Goal: Task Accomplishment & Management: Manage account settings

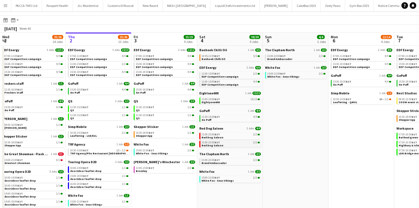
scroll to position [48, 0]
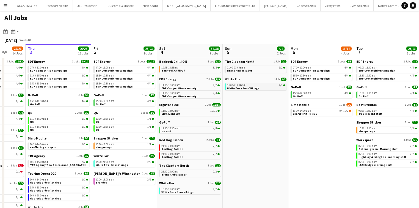
scroll to position [0, 172]
click at [324, 114] on link "10:30-14:30 BST 8A • 1/2 Leafleting - QMUL" at bounding box center [322, 112] width 58 height 6
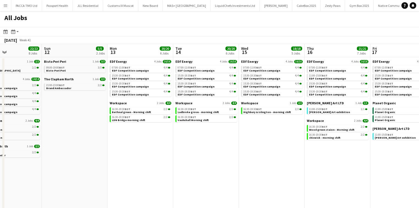
scroll to position [0, 221]
click at [8, 6] on button "Menu" at bounding box center [5, 5] width 11 height 11
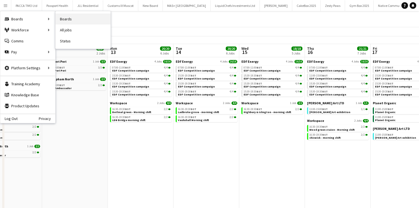
click at [64, 19] on link "Boards" at bounding box center [83, 18] width 55 height 11
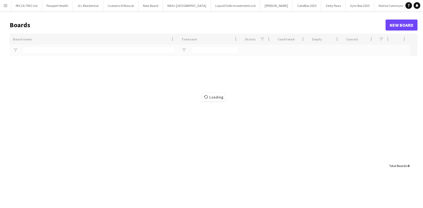
click at [36, 48] on div "Loading" at bounding box center [213, 97] width 407 height 127
click at [37, 55] on main "Boards New Board Drag here to set row groups Drag here to set column labels Boa…" at bounding box center [211, 95] width 423 height 168
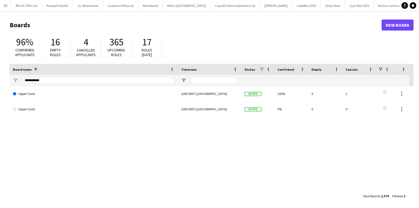
click at [47, 76] on div "**********" at bounding box center [99, 80] width 152 height 11
click at [47, 77] on div "**********" at bounding box center [99, 80] width 152 height 11
click at [47, 83] on input "**********" at bounding box center [99, 80] width 152 height 7
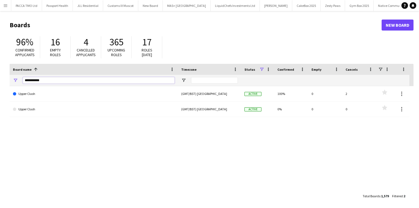
click at [45, 81] on input "**********" at bounding box center [99, 80] width 152 height 7
drag, startPoint x: 45, startPoint y: 81, endPoint x: 0, endPoint y: 77, distance: 45.3
click at [0, 77] on main "Boards New Board 96% Confirmed applicants 16 Empty roles 4 Cancelled applicants…" at bounding box center [209, 110] width 419 height 199
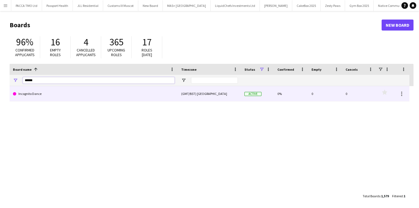
type input "******"
click at [19, 94] on link "Incognito Dance" at bounding box center [94, 93] width 162 height 15
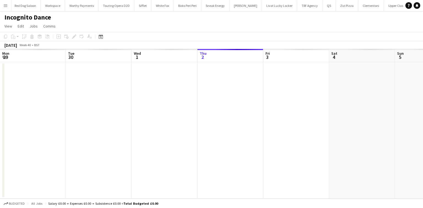
scroll to position [0, 132]
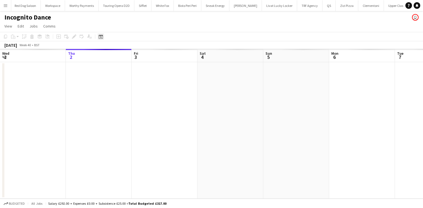
click at [100, 35] on icon at bounding box center [100, 36] width 4 height 4
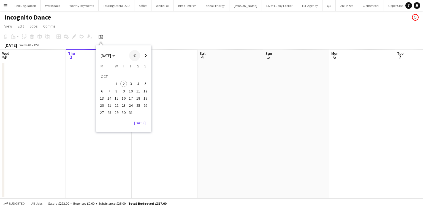
click at [135, 56] on span "Previous month" at bounding box center [134, 55] width 11 height 11
click at [100, 84] on span "1" at bounding box center [102, 84] width 7 height 7
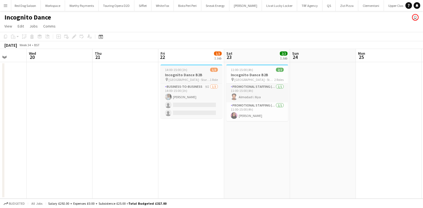
scroll to position [0, 171]
click at [184, 71] on span "14:00-15:00 (1h)" at bounding box center [176, 70] width 22 height 4
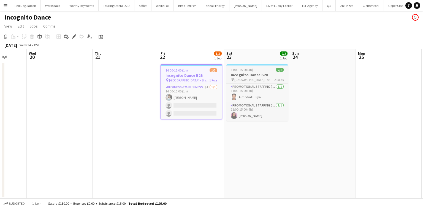
click at [247, 70] on span "11:00-15:00 (4h)" at bounding box center [242, 70] width 22 height 4
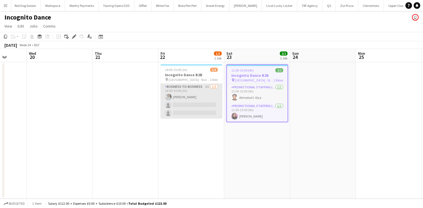
click at [199, 95] on app-card-role "Business-to-Business 9I 1/3 14:00-15:00 (1h) Abhishek Rayewar single-neutral-ac…" at bounding box center [191, 101] width 62 height 35
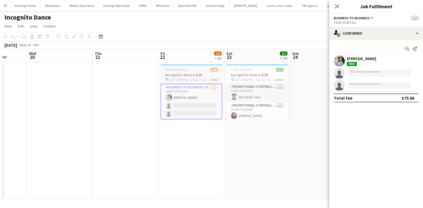
click at [186, 77] on h3 "Incognito Dance B2B" at bounding box center [191, 74] width 62 height 5
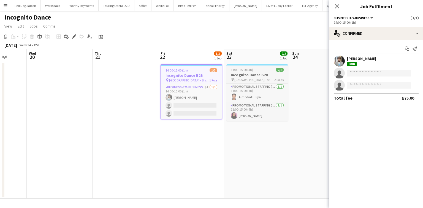
click at [249, 75] on h3 "Incognito Dance B2B" at bounding box center [257, 74] width 62 height 5
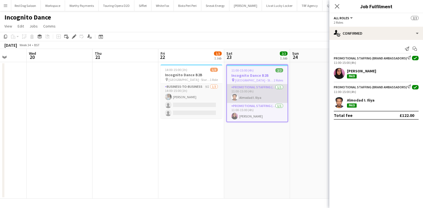
click at [243, 94] on app-card-role "Promotional Staffing (Brand Ambassadors) 1/1 11:00-15:00 (4h) Almodad I. Iliya" at bounding box center [257, 93] width 61 height 19
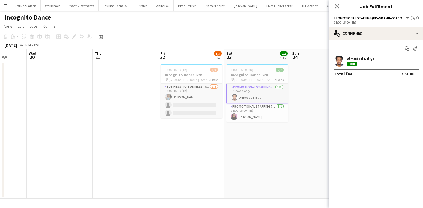
click at [364, 59] on div "Almodad I. Iliya" at bounding box center [361, 58] width 28 height 5
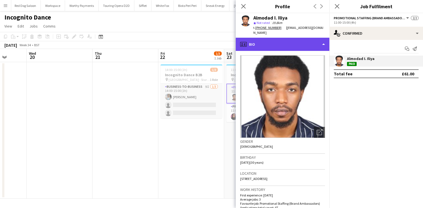
click at [302, 43] on div "profile Bio" at bounding box center [282, 44] width 94 height 13
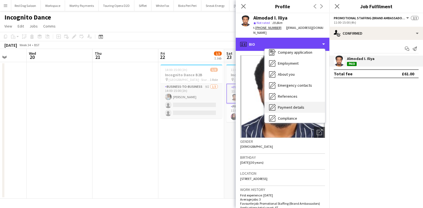
scroll to position [22, 0]
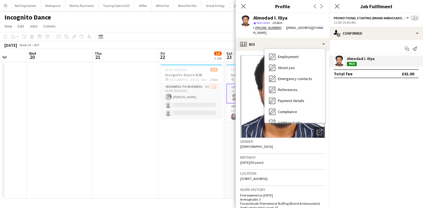
drag, startPoint x: 357, startPoint y: 81, endPoint x: 290, endPoint y: 65, distance: 68.8
click at [356, 80] on div "Start chat Send notification Almodad I. Iliya Paid Total fee £61.00" at bounding box center [376, 61] width 94 height 43
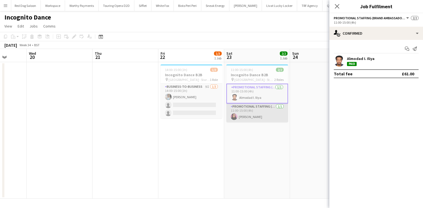
click at [262, 116] on app-card-role "Promotional Staffing (Brand Ambassadors) 1/1 11:00-15:00 (4h) Mahima Begum" at bounding box center [257, 112] width 62 height 19
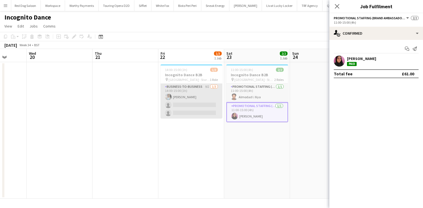
click at [174, 95] on app-card-role "Business-to-Business 9I 1/3 14:00-15:00 (1h) Abhishek Rayewar single-neutral-ac…" at bounding box center [191, 101] width 62 height 35
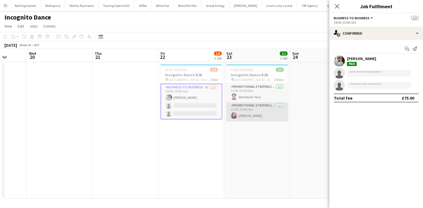
click at [257, 111] on app-card-role "Promotional Staffing (Brand Ambassadors) 1/1 11:00-15:00 (4h) Mahima Begum" at bounding box center [257, 111] width 62 height 19
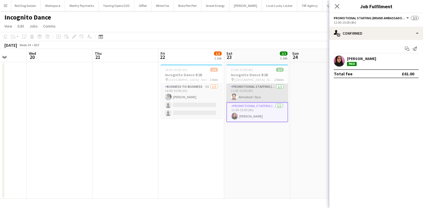
click at [258, 93] on app-card-role "Promotional Staffing (Brand Ambassadors) 1/1 11:00-15:00 (4h) Almodad I. Iliya" at bounding box center [257, 93] width 62 height 19
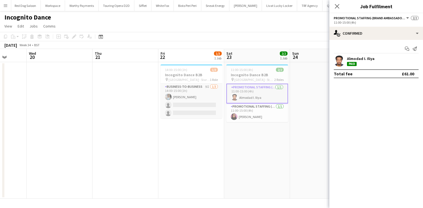
click at [341, 7] on div "Close pop-in" at bounding box center [336, 6] width 15 height 13
drag, startPoint x: 339, startPoint y: 6, endPoint x: 333, endPoint y: 5, distance: 5.8
click at [338, 6] on div "Close pop-in" at bounding box center [336, 6] width 15 height 13
click at [337, 7] on icon "Close pop-in" at bounding box center [336, 6] width 5 height 5
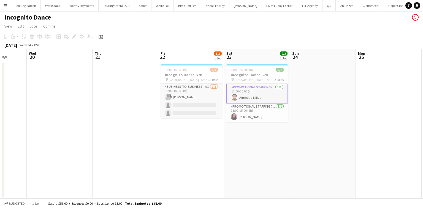
click at [9, 2] on button "Menu" at bounding box center [5, 5] width 11 height 11
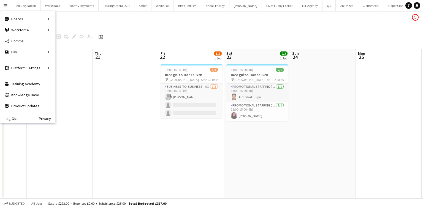
click at [69, 16] on div "Incognito Dance user" at bounding box center [211, 16] width 423 height 10
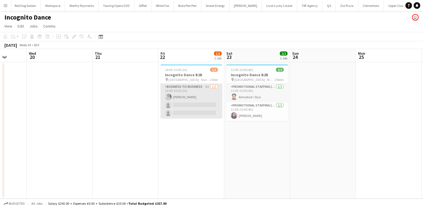
click at [193, 104] on app-card-role "Business-to-Business 9I 1/3 14:00-15:00 (1h) Abhishek Rayewar single-neutral-ac…" at bounding box center [191, 101] width 62 height 35
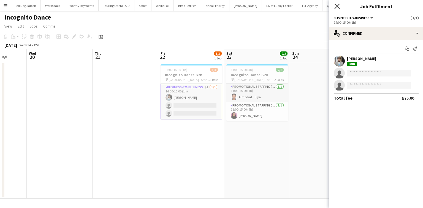
click at [338, 8] on icon at bounding box center [336, 6] width 5 height 5
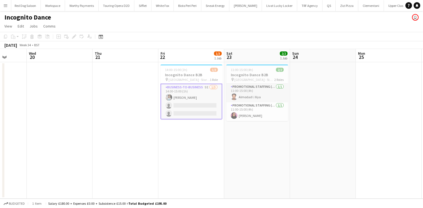
click at [7, 6] on app-icon "Menu" at bounding box center [5, 5] width 4 height 4
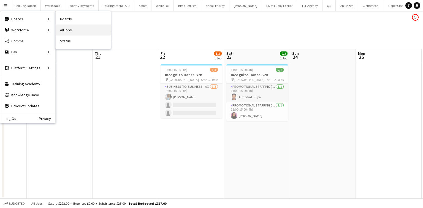
click at [64, 30] on link "All jobs" at bounding box center [83, 29] width 55 height 11
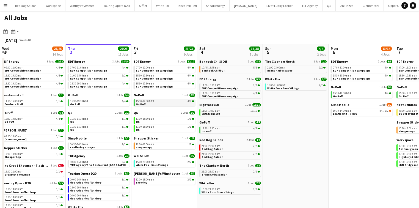
scroll to position [0, 168]
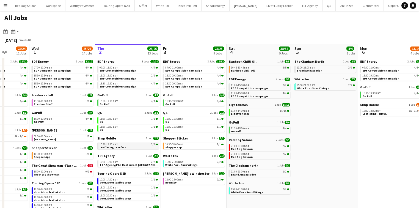
click at [133, 147] on link "10:30-14:30 BST 2/2 Leafleting - LSE/KCL" at bounding box center [129, 146] width 58 height 6
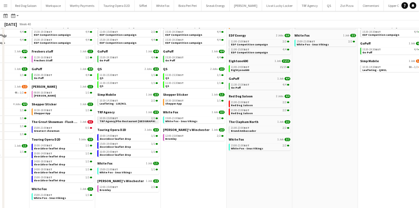
scroll to position [27, 0]
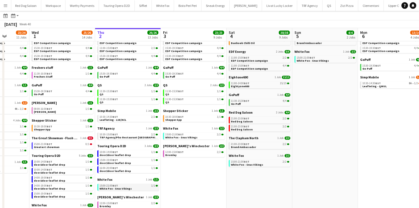
click at [119, 184] on link "15:00-21:00 BST 1/1 White Fox - Snus Vikings" at bounding box center [129, 187] width 58 height 6
click at [173, 125] on div "Shepper Sticker 1 Job 1/1 10:30-18:00 BST 1/1 Shepper App" at bounding box center [194, 118] width 62 height 18
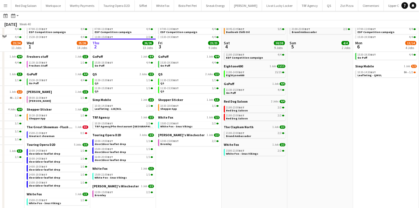
scroll to position [48, 0]
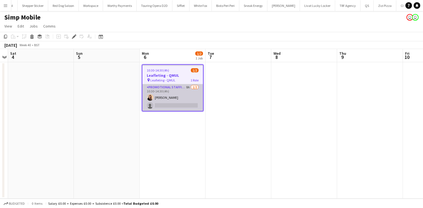
click at [182, 107] on app-card-role "Promotional Staffing (Flyering Staff) 8A 1/2 10:30-14:30 (4h) Cindy Rojas singl…" at bounding box center [172, 97] width 61 height 27
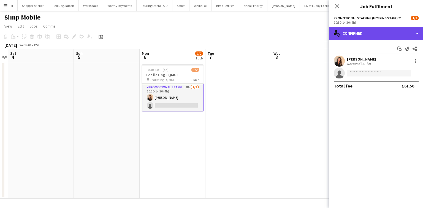
click at [361, 34] on div "single-neutral-actions-check-2 Confirmed" at bounding box center [376, 33] width 94 height 13
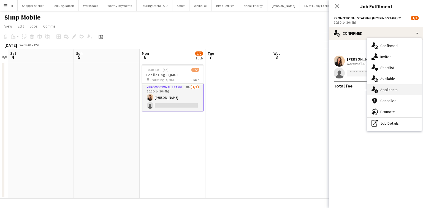
click at [379, 90] on div "single-neutral-actions-information Applicants" at bounding box center [394, 89] width 54 height 11
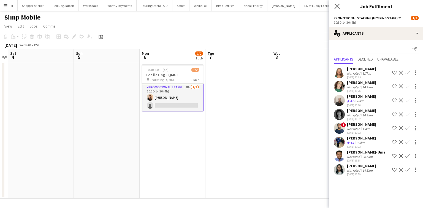
click at [335, 9] on app-icon "Close pop-in" at bounding box center [337, 6] width 8 height 8
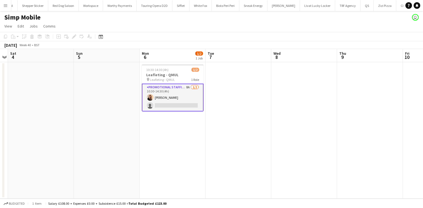
drag, startPoint x: 11, startPoint y: 12, endPoint x: 6, endPoint y: 6, distance: 7.4
click at [7, 7] on div "Menu Boards Boards Boards All jobs Status Workforce Workforce My Workforce Recr…" at bounding box center [211, 104] width 423 height 208
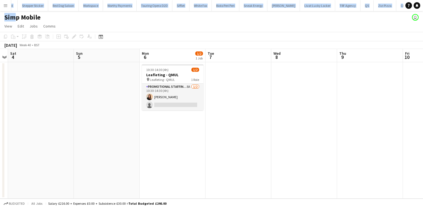
click at [6, 6] on app-icon "Menu" at bounding box center [5, 5] width 4 height 4
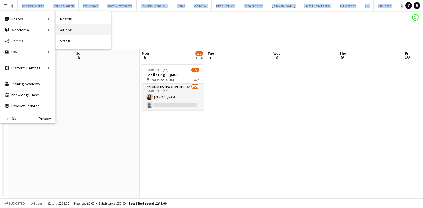
click at [70, 30] on link "All jobs" at bounding box center [83, 29] width 55 height 11
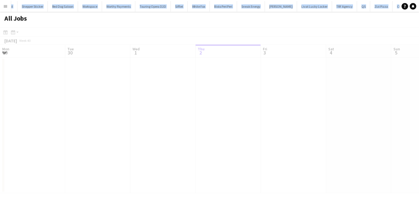
scroll to position [0, 132]
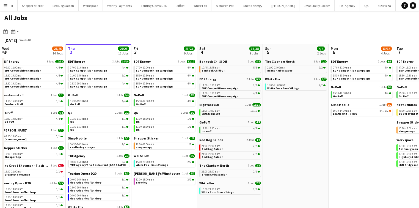
click at [150, 31] on app-toolbar "Date picker OCT 2025 OCT 2025 Monday M Tuesday T Wednesday W Thursday T Friday …" at bounding box center [209, 31] width 419 height 9
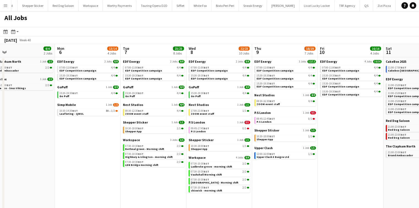
scroll to position [0, 217]
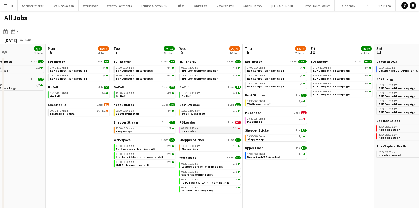
click at [219, 129] on div "09:45-17:45 BST 0/1" at bounding box center [211, 128] width 58 height 3
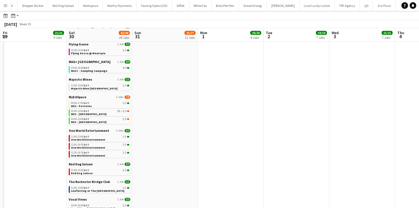
scroll to position [214, 0]
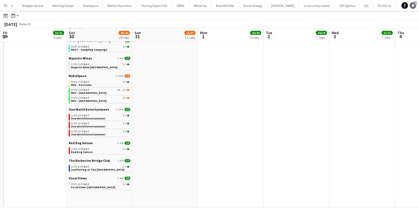
click at [415, 4] on span "1" at bounding box center [416, 3] width 2 height 4
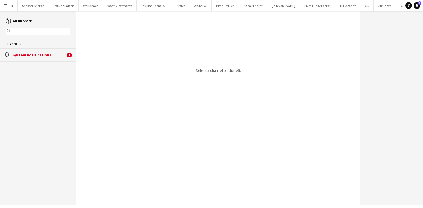
click at [42, 59] on div "alarm System notifications 1" at bounding box center [38, 54] width 76 height 13
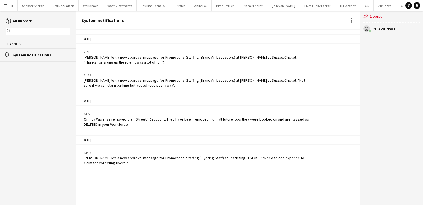
click at [106, 158] on div "Katrina Donaldson left a new approval message for Promotional Staffing (Flyerin…" at bounding box center [196, 160] width 225 height 10
click at [367, 16] on icon at bounding box center [366, 16] width 2 height 2
click at [370, 27] on div "user Spencer Blackwell" at bounding box center [391, 28] width 57 height 7
click at [9, 11] on app-channels-list "reading All unreads magnifier Channels alarm System notifications" at bounding box center [38, 108] width 76 height 194
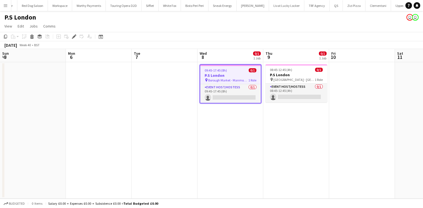
scroll to position [0, 189]
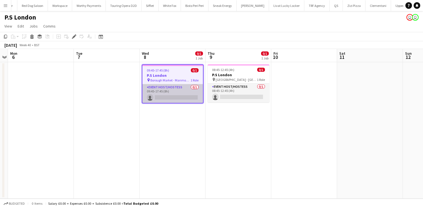
click at [175, 95] on app-card-role "Event Host/Hostess 0/1 09:45-17:45 (8h) single-neutral-actions" at bounding box center [172, 93] width 61 height 19
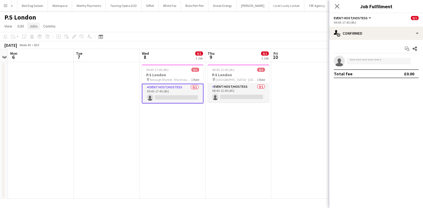
click at [33, 26] on span "Jobs" at bounding box center [33, 26] width 8 height 5
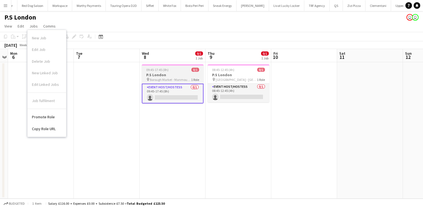
click at [183, 71] on div "09:45-17:45 (8h) 0/1" at bounding box center [173, 70] width 62 height 4
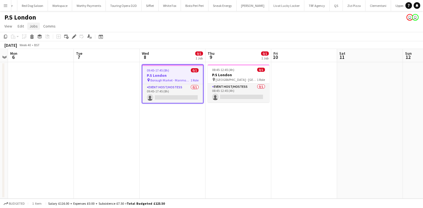
click at [29, 24] on link "Jobs" at bounding box center [33, 26] width 13 height 7
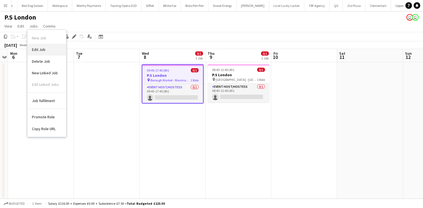
click at [43, 45] on link "Edit Job" at bounding box center [47, 50] width 39 height 12
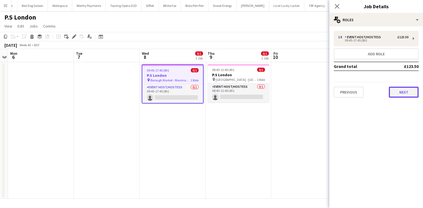
click at [411, 94] on button "Next" at bounding box center [403, 92] width 30 height 11
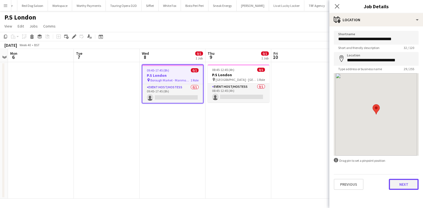
click at [402, 186] on button "Next" at bounding box center [403, 184] width 30 height 11
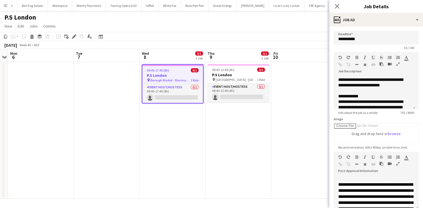
scroll to position [88, 0]
click at [339, 7] on icon "Close pop-in" at bounding box center [336, 6] width 5 height 5
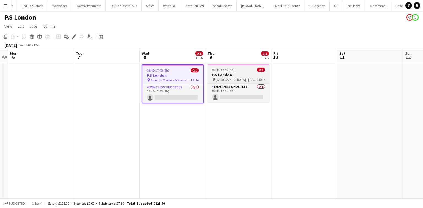
click at [235, 75] on h3 "P.S London" at bounding box center [238, 74] width 62 height 5
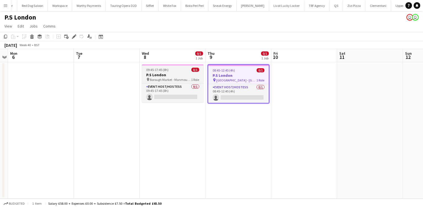
click at [167, 68] on span "09:45-17:45 (8h)" at bounding box center [157, 70] width 22 height 4
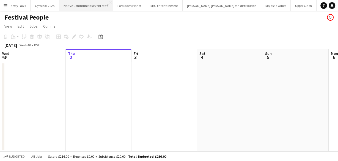
scroll to position [0, 320]
click at [4, 1] on button "Menu" at bounding box center [5, 5] width 11 height 11
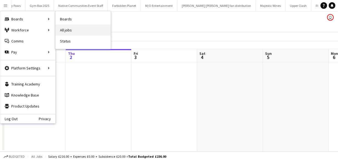
click at [70, 28] on link "All jobs" at bounding box center [83, 29] width 55 height 11
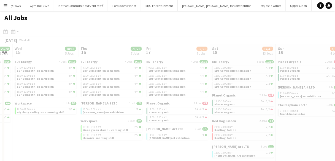
scroll to position [0, 175]
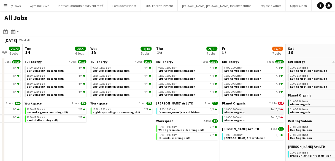
click at [243, 110] on link "11:00-15:00 BST 1A • 0/2 Planet Organic" at bounding box center [253, 110] width 58 height 6
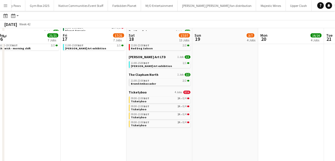
scroll to position [91, 0]
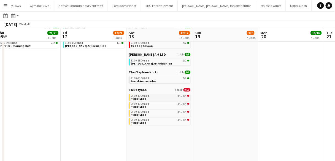
click at [166, 96] on div "09:00-13:00 BST 2A • 0/4" at bounding box center [160, 95] width 58 height 3
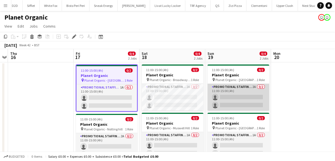
scroll to position [18, 0]
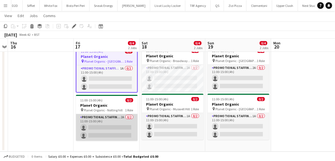
click at [130, 117] on app-card-role "Promotional Staffing (Brand Ambassadors) 2A 0/2 11:00-15:00 (4h) single-neutral…" at bounding box center [107, 127] width 62 height 27
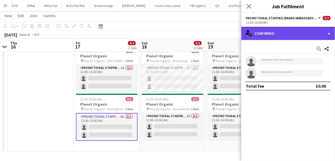
click at [283, 37] on div "single-neutral-actions-check-2 Confirmed" at bounding box center [288, 33] width 94 height 13
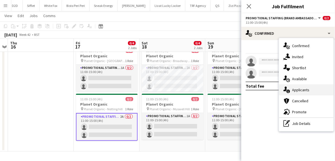
click at [298, 89] on span "Applicants" at bounding box center [300, 89] width 17 height 5
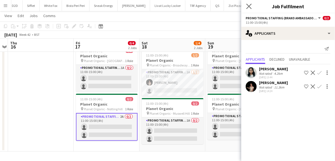
click at [246, 9] on app-icon "Close pop-in" at bounding box center [249, 6] width 8 height 8
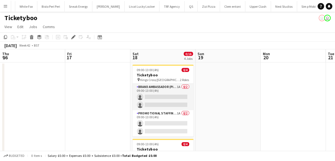
scroll to position [0, 189]
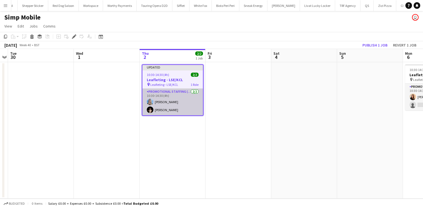
click at [162, 98] on app-card-role "Promotional Staffing (Flyering Staff) [DATE] 10:30-14:30 (4h) [PERSON_NAME] [PE…" at bounding box center [172, 102] width 61 height 27
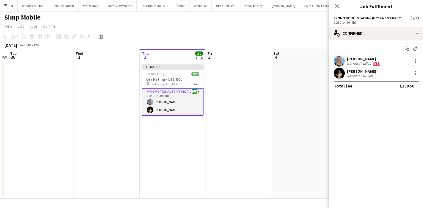
click at [357, 57] on div "[PERSON_NAME]" at bounding box center [364, 58] width 34 height 5
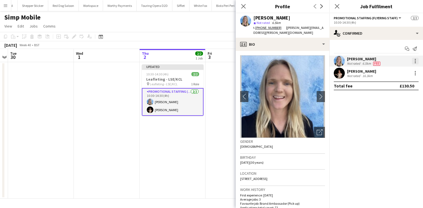
click at [415, 58] on div at bounding box center [415, 61] width 7 height 7
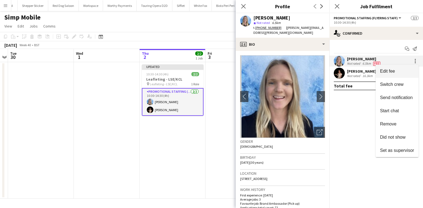
click at [386, 74] on button "Edit fee" at bounding box center [396, 71] width 43 height 13
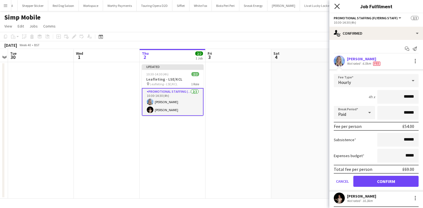
click at [338, 7] on icon "Close pop-in" at bounding box center [336, 6] width 5 height 5
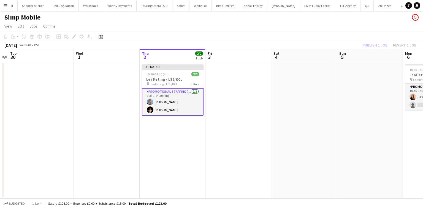
click at [195, 109] on app-card-role "Promotional Staffing (Flyering Staff) 2/2 10:30-14:30 (4h) Katrina Donaldson Yu…" at bounding box center [173, 102] width 62 height 28
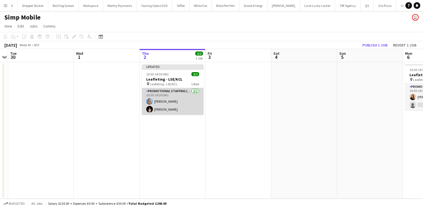
click at [195, 109] on app-card-role "Promotional Staffing (Flyering Staff) 2/2 10:30-14:30 (4h) Katrina Donaldson Yu…" at bounding box center [173, 101] width 62 height 27
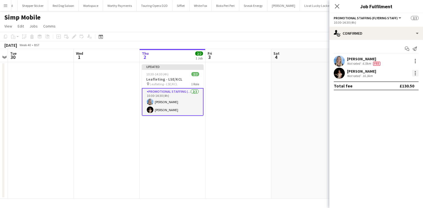
click at [418, 71] on div at bounding box center [415, 73] width 7 height 7
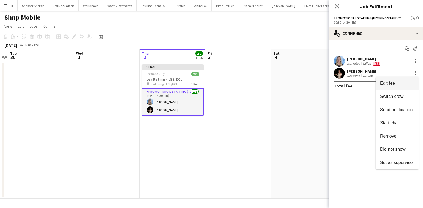
click at [384, 80] on button "Edit fee" at bounding box center [396, 83] width 43 height 13
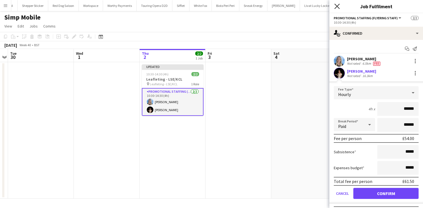
click at [337, 9] on icon "Close pop-in" at bounding box center [336, 6] width 5 height 5
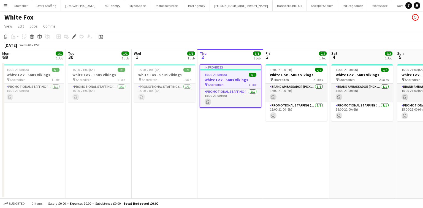
scroll to position [0, 189]
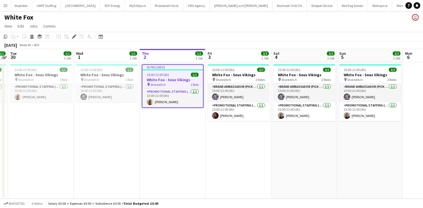
click at [145, 65] on app-job-card "In progress 15:00-21:00 (6h) 1/1 White Fox - Snus Vikings pin Shoreditch 1 Role…" at bounding box center [173, 85] width 62 height 43
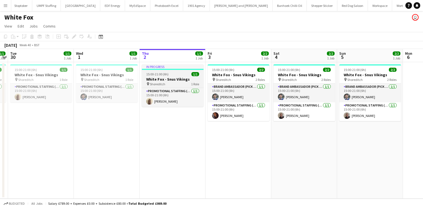
click at [145, 65] on div "In progress" at bounding box center [173, 66] width 62 height 4
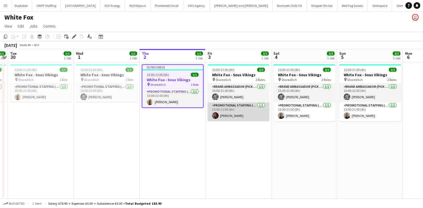
click at [220, 109] on app-card-role "Promotional Staffing (Brand Ambassadors) [DATE] 15:00-21:00 (6h) [PERSON_NAME]" at bounding box center [238, 111] width 62 height 19
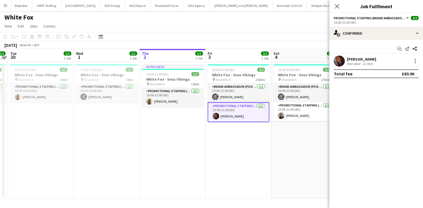
click at [333, 8] on div "Close pop-in" at bounding box center [336, 6] width 15 height 13
click at [337, 8] on icon "Close pop-in" at bounding box center [336, 6] width 5 height 5
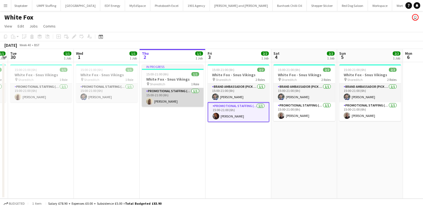
click at [159, 95] on app-card-role "Promotional Staffing (Brand Ambassadors) 1/1 15:00-21:00 (6h) Oluwatobi Fagbenle" at bounding box center [173, 97] width 62 height 19
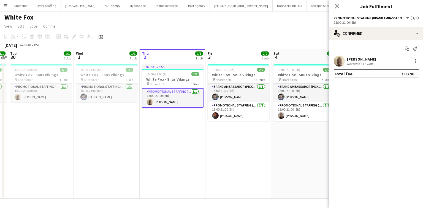
click at [353, 55] on div "Start chat Send notification Oluwatobi Fagbenle Not rated 11.7km Total fee £83.…" at bounding box center [376, 61] width 94 height 43
click at [353, 61] on div "Oluwatobi Fagbenle" at bounding box center [361, 59] width 29 height 5
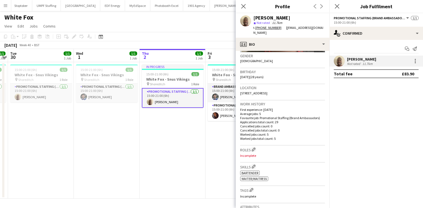
scroll to position [88, 0]
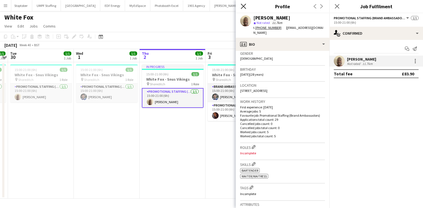
click at [245, 6] on icon "Close pop-in" at bounding box center [242, 6] width 5 height 5
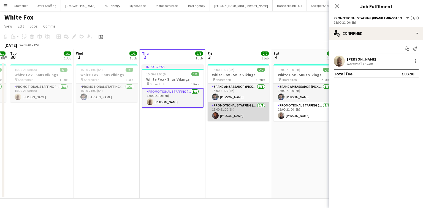
click at [237, 114] on app-card-role "Promotional Staffing (Brand Ambassadors) 1/1 15:00-21:00 (6h) Sanjana Ramlall" at bounding box center [238, 111] width 62 height 19
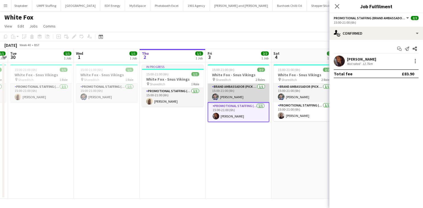
drag, startPoint x: 233, startPoint y: 98, endPoint x: 206, endPoint y: 100, distance: 27.3
click at [224, 98] on app-calendar-viewport "Sat 27 Sun 28 Mon 29 1/1 1 Job Tue 30 1/1 1 Job Wed 1 1/1 1 Job Thu 2 1/1 1 Job…" at bounding box center [211, 124] width 423 height 150
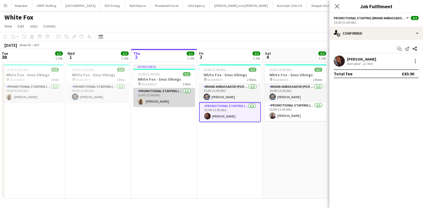
click at [187, 101] on app-card-role "Promotional Staffing (Brand Ambassadors) 1/1 15:00-21:00 (6h) Oluwatobi Fagbenle" at bounding box center [164, 97] width 62 height 19
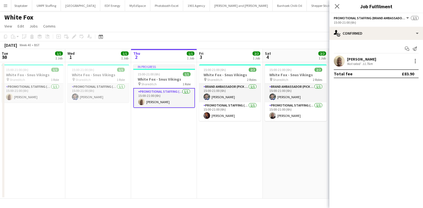
click at [347, 63] on div "Not rated" at bounding box center [354, 64] width 14 height 4
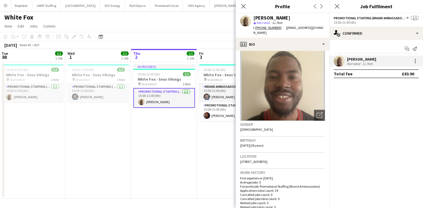
scroll to position [17, 0]
drag, startPoint x: 272, startPoint y: 160, endPoint x: 286, endPoint y: 162, distance: 13.9
click at [286, 162] on div "Location 53 Miles Drive, London, SE28 0NE" at bounding box center [282, 160] width 85 height 16
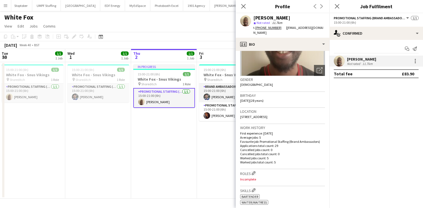
scroll to position [117, 0]
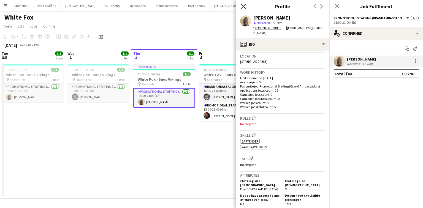
click at [245, 6] on icon "Close pop-in" at bounding box center [242, 6] width 5 height 5
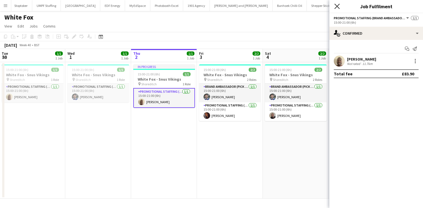
click at [335, 7] on icon "Close pop-in" at bounding box center [336, 6] width 5 height 5
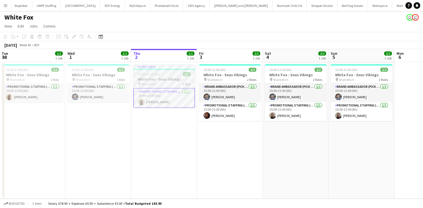
click at [160, 80] on h3 "White Fox - Snus Vikings" at bounding box center [164, 79] width 62 height 5
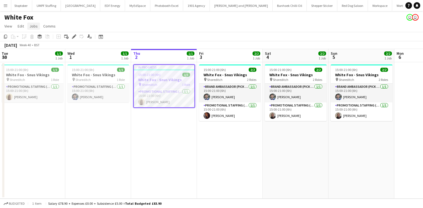
click at [37, 26] on link "Jobs" at bounding box center [33, 26] width 13 height 7
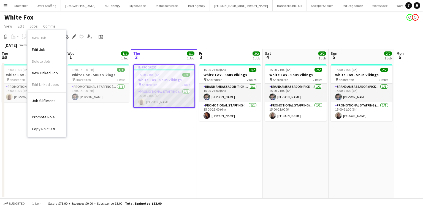
click at [157, 94] on app-card-role "Promotional Staffing (Brand Ambassadors) 1/1 15:00-21:00 (6h) Oluwatobi Fagbenle" at bounding box center [164, 98] width 61 height 19
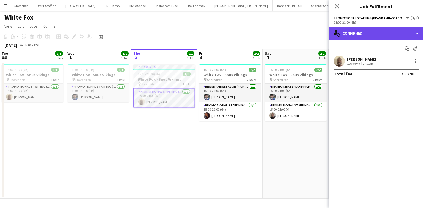
click at [372, 36] on div "single-neutral-actions-check-2 Confirmed" at bounding box center [376, 33] width 94 height 13
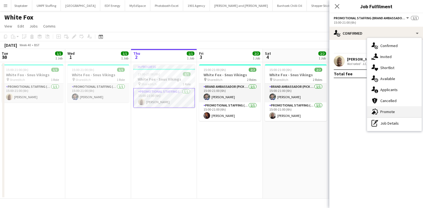
click at [381, 111] on span "Promote" at bounding box center [387, 111] width 15 height 5
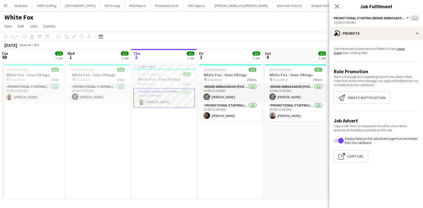
drag, startPoint x: 354, startPoint y: 19, endPoint x: 353, endPoint y: 22, distance: 3.1
click at [353, 21] on app-options-switcher "Promotional Staffing (Brand Ambassadors) All roles Promotional Staffing (Brand …" at bounding box center [376, 19] width 94 height 13
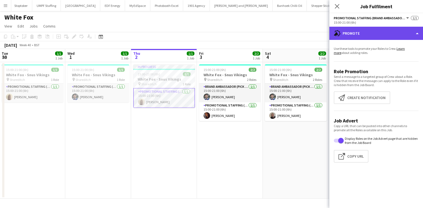
click at [354, 31] on div "advertising-megaphone Promote" at bounding box center [376, 33] width 94 height 13
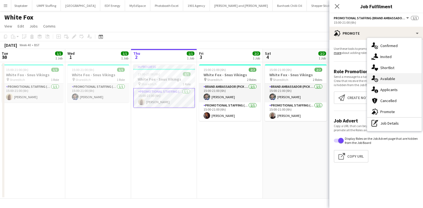
click at [382, 79] on span "Available" at bounding box center [387, 78] width 15 height 5
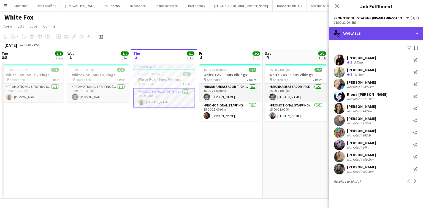
click at [350, 34] on div "single-neutral-actions-upload Available" at bounding box center [376, 33] width 94 height 13
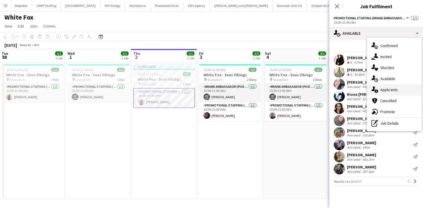
click at [396, 87] on span "Applicants" at bounding box center [388, 89] width 17 height 5
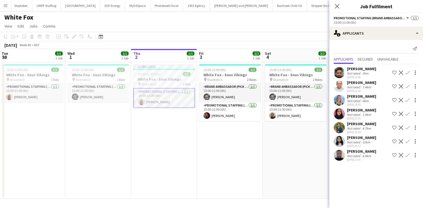
click at [349, 99] on div "Not rated" at bounding box center [354, 101] width 14 height 4
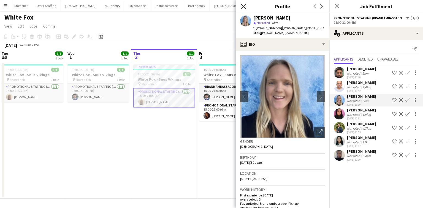
click at [243, 7] on icon at bounding box center [242, 6] width 5 height 5
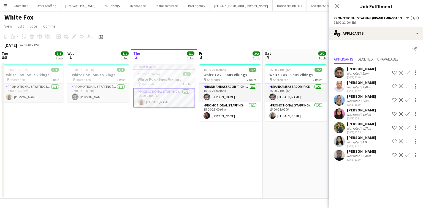
click at [360, 108] on div "Mahima Begum" at bounding box center [361, 110] width 29 height 5
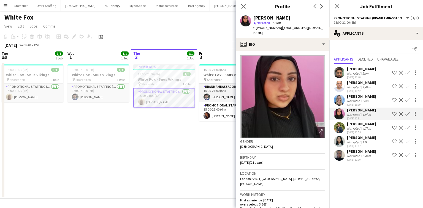
click at [356, 93] on div "Anuj thakkar Not rated 2km 25-09-2025 16:46 Shortlist crew Decline Confirm Kira…" at bounding box center [376, 113] width 94 height 98
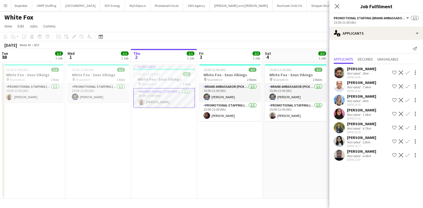
click at [356, 94] on div "Anuj thakkar Not rated 2km 25-09-2025 16:46 Shortlist crew Decline Confirm Kira…" at bounding box center [376, 113] width 94 height 98
click at [356, 98] on div "Katrina Donaldson" at bounding box center [361, 96] width 29 height 5
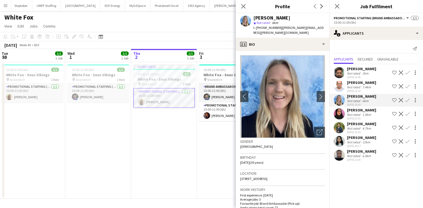
click at [352, 88] on div "Not rated" at bounding box center [354, 87] width 14 height 4
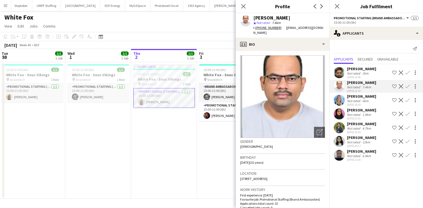
click at [357, 123] on div "Hassan Agha" at bounding box center [361, 123] width 29 height 5
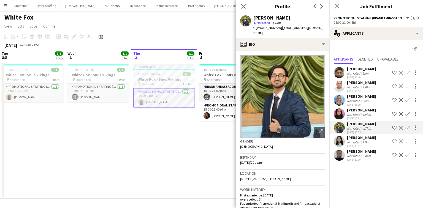
click at [352, 115] on div "Not rated" at bounding box center [354, 115] width 14 height 4
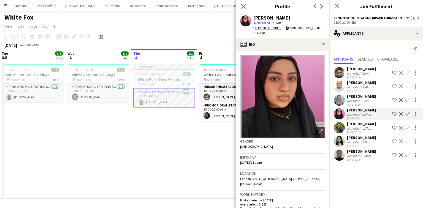
click at [352, 115] on div "Not rated" at bounding box center [354, 115] width 14 height 4
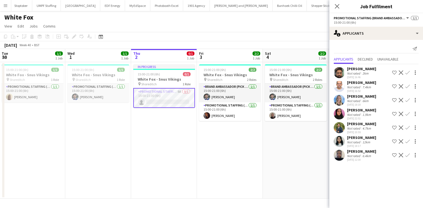
click at [346, 73] on div "Anuj thakkar Not rated 2km 25-09-2025 16:46 Shortlist crew Decline Confirm" at bounding box center [376, 72] width 94 height 13
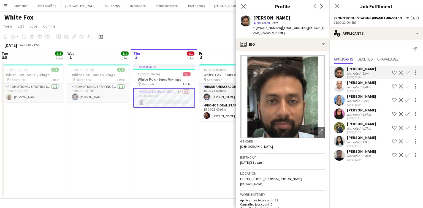
click at [351, 121] on div "Hassan Agha" at bounding box center [361, 123] width 29 height 5
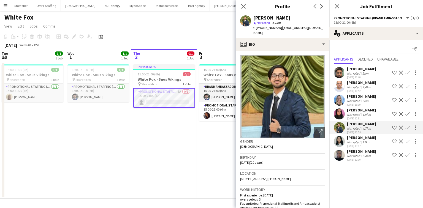
click at [350, 118] on div "25-09-2025 22:51" at bounding box center [361, 119] width 29 height 4
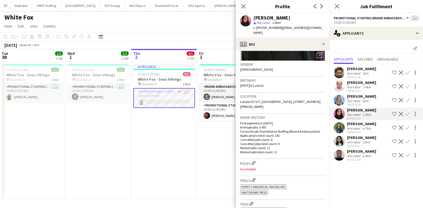
scroll to position [77, 0]
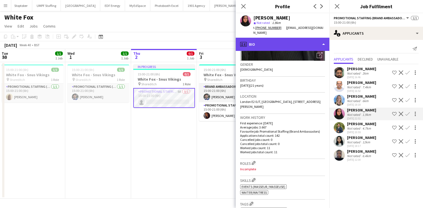
click at [252, 38] on div "profile Bio" at bounding box center [282, 44] width 94 height 13
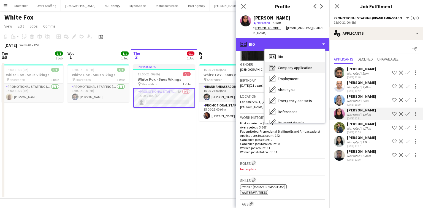
scroll to position [74, 0]
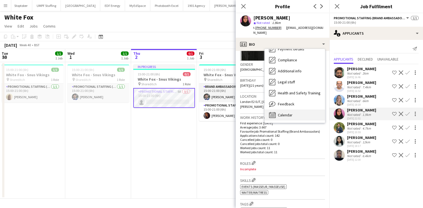
click at [288, 114] on div "Calendar Calendar" at bounding box center [294, 114] width 60 height 11
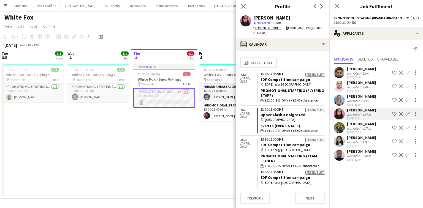
click at [282, 99] on div "Reserve list 15:30-19:30 GMT EDF Competition campaign map-marker EDF Energy Liv…" at bounding box center [291, 87] width 68 height 35
click at [343, 113] on app-user-avatar at bounding box center [338, 113] width 11 height 11
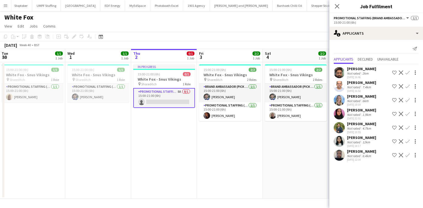
click at [344, 113] on app-user-avatar at bounding box center [338, 113] width 11 height 11
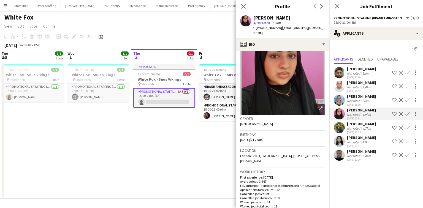
scroll to position [23, 0]
drag, startPoint x: 252, startPoint y: 157, endPoint x: 278, endPoint y: 160, distance: 26.7
click at [278, 160] on div "Location London E2 0JT, UK, 32A Silvestre house Sceptre Road, London, E2 0JT" at bounding box center [282, 157] width 85 height 21
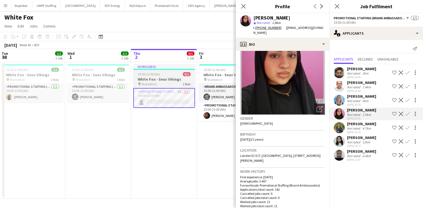
click at [165, 84] on div "pin Shoreditch 1 Role" at bounding box center [164, 84] width 62 height 4
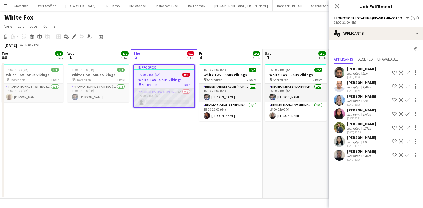
click at [167, 92] on app-card-role "Promotional Staffing (Brand Ambassadors) 8A 0/1 15:00-21:00 (6h) single-neutral…" at bounding box center [164, 98] width 61 height 19
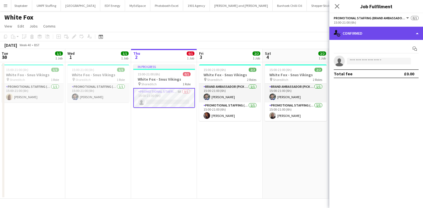
click at [364, 31] on div "single-neutral-actions-check-2 Confirmed" at bounding box center [376, 33] width 94 height 13
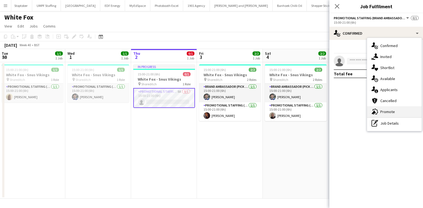
click at [389, 108] on div "advertising-megaphone Promote" at bounding box center [394, 111] width 54 height 11
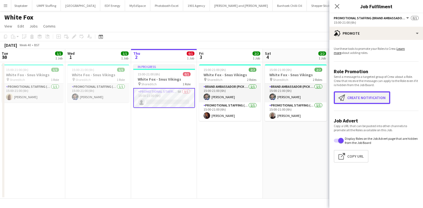
click at [365, 99] on button "Create notification Create notification" at bounding box center [361, 97] width 56 height 13
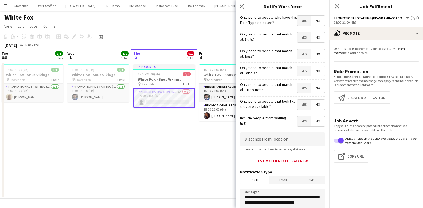
click at [286, 142] on input at bounding box center [282, 139] width 85 height 14
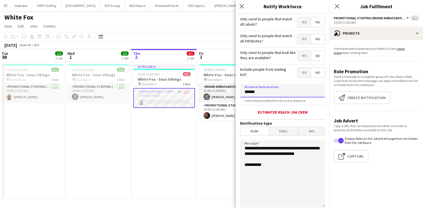
scroll to position [49, 0]
type input "******"
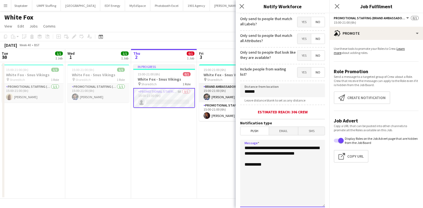
drag, startPoint x: 284, startPoint y: 155, endPoint x: 281, endPoint y: 152, distance: 4.3
click at [281, 152] on textarea "**********" at bounding box center [282, 173] width 85 height 67
drag, startPoint x: 281, startPoint y: 157, endPoint x: 278, endPoint y: 147, distance: 10.0
click at [278, 147] on textarea "**********" at bounding box center [282, 173] width 85 height 67
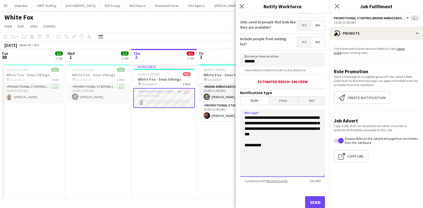
scroll to position [80, 0]
type textarea "**********"
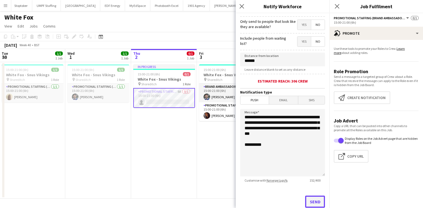
click at [312, 198] on button "Send" at bounding box center [315, 202] width 20 height 12
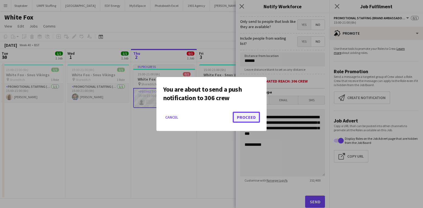
click at [249, 121] on button "Proceed" at bounding box center [245, 117] width 27 height 11
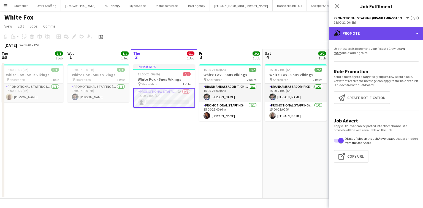
click at [377, 35] on div "advertising-megaphone Promote" at bounding box center [376, 33] width 94 height 13
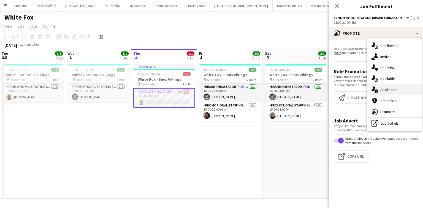
click at [387, 85] on div "single-neutral-actions-information Applicants" at bounding box center [394, 89] width 54 height 11
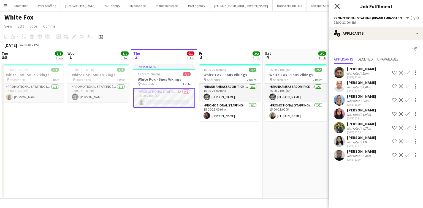
click at [337, 8] on icon "Close pop-in" at bounding box center [336, 6] width 5 height 5
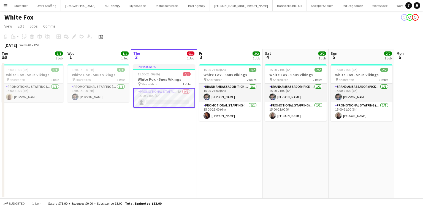
click at [183, 102] on app-card-role "Promotional Staffing (Brand Ambassadors) 8A 0/1 15:00-21:00 (6h) single-neutral…" at bounding box center [164, 98] width 62 height 20
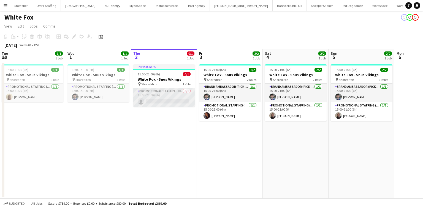
click at [183, 102] on app-card-role "Promotional Staffing (Brand Ambassadors) 8A 0/1 15:00-21:00 (6h) single-neutral…" at bounding box center [164, 97] width 62 height 19
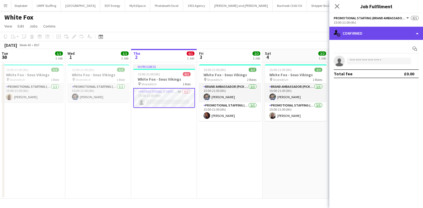
click at [359, 31] on div "single-neutral-actions-check-2 Confirmed" at bounding box center [376, 33] width 94 height 13
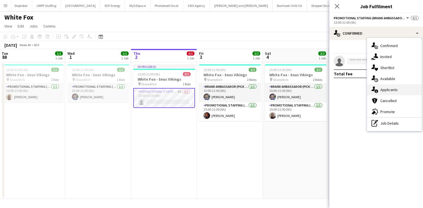
click at [382, 91] on span "Applicants" at bounding box center [388, 89] width 17 height 5
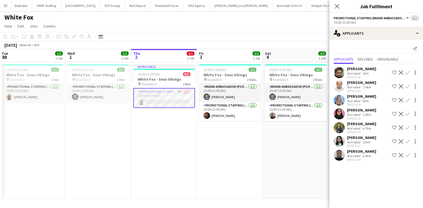
click at [367, 55] on div "Send notification Applicants Declined Unavailable Anuj thakkar Not rated 2km 25…" at bounding box center [376, 103] width 94 height 127
click at [367, 57] on span "Declined" at bounding box center [364, 59] width 15 height 4
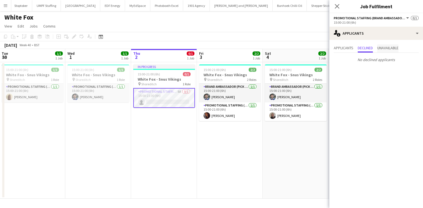
click at [380, 51] on span "Unavailable" at bounding box center [387, 48] width 21 height 8
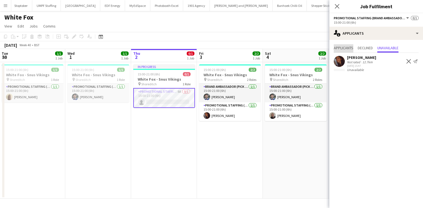
click at [343, 49] on span "Applicants" at bounding box center [343, 48] width 20 height 4
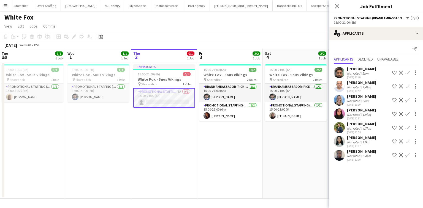
click at [358, 130] on div "Not rated" at bounding box center [354, 128] width 14 height 4
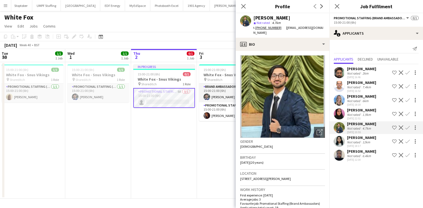
click at [337, 154] on app-user-avatar at bounding box center [338, 155] width 11 height 11
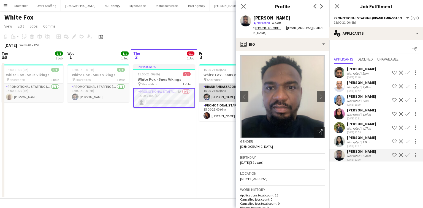
click at [211, 94] on app-card-role "Brand Ambassador (Pick up) 1/1 15:00-21:00 (6h) Elvis Assadi" at bounding box center [230, 93] width 62 height 19
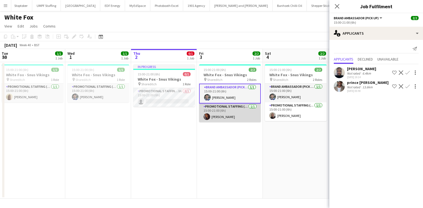
click at [235, 111] on app-card-role "Promotional Staffing (Brand Ambassadors) 1/1 15:00-21:00 (6h) Sanjana Ramlall" at bounding box center [230, 112] width 62 height 19
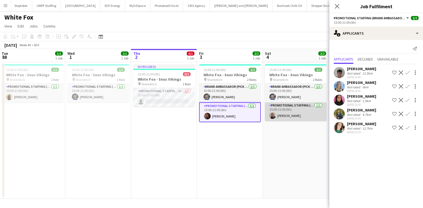
click at [285, 112] on app-card-role "Promotional Staffing (Brand Ambassadors) 1/1 15:00-21:00 (6h) Joseph Mesioye" at bounding box center [296, 111] width 62 height 19
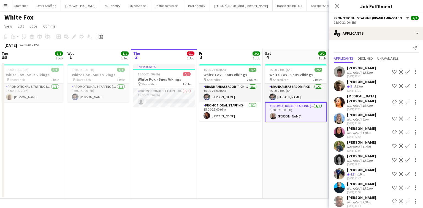
scroll to position [0, 0]
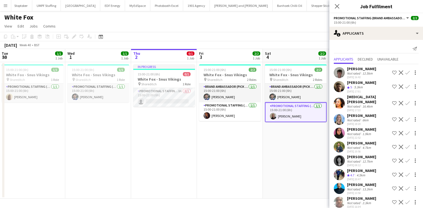
click at [339, 169] on app-user-avatar at bounding box center [338, 174] width 11 height 11
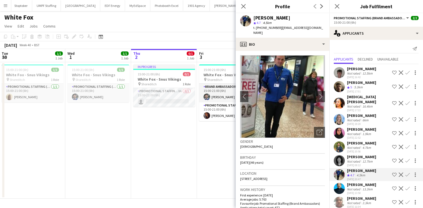
click at [277, 51] on app-crew-profile-bio "chevron-left chevron-right Open photos pop-in Gender Male Birthday 10-10-1978 (…" at bounding box center [282, 129] width 94 height 157
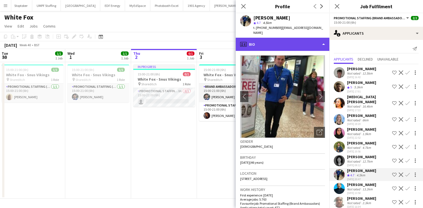
click at [274, 44] on div "profile Bio" at bounding box center [282, 44] width 94 height 13
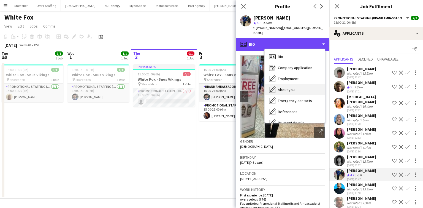
scroll to position [74, 0]
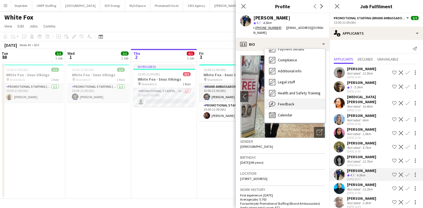
click at [282, 104] on div "Feedback Feedback" at bounding box center [294, 103] width 60 height 11
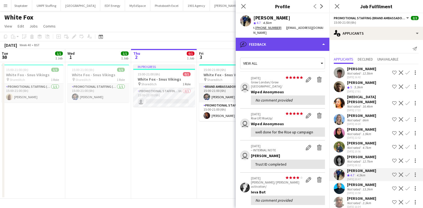
click at [277, 40] on div "bubble-pencil Feedback" at bounding box center [282, 44] width 94 height 13
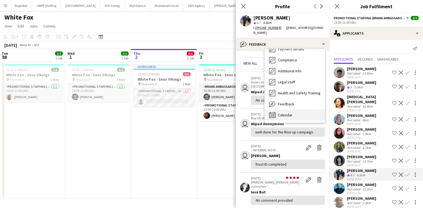
click at [291, 113] on span "Calendar" at bounding box center [285, 115] width 15 height 5
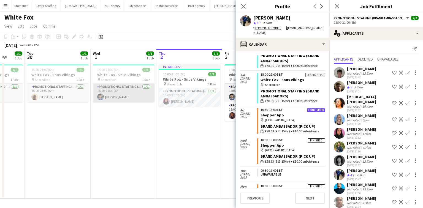
scroll to position [0, 172]
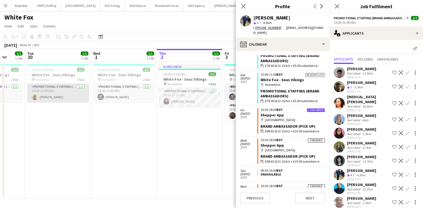
click at [62, 96] on app-card-role "Promotional Staffing (Brand Ambassadors) 1/1 15:00-21:00 (6h) Oluwatobi Fagbenle" at bounding box center [58, 93] width 62 height 19
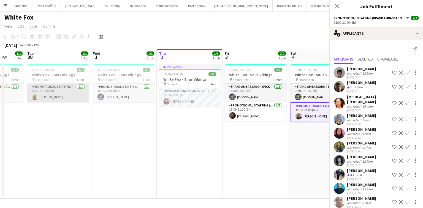
scroll to position [0, 0]
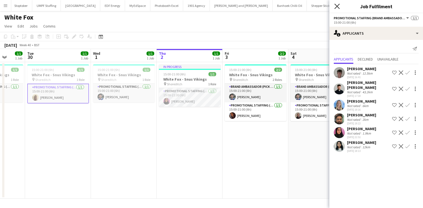
click at [336, 5] on icon "Close pop-in" at bounding box center [336, 6] width 5 height 5
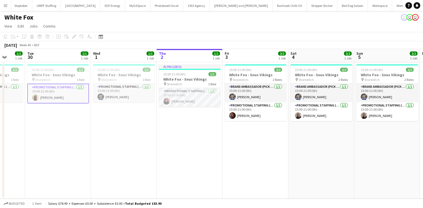
click at [83, 93] on app-card-role "Promotional Staffing (Brand Ambassadors) 1/1 15:00-21:00 (6h) Oluwatobi Fagbenle" at bounding box center [58, 94] width 62 height 20
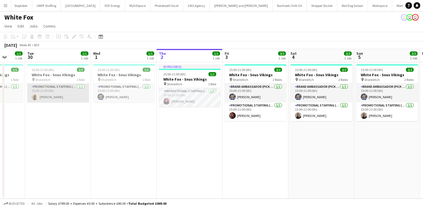
click at [83, 93] on app-card-role "Promotional Staffing (Brand Ambassadors) 1/1 15:00-21:00 (6h) Oluwatobi Fagbenle" at bounding box center [58, 93] width 62 height 19
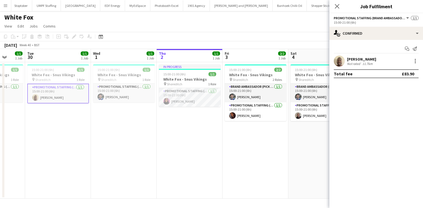
click at [352, 59] on div "Oluwatobi Fagbenle" at bounding box center [361, 59] width 29 height 5
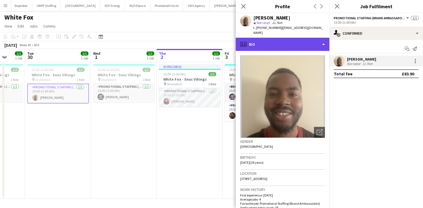
click at [269, 43] on div "profile Bio" at bounding box center [282, 44] width 94 height 13
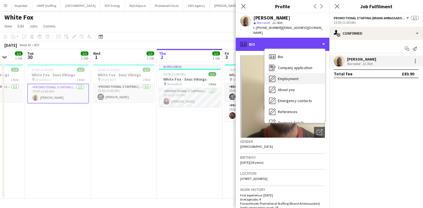
scroll to position [74, 0]
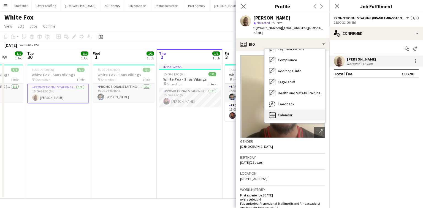
click at [286, 113] on span "Calendar" at bounding box center [285, 115] width 15 height 5
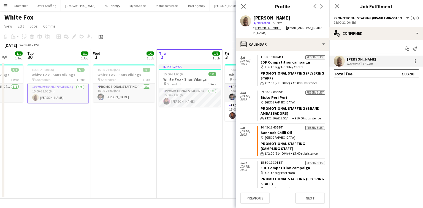
scroll to position [0, 0]
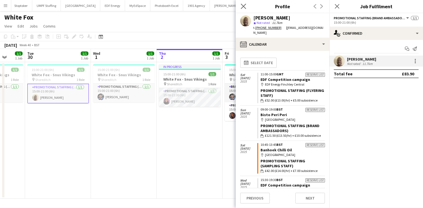
click at [241, 3] on app-icon "Close pop-in" at bounding box center [243, 6] width 8 height 8
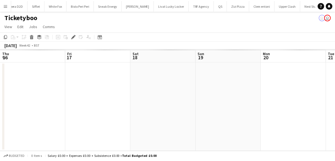
scroll to position [0, 189]
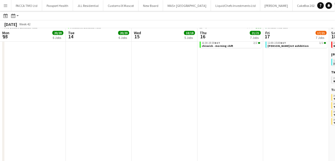
scroll to position [0, 202]
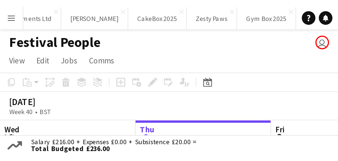
scroll to position [0, 235]
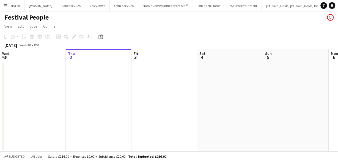
click at [0, 5] on button "Menu" at bounding box center [5, 5] width 11 height 11
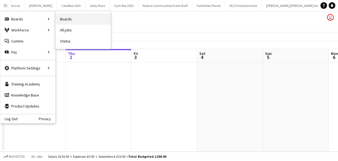
click at [71, 21] on link "Boards" at bounding box center [83, 18] width 55 height 11
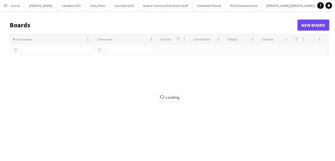
type input "******"
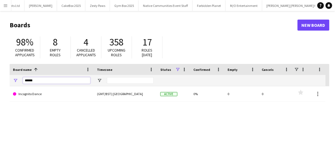
click at [55, 79] on input "******" at bounding box center [56, 80] width 67 height 7
click at [53, 78] on input "******" at bounding box center [56, 80] width 67 height 7
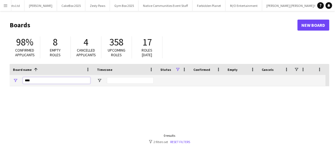
type input "***"
click at [317, 32] on header "Boards New Board" at bounding box center [169, 25] width 319 height 17
click at [313, 24] on link "New Board" at bounding box center [313, 25] width 32 height 11
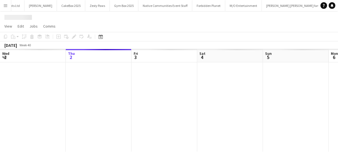
scroll to position [0, 1200]
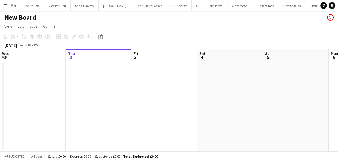
click at [26, 16] on h1 "New Board" at bounding box center [20, 17] width 32 height 8
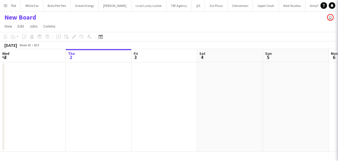
click at [26, 16] on h1 "New Board" at bounding box center [20, 17] width 32 height 8
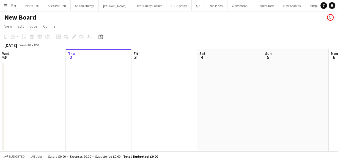
click at [29, 15] on h1 "New Board" at bounding box center [20, 17] width 32 height 8
click at [24, 16] on h1 "New Board" at bounding box center [20, 17] width 32 height 8
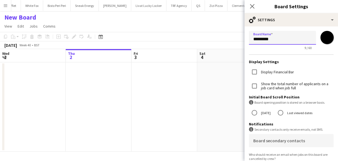
click at [262, 43] on input "*********" at bounding box center [282, 38] width 67 height 14
type input "***"
click at [109, 32] on app-toolbar "Copy Paste Paste Ctrl+V Paste with crew Ctrl+Shift+V Paste linked Job [GEOGRAPH…" at bounding box center [169, 36] width 338 height 9
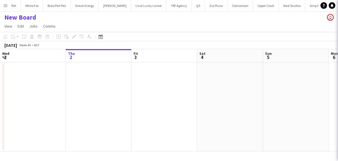
scroll to position [0, 1190]
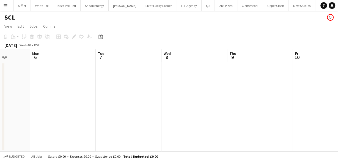
click at [198, 76] on app-date-cell at bounding box center [194, 106] width 66 height 89
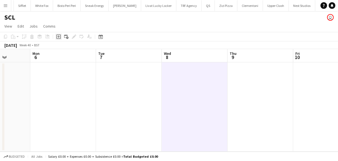
click at [57, 35] on icon "Add job" at bounding box center [58, 36] width 4 height 4
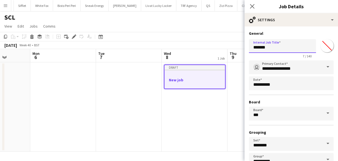
click at [265, 45] on input "*******" at bounding box center [282, 46] width 67 height 14
click at [264, 45] on input "*******" at bounding box center [282, 46] width 67 height 14
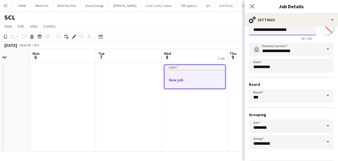
scroll to position [37, 0]
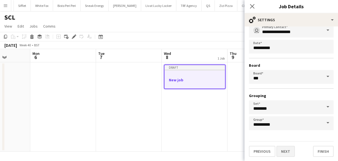
type input "**********"
click at [289, 148] on button "Next" at bounding box center [285, 151] width 18 height 11
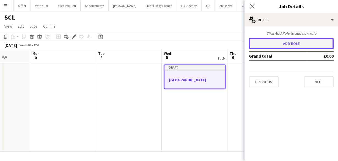
click at [282, 42] on button "Add role" at bounding box center [291, 43] width 85 height 11
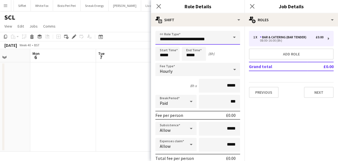
click at [218, 37] on input "**********" at bounding box center [197, 38] width 85 height 14
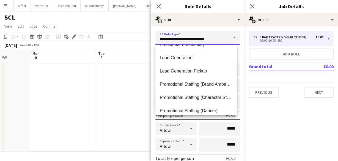
scroll to position [242, 0]
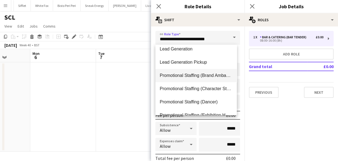
click at [215, 79] on mat-option "Promotional Staffing (Brand Ambassadors)" at bounding box center [195, 75] width 81 height 13
type input "**********"
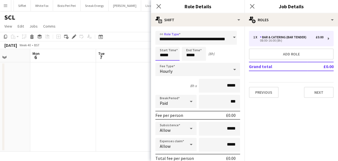
scroll to position [0, 0]
drag, startPoint x: 177, startPoint y: 56, endPoint x: 160, endPoint y: 52, distance: 17.5
click at [160, 52] on input "*****" at bounding box center [167, 54] width 24 height 14
type input "*****"
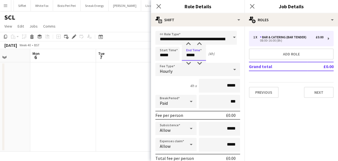
type input "*****"
click at [225, 87] on input "*****" at bounding box center [219, 86] width 41 height 14
click at [231, 86] on input "******" at bounding box center [219, 86] width 41 height 14
type input "******"
click at [167, 83] on div "4h x ******" at bounding box center [197, 86] width 85 height 14
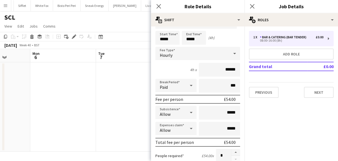
scroll to position [22, 0]
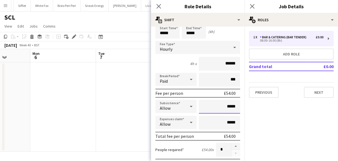
click at [228, 106] on input "*****" at bounding box center [219, 107] width 41 height 14
click at [227, 107] on input "*****" at bounding box center [219, 107] width 41 height 14
click at [226, 108] on input "*****" at bounding box center [219, 107] width 41 height 14
type input "**"
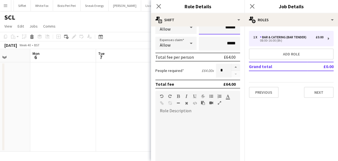
scroll to position [101, 0]
type input "******"
click at [177, 123] on div at bounding box center [197, 148] width 85 height 66
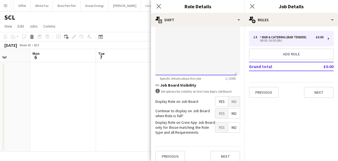
scroll to position [211, 0]
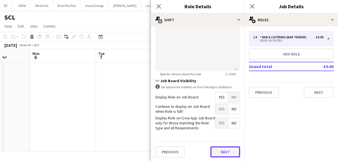
click at [219, 149] on button "Next" at bounding box center [225, 151] width 30 height 11
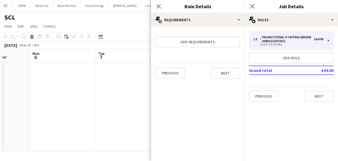
scroll to position [0, 0]
click at [223, 78] on button "Next" at bounding box center [225, 72] width 30 height 11
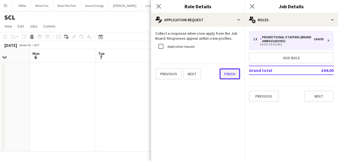
click at [229, 75] on button "Finish" at bounding box center [230, 73] width 21 height 11
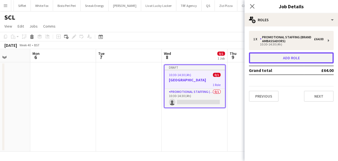
click at [288, 55] on button "Add role" at bounding box center [291, 57] width 85 height 11
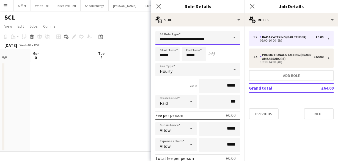
click at [200, 38] on input "**********" at bounding box center [197, 38] width 85 height 14
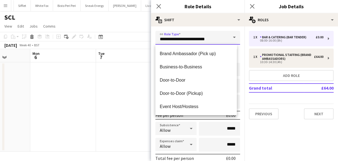
scroll to position [66, 0]
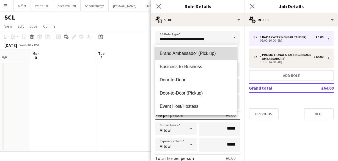
click at [204, 55] on span "Brand Ambassador (Pick up)" at bounding box center [196, 53] width 73 height 5
type input "**********"
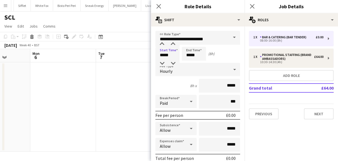
click at [157, 56] on input "*****" at bounding box center [167, 54] width 24 height 14
click at [167, 55] on input "*****" at bounding box center [167, 54] width 24 height 14
type input "*****"
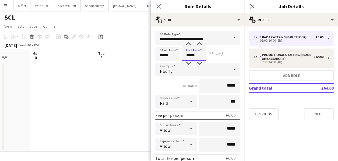
click at [196, 58] on input "*****" at bounding box center [194, 54] width 24 height 14
type input "*****"
click at [226, 84] on input "*****" at bounding box center [219, 86] width 41 height 14
type input "**"
type input "******"
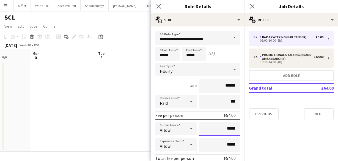
click at [226, 126] on input "*****" at bounding box center [219, 129] width 41 height 14
type input "**"
click at [167, 87] on div "4h x ******" at bounding box center [197, 86] width 85 height 14
click at [225, 128] on input "******" at bounding box center [219, 129] width 41 height 14
type input "******"
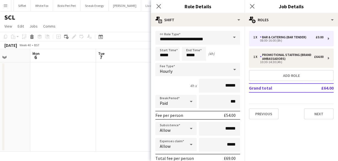
click at [173, 86] on div "4h x ******" at bounding box center [197, 86] width 85 height 14
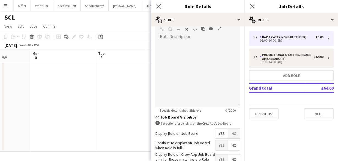
scroll to position [211, 0]
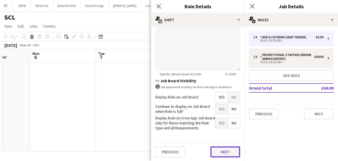
click at [221, 151] on button "Next" at bounding box center [225, 151] width 30 height 11
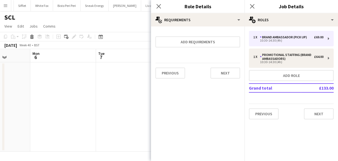
scroll to position [0, 0]
click at [231, 69] on button "Next" at bounding box center [225, 72] width 30 height 11
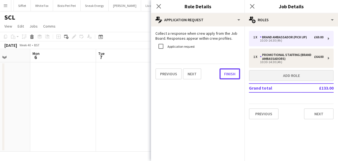
drag, startPoint x: 227, startPoint y: 72, endPoint x: 253, endPoint y: 74, distance: 26.2
click at [228, 72] on button "Finish" at bounding box center [230, 73] width 21 height 11
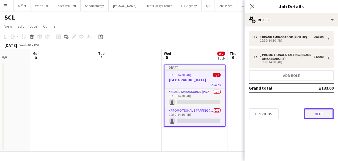
click at [312, 111] on button "Next" at bounding box center [319, 113] width 30 height 11
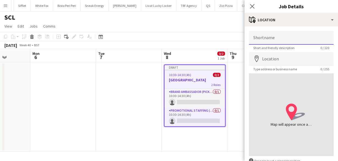
click at [272, 42] on input "Shortname" at bounding box center [291, 38] width 85 height 14
click at [264, 42] on input "Shortname" at bounding box center [291, 38] width 85 height 14
click at [267, 41] on input "Shortname" at bounding box center [291, 38] width 85 height 14
paste input "**********"
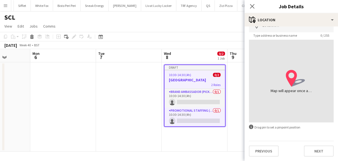
scroll to position [12, 0]
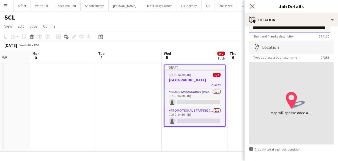
type input "**********"
click at [265, 46] on input "Location" at bounding box center [291, 47] width 85 height 14
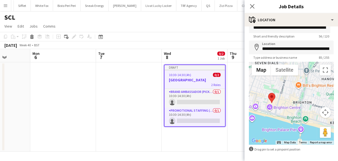
drag, startPoint x: 304, startPoint y: 87, endPoint x: 275, endPoint y: 86, distance: 28.6
click at [275, 86] on div at bounding box center [291, 103] width 85 height 83
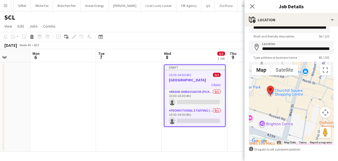
drag, startPoint x: 276, startPoint y: 104, endPoint x: 304, endPoint y: 85, distance: 33.7
click at [304, 85] on div at bounding box center [291, 103] width 85 height 83
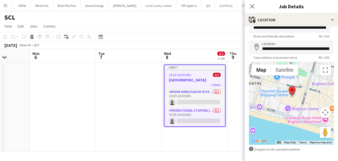
drag, startPoint x: 301, startPoint y: 95, endPoint x: 306, endPoint y: 105, distance: 11.0
click at [306, 105] on div at bounding box center [291, 103] width 85 height 83
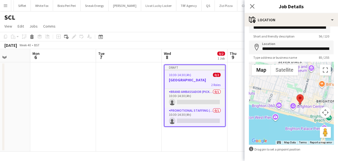
drag, startPoint x: 296, startPoint y: 96, endPoint x: 302, endPoint y: 99, distance: 6.3
click at [302, 99] on div at bounding box center [300, 99] width 7 height 10
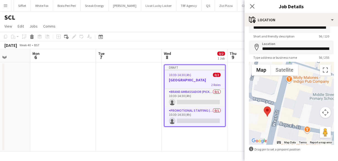
drag, startPoint x: 294, startPoint y: 122, endPoint x: 315, endPoint y: 74, distance: 52.7
click at [315, 74] on div at bounding box center [291, 103] width 85 height 83
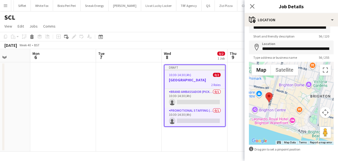
drag, startPoint x: 292, startPoint y: 89, endPoint x: 252, endPoint y: 113, distance: 46.7
click at [252, 113] on div at bounding box center [291, 103] width 85 height 83
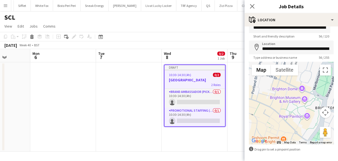
drag, startPoint x: 296, startPoint y: 86, endPoint x: 284, endPoint y: 91, distance: 13.5
click at [284, 91] on div at bounding box center [291, 103] width 85 height 83
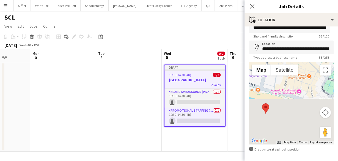
drag, startPoint x: 267, startPoint y: 98, endPoint x: 313, endPoint y: 94, distance: 45.6
click at [314, 94] on div at bounding box center [291, 103] width 85 height 83
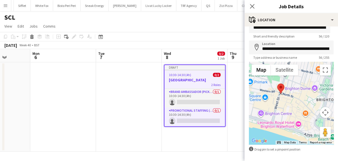
drag, startPoint x: 275, startPoint y: 101, endPoint x: 280, endPoint y: 88, distance: 14.2
click at [277, 83] on area at bounding box center [277, 83] width 0 height 0
type input "**********"
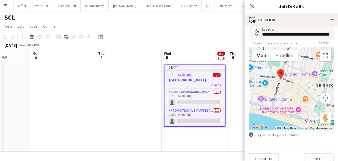
scroll to position [34, 0]
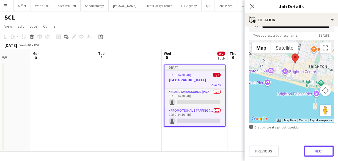
click at [320, 149] on button "Next" at bounding box center [319, 150] width 30 height 11
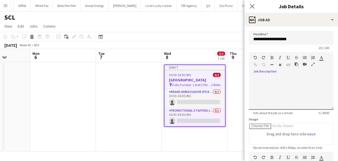
click at [284, 75] on div at bounding box center [291, 91] width 85 height 37
click at [284, 82] on div at bounding box center [291, 92] width 85 height 33
click at [258, 86] on div at bounding box center [289, 85] width 73 height 6
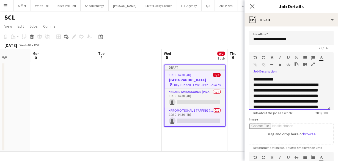
click at [270, 78] on div "**********" at bounding box center [289, 92] width 81 height 33
click at [275, 84] on div "**********" at bounding box center [287, 107] width 69 height 50
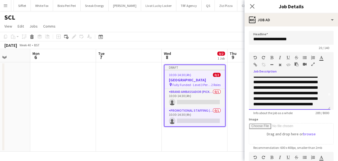
scroll to position [26, 0]
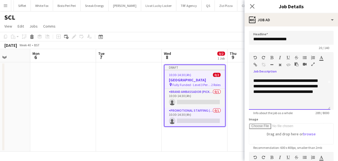
click at [309, 102] on div "**********" at bounding box center [287, 81] width 69 height 50
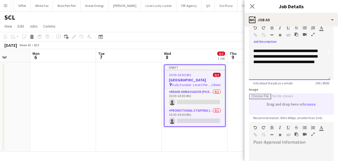
scroll to position [88, 0]
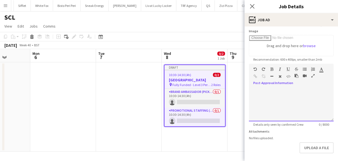
click at [278, 95] on div at bounding box center [291, 104] width 85 height 33
click at [258, 96] on div at bounding box center [289, 97] width 73 height 6
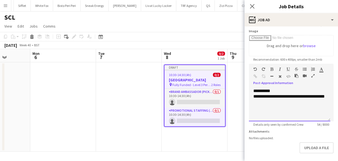
click at [268, 92] on div "**********" at bounding box center [289, 104] width 81 height 33
click at [267, 92] on div "**********" at bounding box center [289, 104] width 81 height 33
click at [280, 104] on div "**********" at bounding box center [289, 99] width 73 height 11
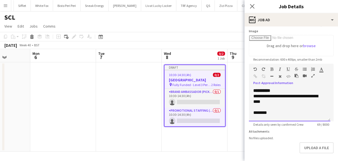
click at [262, 116] on div at bounding box center [289, 118] width 73 height 6
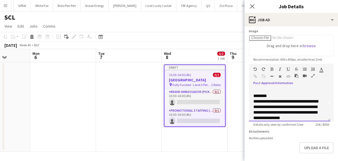
click at [267, 106] on div "**********" at bounding box center [287, 109] width 69 height 22
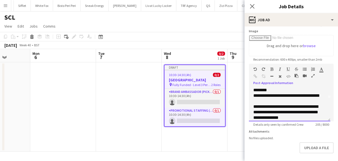
scroll to position [26, 0]
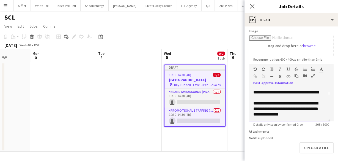
click at [267, 108] on div "**********" at bounding box center [287, 108] width 69 height 17
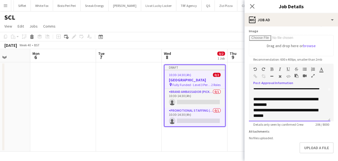
scroll to position [32, 0]
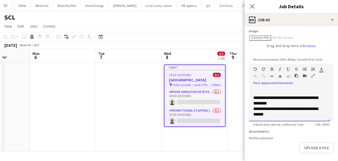
click at [278, 114] on div "**********" at bounding box center [287, 111] width 69 height 11
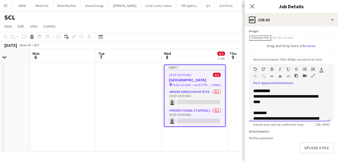
click at [263, 116] on div "**********" at bounding box center [287, 121] width 69 height 11
click at [264, 111] on div "********" at bounding box center [287, 113] width 69 height 6
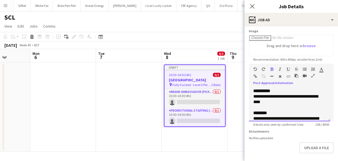
click at [267, 103] on div "**********" at bounding box center [287, 99] width 69 height 11
click at [271, 99] on div "**********" at bounding box center [287, 99] width 69 height 11
click at [253, 92] on div "**********" at bounding box center [289, 104] width 81 height 33
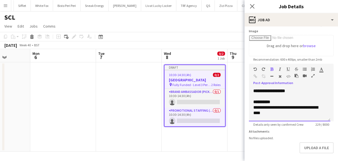
click at [299, 92] on div "**********" at bounding box center [289, 104] width 81 height 33
click at [306, 94] on div at bounding box center [289, 97] width 73 height 6
click at [300, 92] on div "**********" at bounding box center [289, 104] width 81 height 33
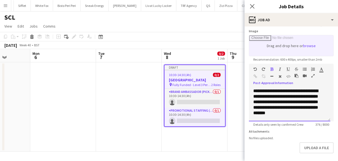
scroll to position [6, 0]
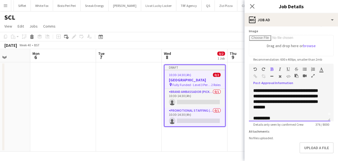
click at [295, 94] on b "**********" at bounding box center [285, 96] width 65 height 26
click at [292, 118] on div "**********" at bounding box center [289, 104] width 81 height 33
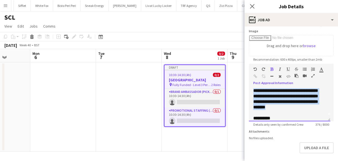
scroll to position [0, 0]
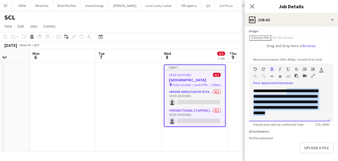
drag, startPoint x: 291, startPoint y: 116, endPoint x: 264, endPoint y: 96, distance: 33.3
click at [264, 96] on div "**********" at bounding box center [289, 104] width 81 height 33
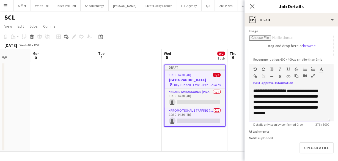
click at [270, 104] on div "**********" at bounding box center [289, 104] width 81 height 33
click at [296, 103] on div "**********" at bounding box center [289, 104] width 81 height 33
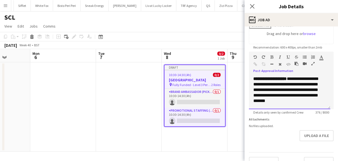
scroll to position [111, 0]
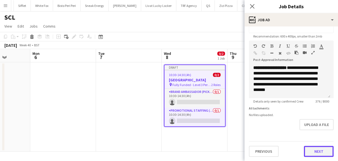
click at [317, 148] on button "Next" at bounding box center [319, 151] width 30 height 11
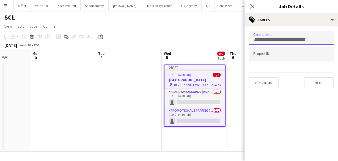
click at [289, 37] on input "Type to search client labels..." at bounding box center [291, 39] width 76 height 5
type input "***"
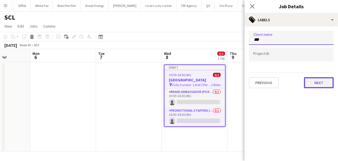
click at [322, 82] on button "Next" at bounding box center [319, 82] width 30 height 11
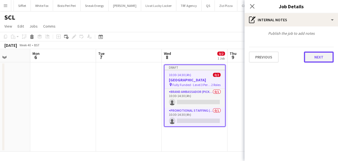
click at [318, 57] on button "Next" at bounding box center [319, 56] width 30 height 11
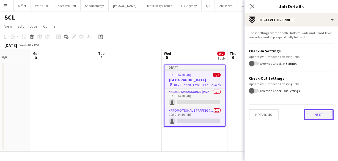
click at [325, 115] on button "Next" at bounding box center [319, 114] width 30 height 11
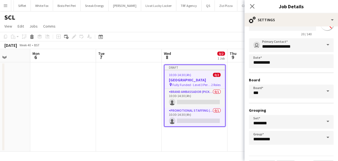
scroll to position [37, 0]
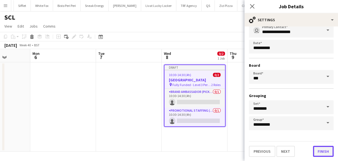
click at [325, 154] on button "Finish" at bounding box center [323, 151] width 21 height 11
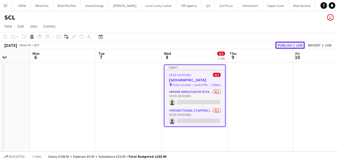
click at [284, 45] on button "Publish 1 job" at bounding box center [289, 45] width 29 height 7
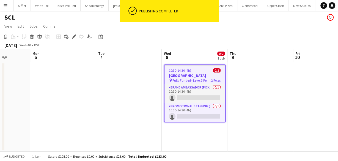
click at [191, 69] on div "10:30-14:30 (4h) 0/2" at bounding box center [195, 70] width 61 height 4
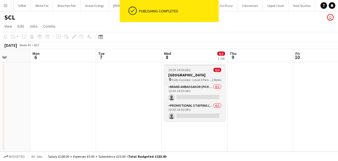
click at [186, 78] on span "Fully Funded - Level 3 Personal Training Skills Bootcamp" at bounding box center [192, 80] width 40 height 4
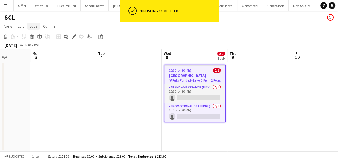
click at [29, 26] on link "Jobs" at bounding box center [33, 26] width 13 height 7
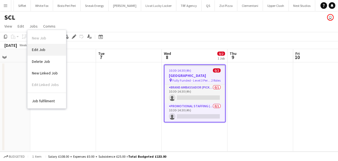
click at [42, 47] on span "Edit Job" at bounding box center [38, 49] width 13 height 5
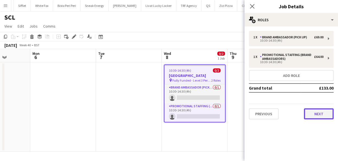
click at [323, 111] on button "Next" at bounding box center [319, 113] width 30 height 11
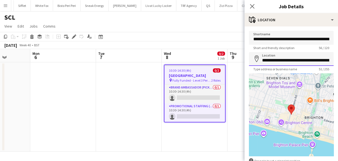
click at [286, 62] on input "**********" at bounding box center [291, 59] width 85 height 14
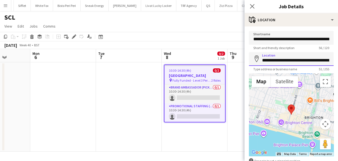
click at [286, 62] on input "**********" at bounding box center [291, 59] width 85 height 14
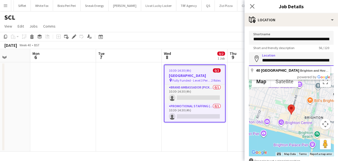
click at [286, 62] on input "**********" at bounding box center [291, 59] width 85 height 14
click at [271, 42] on input "**********" at bounding box center [291, 38] width 85 height 14
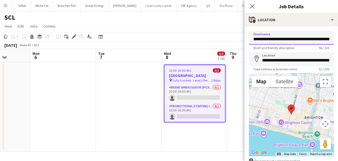
click at [271, 42] on input "**********" at bounding box center [291, 38] width 85 height 14
type input "**********"
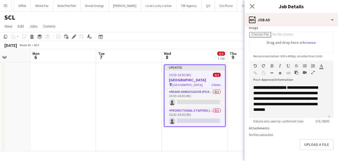
scroll to position [110, 0]
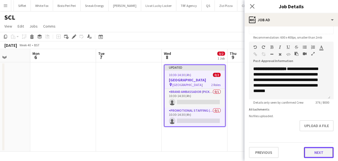
click at [310, 149] on button "Next" at bounding box center [319, 152] width 30 height 11
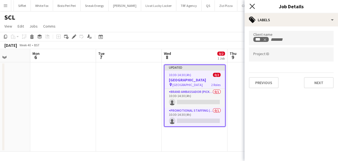
click at [253, 7] on icon at bounding box center [252, 6] width 5 height 5
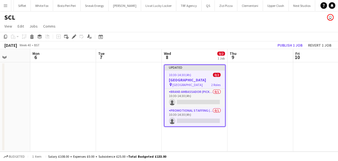
click at [195, 78] on h3 "Brighton City Centre" at bounding box center [195, 79] width 61 height 5
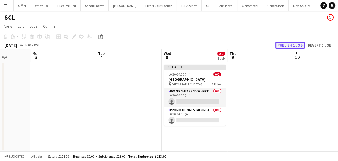
click at [284, 43] on button "Publish 1 job" at bounding box center [289, 45] width 29 height 7
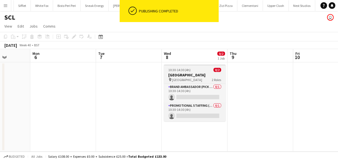
click at [192, 74] on h3 "Brighton City Centre" at bounding box center [195, 74] width 62 height 5
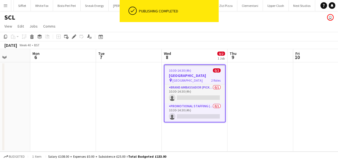
scroll to position [0, 167]
click at [31, 26] on span "Jobs" at bounding box center [33, 26] width 8 height 5
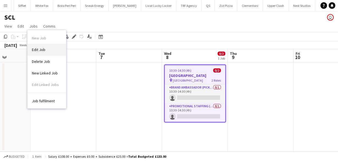
click at [46, 45] on link "Edit Job" at bounding box center [47, 50] width 39 height 12
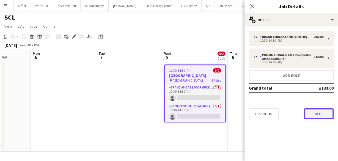
click at [323, 113] on button "Next" at bounding box center [319, 113] width 30 height 11
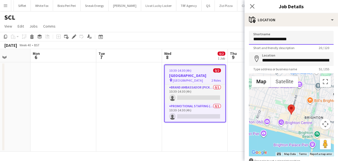
click at [270, 39] on input "**********" at bounding box center [291, 38] width 85 height 14
click at [265, 36] on input "**********" at bounding box center [291, 38] width 85 height 14
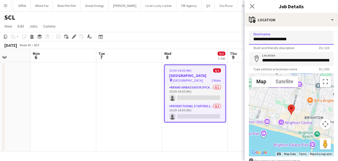
click at [265, 36] on input "**********" at bounding box center [291, 38] width 85 height 14
paste input "**********"
click at [270, 41] on input "**********" at bounding box center [289, 38] width 81 height 14
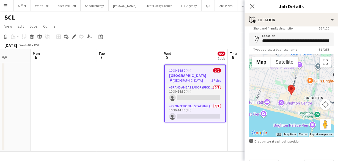
scroll to position [34, 0]
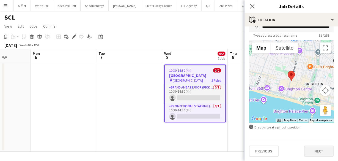
type input "**********"
click at [327, 147] on button "Next" at bounding box center [319, 150] width 30 height 11
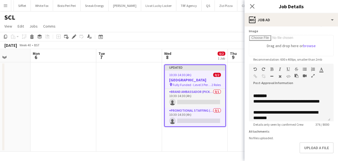
scroll to position [44, 0]
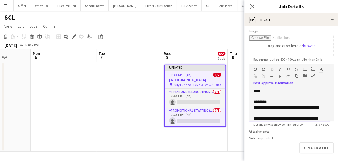
click at [277, 99] on div at bounding box center [289, 97] width 73 height 6
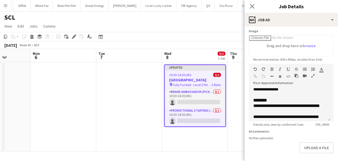
scroll to position [66, 0]
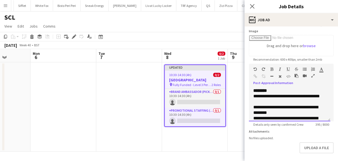
click at [258, 88] on div at bounding box center [289, 85] width 73 height 6
drag, startPoint x: 254, startPoint y: 95, endPoint x: 295, endPoint y: 100, distance: 41.9
click at [295, 93] on div "********" at bounding box center [289, 91] width 73 height 6
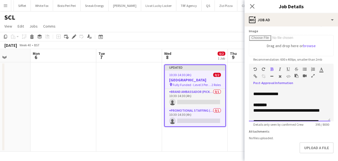
scroll to position [42, 0]
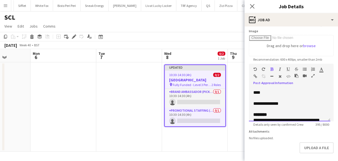
drag, startPoint x: 286, startPoint y: 92, endPoint x: 249, endPoint y: 108, distance: 40.3
click at [249, 108] on div "**********" at bounding box center [289, 104] width 81 height 33
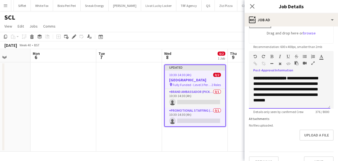
scroll to position [111, 0]
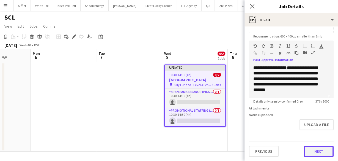
click at [314, 152] on button "Next" at bounding box center [319, 151] width 30 height 11
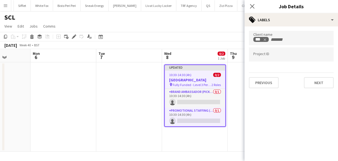
scroll to position [0, 0]
click at [321, 84] on button "Next" at bounding box center [319, 82] width 30 height 11
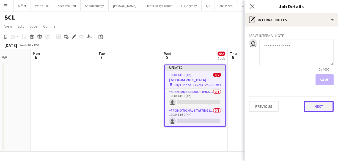
click at [316, 105] on button "Next" at bounding box center [319, 106] width 30 height 11
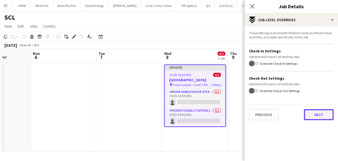
click at [315, 117] on button "Next" at bounding box center [319, 114] width 30 height 11
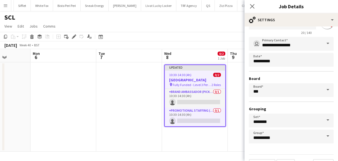
scroll to position [37, 0]
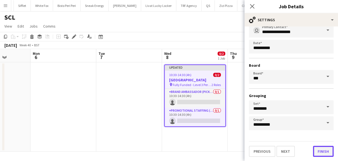
click at [323, 147] on button "Finish" at bounding box center [323, 151] width 21 height 11
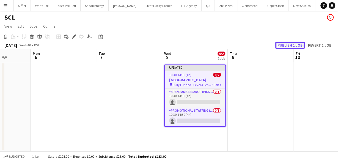
click at [291, 48] on button "Publish 1 job" at bounding box center [289, 45] width 29 height 7
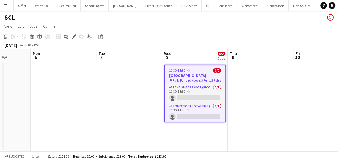
click at [181, 75] on h3 "Brighton City Centre" at bounding box center [195, 75] width 61 height 5
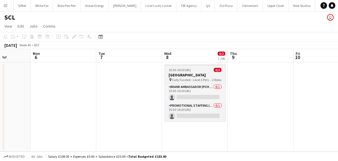
click at [179, 68] on span "10:30-14:30 (4h)" at bounding box center [180, 70] width 22 height 4
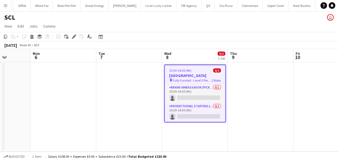
click at [271, 79] on app-date-cell at bounding box center [261, 106] width 66 height 89
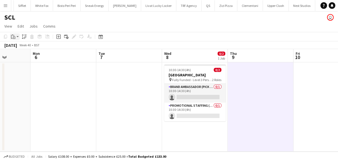
click at [17, 37] on app-action-btn "Paste" at bounding box center [15, 36] width 10 height 7
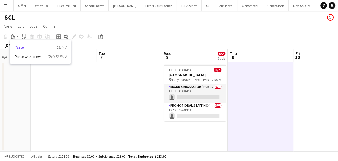
click at [20, 48] on link "Paste Ctrl+V" at bounding box center [41, 47] width 52 height 5
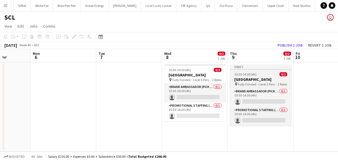
click at [272, 69] on div at bounding box center [261, 69] width 62 height 1
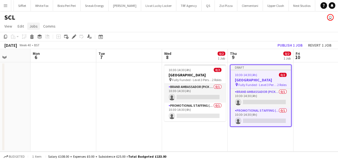
click at [34, 28] on span "Jobs" at bounding box center [33, 26] width 8 height 5
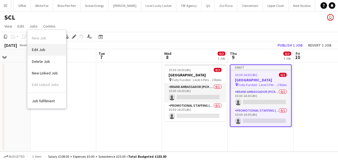
click at [40, 47] on span "Edit Job" at bounding box center [38, 49] width 13 height 5
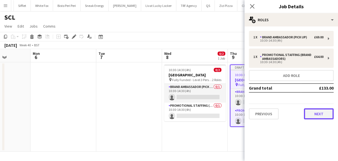
click at [317, 113] on button "Next" at bounding box center [319, 113] width 30 height 11
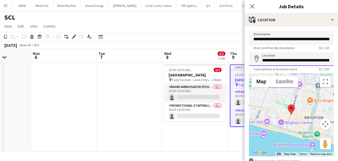
click at [272, 60] on input "**********" at bounding box center [291, 59] width 85 height 14
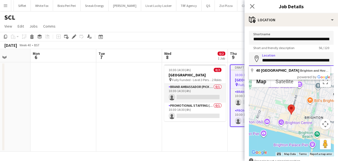
click at [272, 60] on input "**********" at bounding box center [291, 59] width 85 height 14
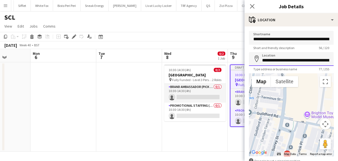
click at [284, 62] on input "**********" at bounding box center [291, 59] width 85 height 14
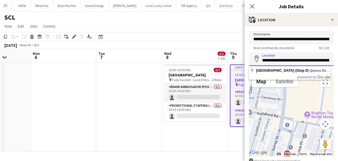
click at [284, 62] on input "**********" at bounding box center [291, 59] width 85 height 14
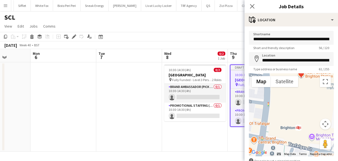
drag, startPoint x: 282, startPoint y: 124, endPoint x: 293, endPoint y: 114, distance: 14.7
click at [293, 114] on div at bounding box center [291, 114] width 85 height 83
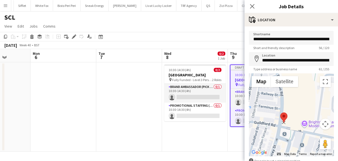
drag, startPoint x: 299, startPoint y: 92, endPoint x: 284, endPoint y: 120, distance: 32.4
click at [284, 120] on div at bounding box center [283, 117] width 7 height 10
type input "**********"
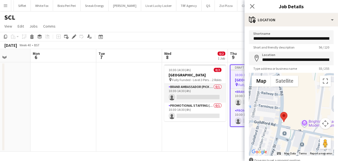
scroll to position [0, 0]
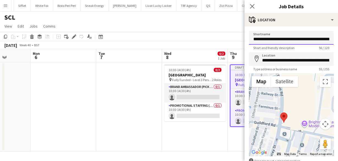
click at [273, 41] on input "**********" at bounding box center [291, 38] width 85 height 14
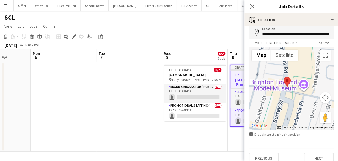
scroll to position [34, 0]
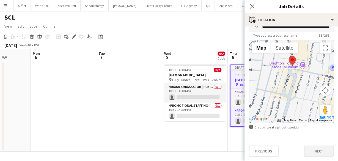
type input "**********"
click at [313, 147] on button "Next" at bounding box center [319, 150] width 30 height 11
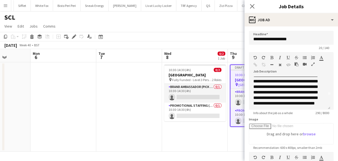
scroll to position [22, 0]
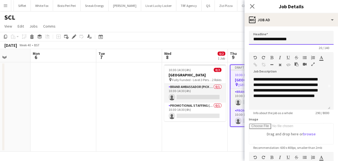
click at [275, 39] on input "**********" at bounding box center [291, 38] width 85 height 14
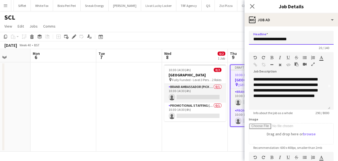
click at [262, 38] on input "**********" at bounding box center [291, 38] width 85 height 14
paste input "**********"
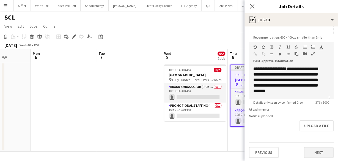
type input "**********"
click at [318, 151] on button "Next" at bounding box center [319, 152] width 30 height 11
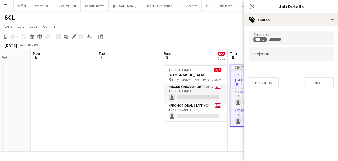
scroll to position [0, 0]
click at [314, 83] on button "Next" at bounding box center [319, 82] width 30 height 11
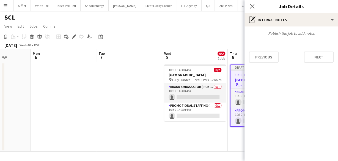
click at [313, 62] on div "Publish the job to add notes Previous Next" at bounding box center [292, 46] width 94 height 40
click at [315, 57] on button "Next" at bounding box center [319, 56] width 30 height 11
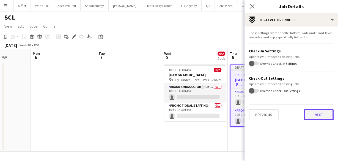
click at [322, 111] on button "Next" at bounding box center [319, 114] width 30 height 11
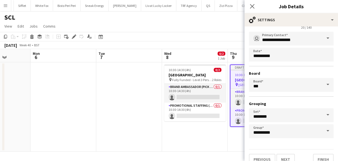
scroll to position [37, 0]
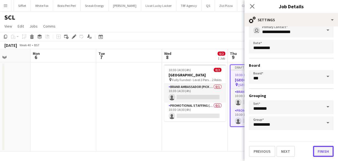
click at [322, 150] on button "Finish" at bounding box center [323, 151] width 21 height 11
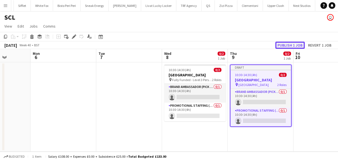
click at [293, 43] on button "Publish 1 job" at bounding box center [289, 45] width 29 height 7
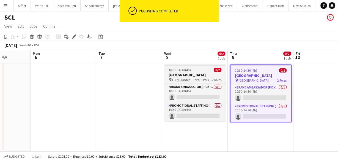
click at [204, 70] on div "10:30-14:30 (4h) 0/2" at bounding box center [195, 70] width 62 height 4
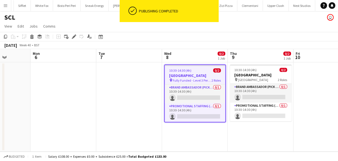
click at [32, 22] on app-page-menu "View Day view expanded Day view collapsed Month view Date picker Jump to today …" at bounding box center [169, 26] width 338 height 10
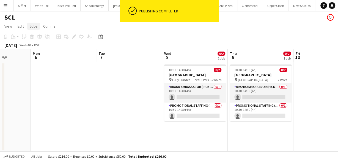
click at [33, 24] on span "Jobs" at bounding box center [33, 26] width 8 height 5
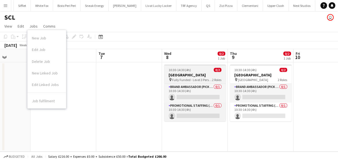
click at [199, 76] on h3 "Brighton City Centre" at bounding box center [195, 74] width 62 height 5
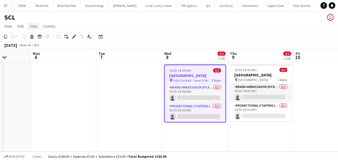
click at [37, 25] on span "Jobs" at bounding box center [33, 26] width 8 height 5
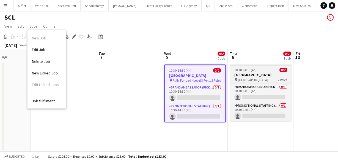
click at [260, 68] on div "10:30-14:30 (4h) 0/2" at bounding box center [261, 70] width 62 height 4
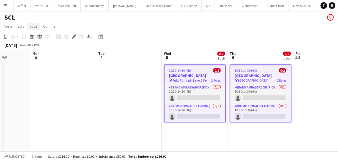
click at [32, 24] on span "Jobs" at bounding box center [33, 26] width 8 height 5
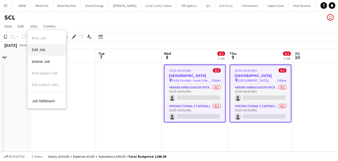
click at [43, 47] on span "Edit Job" at bounding box center [38, 49] width 13 height 5
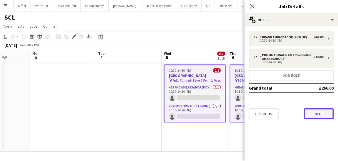
click at [316, 117] on button "Next" at bounding box center [319, 113] width 30 height 11
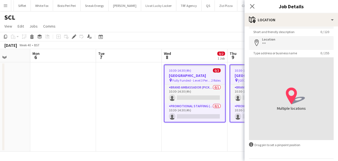
scroll to position [34, 0]
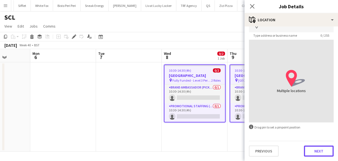
click at [321, 147] on button "Next" at bounding box center [319, 150] width 30 height 11
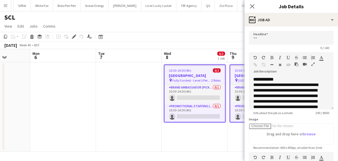
scroll to position [111, 0]
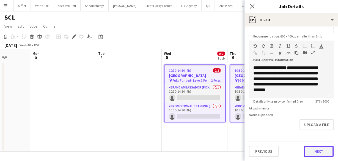
click at [316, 155] on button "Next" at bounding box center [319, 151] width 30 height 11
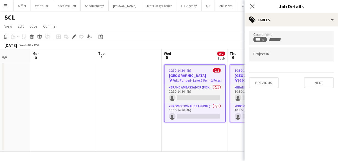
scroll to position [0, 0]
click at [309, 78] on button "Next" at bounding box center [319, 82] width 30 height 11
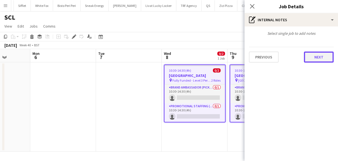
click at [308, 53] on button "Next" at bounding box center [319, 56] width 30 height 11
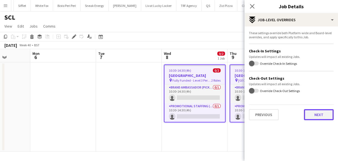
click at [317, 114] on button "Next" at bounding box center [319, 114] width 30 height 11
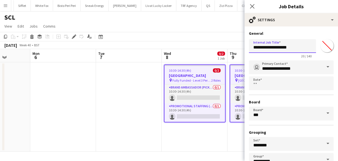
click at [285, 46] on input "**********" at bounding box center [282, 46] width 67 height 14
paste input "**********"
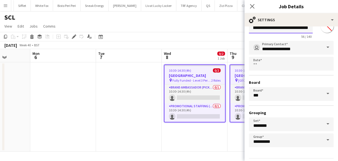
scroll to position [37, 0]
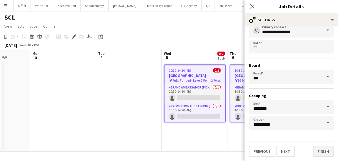
type input "**********"
click at [320, 147] on button "Finish" at bounding box center [323, 151] width 21 height 11
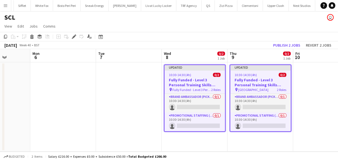
click at [298, 41] on div "October 2025 Week 40 • BST Publish 2 jobs Revert 2 jobs" at bounding box center [169, 45] width 338 height 8
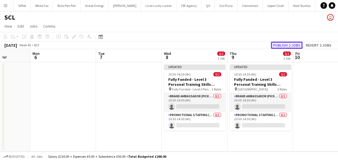
click at [297, 43] on button "Publish 2 jobs" at bounding box center [287, 45] width 32 height 7
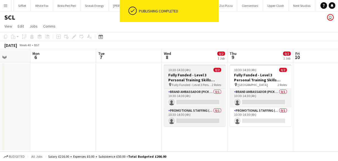
click at [213, 75] on h3 "Fully Funded - Level 3 Personal Training Skills Bootcamp" at bounding box center [195, 77] width 62 height 10
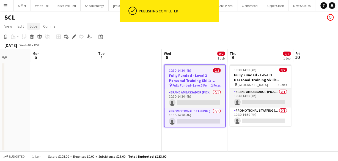
click at [39, 26] on link "Jobs" at bounding box center [33, 26] width 13 height 7
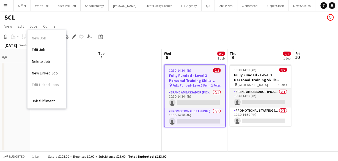
click at [43, 45] on link "Edit Job" at bounding box center [47, 50] width 39 height 12
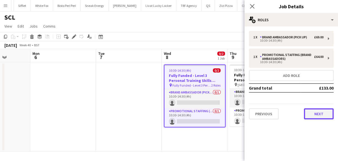
click at [326, 114] on button "Next" at bounding box center [319, 113] width 30 height 11
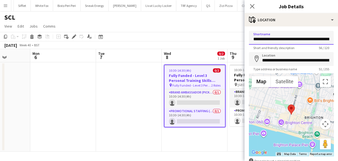
click at [277, 43] on input "**********" at bounding box center [291, 38] width 85 height 14
click at [276, 42] on input "**********" at bounding box center [291, 38] width 85 height 14
type input "**********"
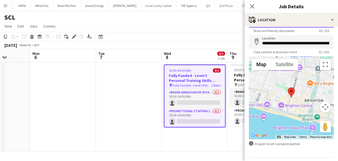
scroll to position [34, 0]
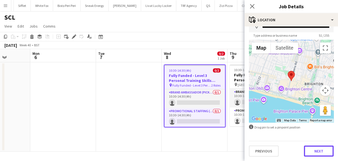
click at [318, 150] on button "Next" at bounding box center [319, 150] width 30 height 11
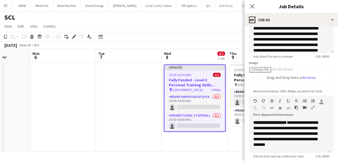
scroll to position [110, 0]
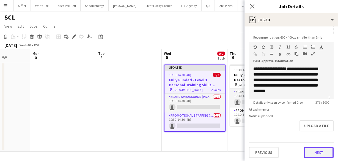
click at [329, 150] on button "Next" at bounding box center [319, 152] width 30 height 11
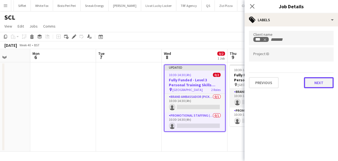
click at [323, 81] on button "Next" at bounding box center [319, 82] width 30 height 11
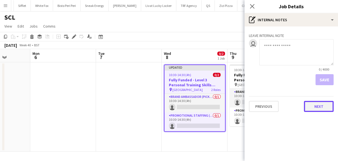
click at [326, 101] on button "Next" at bounding box center [319, 106] width 30 height 11
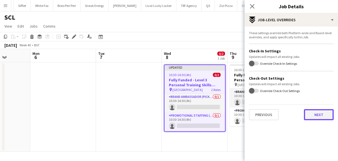
click at [323, 109] on button "Next" at bounding box center [319, 114] width 30 height 11
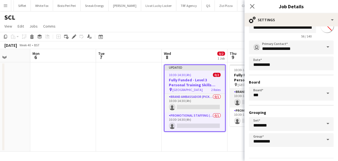
scroll to position [37, 0]
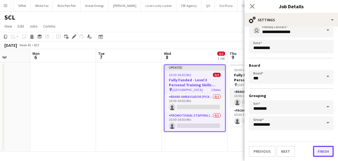
click at [328, 147] on button "Finish" at bounding box center [323, 151] width 21 height 11
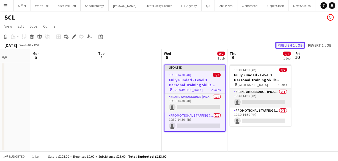
click at [285, 47] on button "Publish 1 job" at bounding box center [289, 45] width 29 height 7
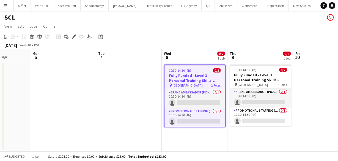
click at [313, 73] on app-date-cell at bounding box center [326, 106] width 66 height 89
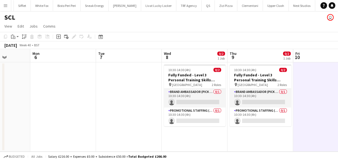
click at [260, 61] on app-board-header-date "Thu 9 0/2 1 Job" at bounding box center [261, 55] width 66 height 13
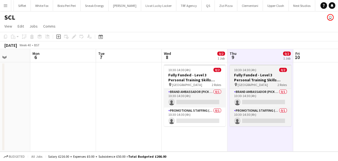
click at [262, 70] on div "10:30-14:30 (4h) 0/2" at bounding box center [261, 70] width 62 height 4
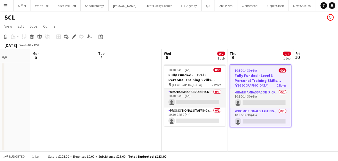
click at [328, 79] on app-date-cell at bounding box center [326, 106] width 66 height 89
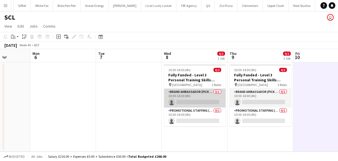
click at [204, 99] on app-card-role "Brand Ambassador (Pick up) 0/1 10:30-14:30 (4h) single-neutral-actions" at bounding box center [195, 98] width 62 height 19
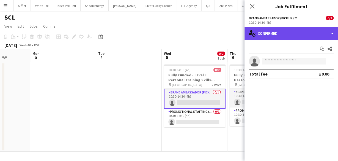
click at [281, 36] on div "single-neutral-actions-check-2 Confirmed" at bounding box center [292, 33] width 94 height 13
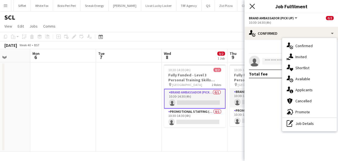
click at [252, 6] on icon at bounding box center [252, 6] width 5 height 5
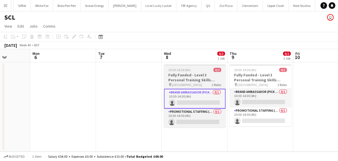
click at [192, 66] on app-job-card "10:30-14:30 (4h) 0/2 Fully Funded - Level 3 Personal Training Skills Bootcamp p…" at bounding box center [195, 95] width 62 height 63
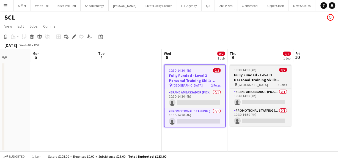
click at [240, 65] on app-job-card "10:30-14:30 (4h) 0/2 Fully Funded - Level 3 Personal Training Skills Bootcamp p…" at bounding box center [261, 95] width 62 height 62
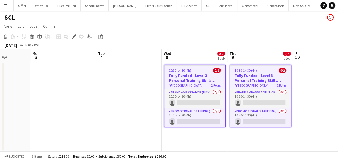
click at [267, 65] on div at bounding box center [260, 65] width 61 height 1
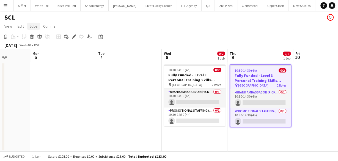
click at [35, 25] on span "Jobs" at bounding box center [33, 26] width 8 height 5
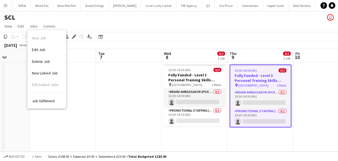
click at [81, 26] on app-page-menu "View Day view expanded Day view collapsed Month view Date picker Jump to today …" at bounding box center [169, 26] width 338 height 10
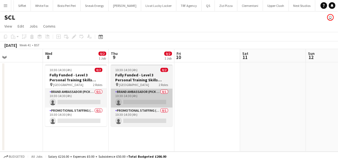
scroll to position [0, 155]
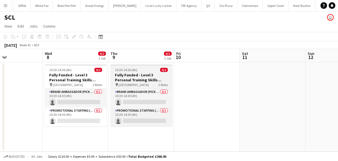
click at [138, 76] on h3 "Fully Funded - Level 3 Personal Training Skills Bootcamp" at bounding box center [142, 77] width 62 height 10
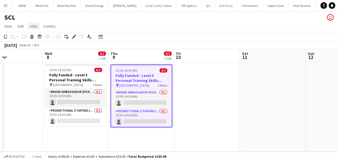
click at [37, 29] on link "Jobs" at bounding box center [33, 26] width 13 height 7
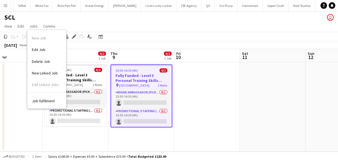
click at [42, 46] on link "Edit Job" at bounding box center [47, 50] width 39 height 12
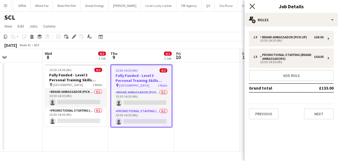
click at [250, 6] on icon "Close pop-in" at bounding box center [252, 6] width 5 height 5
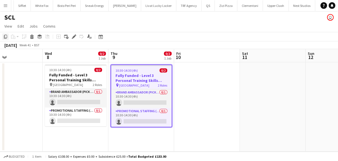
click at [7, 37] on icon "Copy" at bounding box center [5, 36] width 4 height 4
click at [181, 76] on app-date-cell at bounding box center [207, 106] width 66 height 89
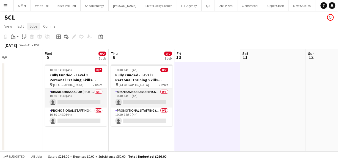
click at [33, 27] on span "Jobs" at bounding box center [33, 26] width 8 height 5
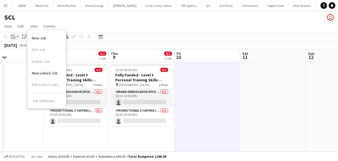
click at [13, 40] on div "Paste" at bounding box center [13, 36] width 7 height 7
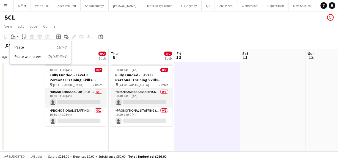
click at [22, 46] on link "Paste Ctrl+V" at bounding box center [41, 47] width 52 height 5
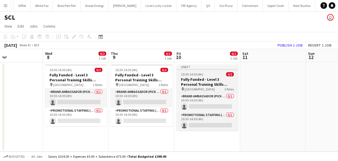
click at [194, 75] on span "10:30-14:30 (4h)" at bounding box center [192, 74] width 22 height 4
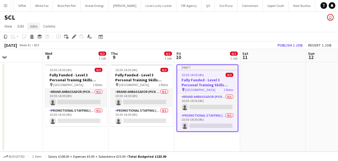
click at [35, 24] on span "Jobs" at bounding box center [33, 26] width 8 height 5
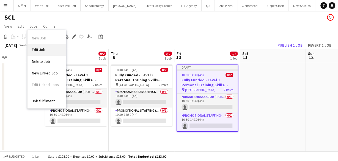
click at [49, 49] on link "Edit Job" at bounding box center [47, 50] width 39 height 12
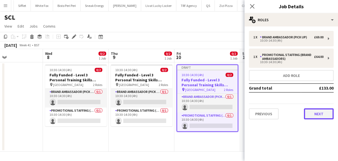
click at [313, 114] on button "Next" at bounding box center [319, 113] width 30 height 11
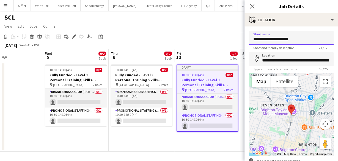
click at [278, 40] on input "**********" at bounding box center [291, 38] width 85 height 14
type input "**********"
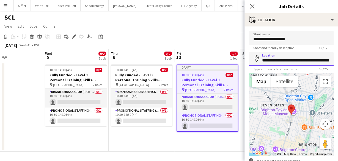
click at [287, 63] on input "**********" at bounding box center [291, 59] width 85 height 14
type input "**********"
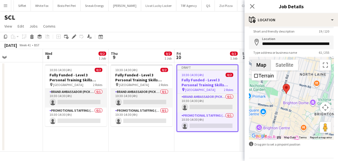
scroll to position [34, 0]
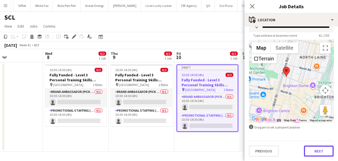
click at [314, 150] on button "Next" at bounding box center [319, 150] width 30 height 11
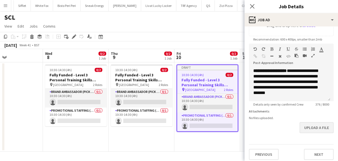
scroll to position [110, 0]
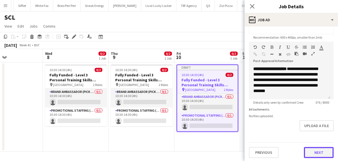
click at [317, 150] on button "Next" at bounding box center [319, 152] width 30 height 11
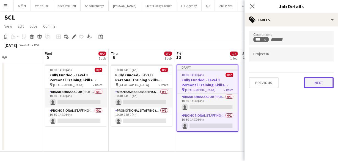
click at [311, 84] on button "Next" at bounding box center [319, 82] width 30 height 11
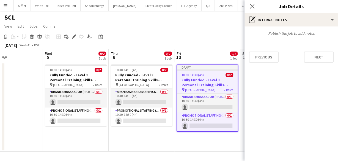
click at [316, 67] on mat-expansion-panel "pen-write Internal notes Publish the job to add notes Previous Next" at bounding box center [292, 93] width 94 height 134
click at [315, 60] on button "Next" at bounding box center [319, 56] width 30 height 11
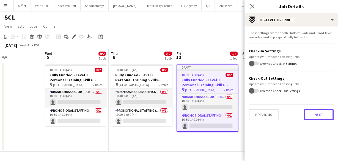
click at [324, 111] on button "Next" at bounding box center [319, 114] width 30 height 11
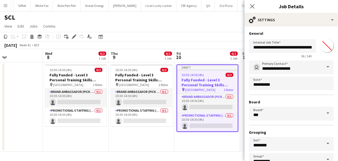
scroll to position [37, 0]
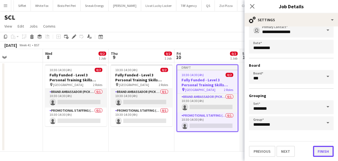
click at [321, 146] on button "Finish" at bounding box center [323, 151] width 21 height 11
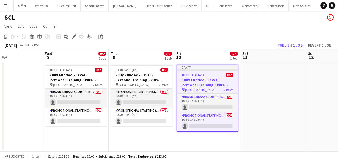
click at [281, 40] on app-toolbar "Copy Paste Paste Ctrl+V Paste with crew Ctrl+Shift+V Paste linked Job Delete Gr…" at bounding box center [169, 36] width 338 height 9
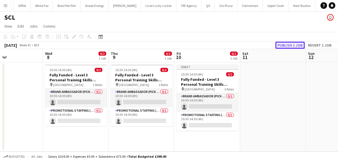
click at [284, 44] on button "Publish 1 job" at bounding box center [289, 45] width 29 height 7
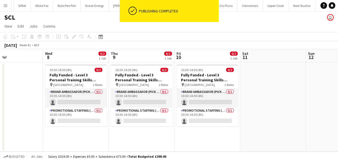
click at [257, 67] on app-date-cell at bounding box center [273, 106] width 66 height 89
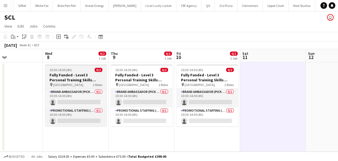
click at [74, 71] on div "10:30-14:30 (4h) 0/2" at bounding box center [76, 70] width 62 height 4
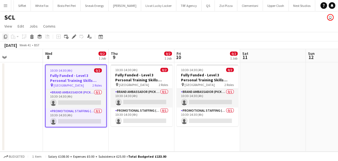
click at [5, 35] on icon "Copy" at bounding box center [5, 36] width 4 height 4
click at [292, 72] on app-date-cell at bounding box center [273, 106] width 66 height 89
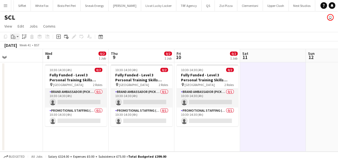
click at [18, 37] on app-action-btn "Paste" at bounding box center [15, 36] width 10 height 7
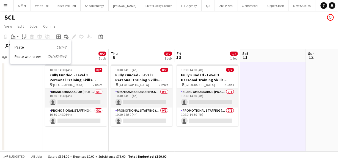
click at [19, 47] on link "Paste Ctrl+V" at bounding box center [41, 47] width 52 height 5
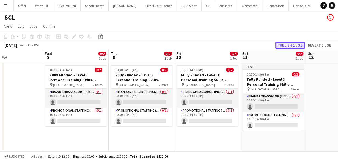
click at [291, 45] on button "Publish 1 job" at bounding box center [289, 45] width 29 height 7
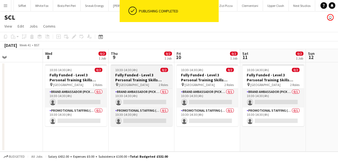
click at [125, 76] on h3 "Fully Funded - Level 3 Personal Training Skills Bootcamp" at bounding box center [142, 77] width 62 height 10
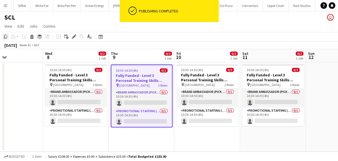
click at [3, 37] on div "Copy" at bounding box center [5, 36] width 7 height 7
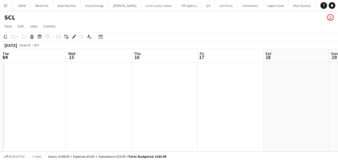
scroll to position [0, 253]
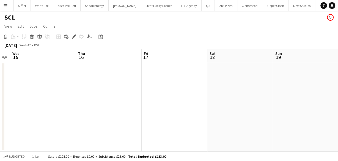
click at [236, 95] on app-date-cell at bounding box center [240, 106] width 66 height 89
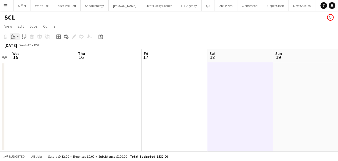
click at [10, 37] on div "Paste" at bounding box center [13, 36] width 7 height 7
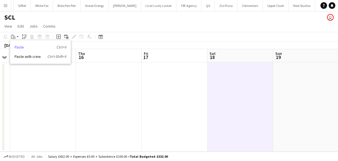
click at [21, 48] on link "Paste Ctrl+V" at bounding box center [41, 47] width 52 height 5
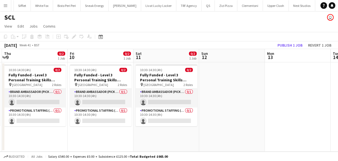
scroll to position [0, 127]
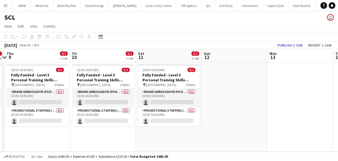
click at [283, 41] on app-toolbar "Copy Paste Paste Ctrl+V Paste with crew Ctrl+Shift+V Paste linked Job Delete Gr…" at bounding box center [169, 36] width 338 height 9
click at [292, 42] on button "Publish 1 job" at bounding box center [289, 45] width 29 height 7
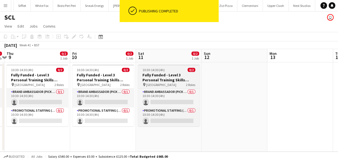
click at [158, 69] on span "10:30-14:30 (4h)" at bounding box center [154, 70] width 22 height 4
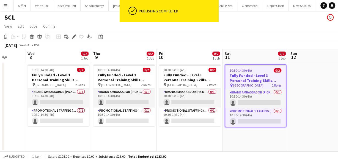
scroll to position [0, 168]
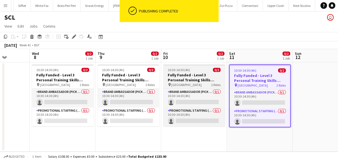
click at [181, 74] on h3 "Fully Funded - Level 3 Personal Training Skills Bootcamp" at bounding box center [194, 77] width 62 height 10
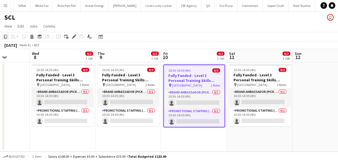
click at [6, 38] on icon at bounding box center [5, 37] width 3 height 4
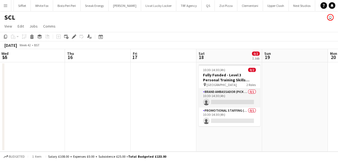
scroll to position [0, 264]
click at [293, 83] on app-date-cell at bounding box center [295, 106] width 66 height 89
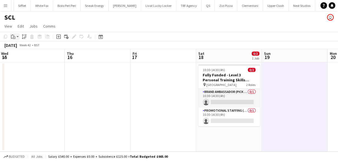
click at [13, 35] on icon at bounding box center [13, 35] width 1 height 1
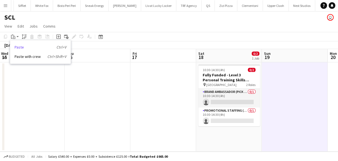
click at [22, 50] on div "Paste Ctrl+V Paste with crew Ctrl+Shift+V" at bounding box center [40, 51] width 61 height 23
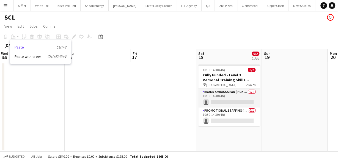
click at [20, 47] on link "Paste Ctrl+V" at bounding box center [41, 47] width 52 height 5
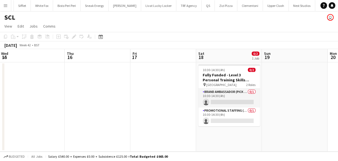
click at [271, 64] on app-date-cell at bounding box center [295, 106] width 66 height 89
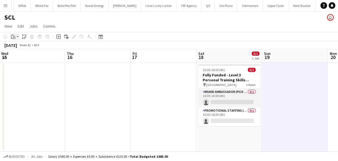
click at [11, 38] on icon at bounding box center [12, 37] width 2 height 4
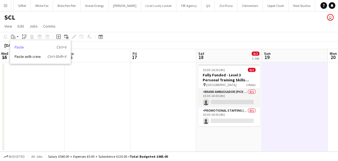
click at [18, 48] on link "Paste Ctrl+V" at bounding box center [41, 47] width 52 height 5
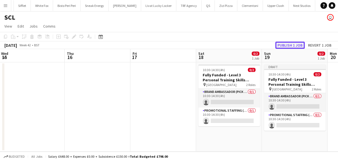
click at [292, 43] on button "Publish 1 job" at bounding box center [289, 45] width 29 height 7
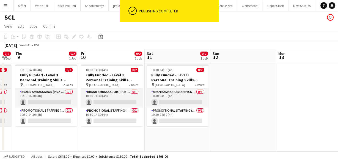
scroll to position [0, 163]
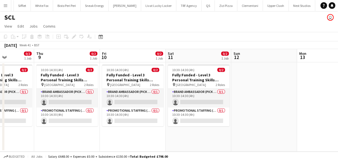
click at [269, 89] on app-date-cell at bounding box center [264, 106] width 66 height 89
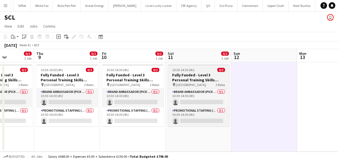
click at [197, 75] on h3 "Fully Funded - Level 3 Personal Training Skills Bootcamp" at bounding box center [199, 77] width 62 height 10
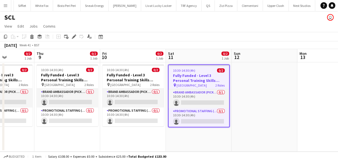
drag, startPoint x: 7, startPoint y: 36, endPoint x: 29, endPoint y: 40, distance: 22.9
click at [7, 36] on icon at bounding box center [5, 37] width 3 height 4
click at [279, 80] on app-date-cell at bounding box center [265, 106] width 66 height 89
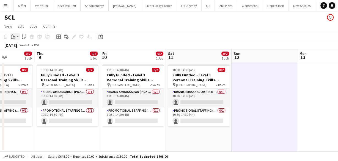
click at [16, 36] on div "Paste" at bounding box center [13, 36] width 7 height 7
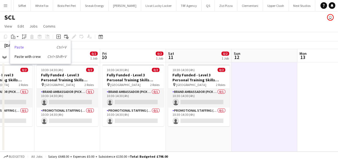
click at [22, 47] on link "Paste Ctrl+V" at bounding box center [41, 47] width 52 height 5
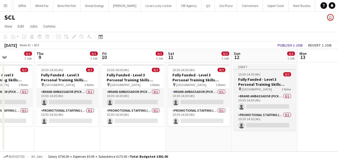
click at [269, 75] on div "10:30-14:30 (4h) 0/2" at bounding box center [265, 74] width 62 height 4
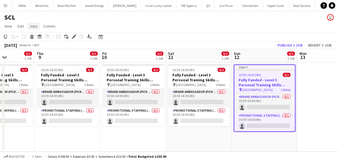
click at [30, 28] on span "Jobs" at bounding box center [33, 26] width 8 height 5
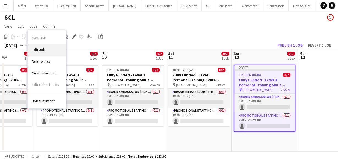
click at [43, 47] on span "Edit Job" at bounding box center [38, 49] width 13 height 5
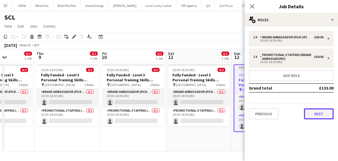
click at [323, 111] on button "Next" at bounding box center [319, 113] width 30 height 11
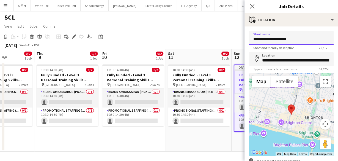
click at [272, 40] on input "**********" at bounding box center [291, 38] width 85 height 14
type input "**********"
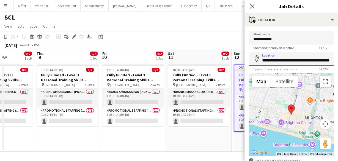
click at [290, 60] on input "**********" at bounding box center [291, 59] width 85 height 14
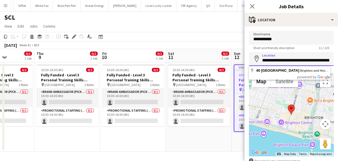
click at [290, 60] on input "**********" at bounding box center [291, 59] width 85 height 14
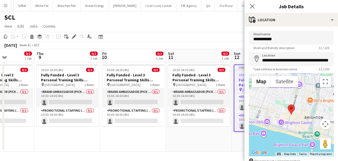
type input "**********"
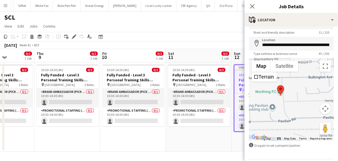
scroll to position [34, 0]
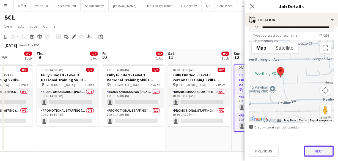
click at [310, 148] on button "Next" at bounding box center [319, 150] width 30 height 11
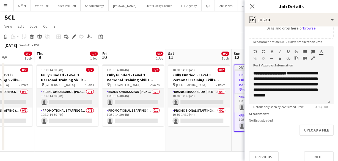
scroll to position [110, 0]
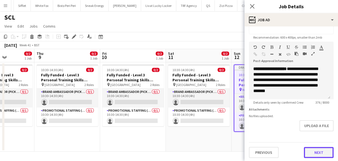
click at [313, 151] on button "Next" at bounding box center [319, 152] width 30 height 11
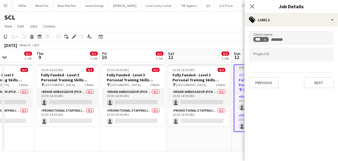
scroll to position [0, 0]
click at [309, 86] on button "Next" at bounding box center [319, 82] width 30 height 11
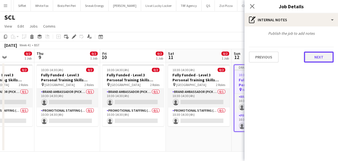
click at [314, 56] on button "Next" at bounding box center [319, 56] width 30 height 11
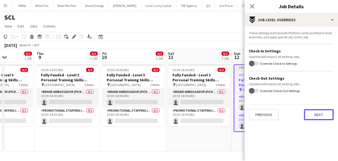
click at [327, 109] on button "Next" at bounding box center [319, 114] width 30 height 11
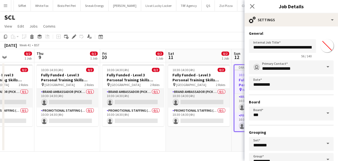
scroll to position [37, 0]
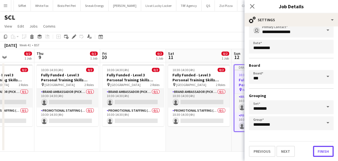
drag, startPoint x: 323, startPoint y: 151, endPoint x: 320, endPoint y: 142, distance: 9.2
click at [322, 149] on button "Finish" at bounding box center [323, 151] width 21 height 11
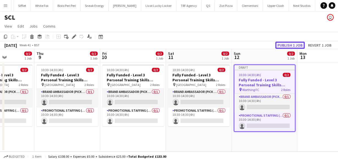
click at [290, 44] on button "Publish 1 job" at bounding box center [289, 45] width 29 height 7
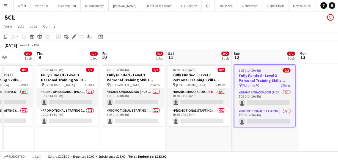
scroll to position [0, 162]
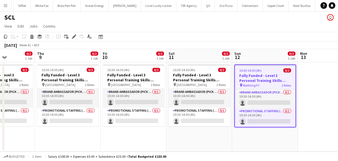
click at [308, 74] on app-date-cell at bounding box center [331, 106] width 66 height 89
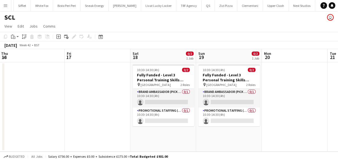
scroll to position [0, 133]
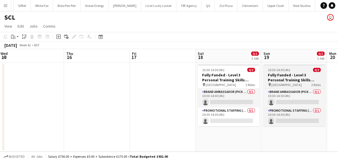
click at [282, 67] on app-job-card "10:30-14:30 (4h) 0/2 Fully Funded - Level 3 Personal Training Skills Bootcamp p…" at bounding box center [295, 95] width 62 height 62
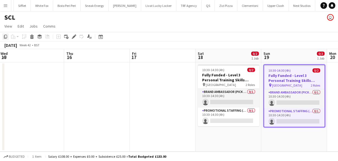
click at [3, 39] on div "Copy" at bounding box center [5, 36] width 7 height 7
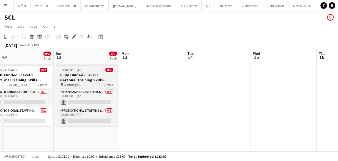
scroll to position [0, 143]
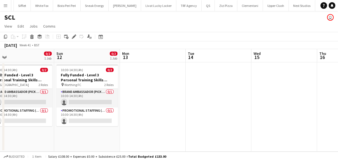
click at [138, 81] on app-date-cell at bounding box center [153, 106] width 66 height 89
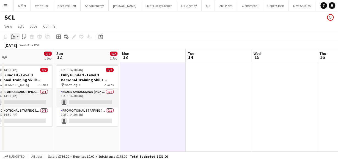
click at [14, 37] on icon "Paste" at bounding box center [13, 36] width 4 height 4
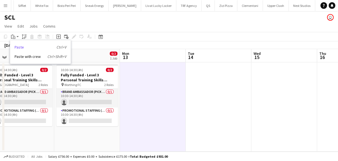
click at [24, 49] on link "Paste Ctrl+V" at bounding box center [41, 47] width 52 height 5
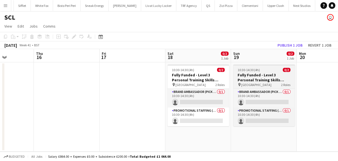
scroll to position [0, 203]
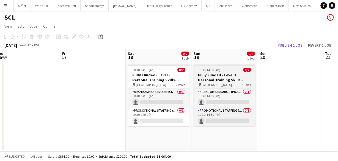
click at [232, 75] on h3 "Fully Funded - Level 3 Personal Training Skills Bootcamp" at bounding box center [225, 77] width 62 height 10
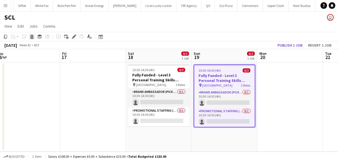
click at [31, 36] on icon at bounding box center [32, 34] width 4 height 1
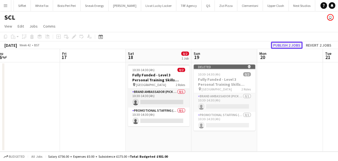
click at [288, 43] on button "Publish 2 jobs" at bounding box center [287, 45] width 32 height 7
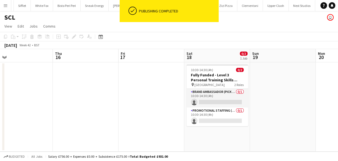
scroll to position [0, 210]
drag, startPoint x: 272, startPoint y: 84, endPoint x: 264, endPoint y: 83, distance: 8.3
click at [272, 84] on app-date-cell at bounding box center [284, 106] width 66 height 89
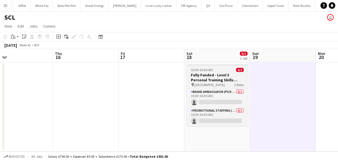
click at [224, 75] on h3 "Fully Funded - Level 3 Personal Training Skills Bootcamp" at bounding box center [218, 77] width 62 height 10
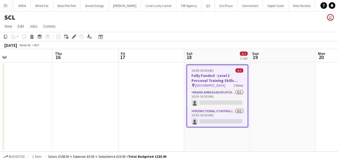
click at [272, 77] on app-date-cell at bounding box center [283, 106] width 66 height 89
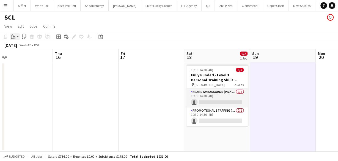
click at [15, 35] on icon "Paste" at bounding box center [13, 36] width 4 height 4
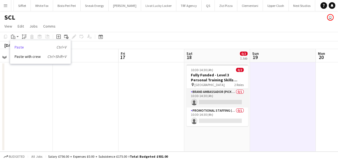
click at [20, 48] on link "Paste Ctrl+V" at bounding box center [41, 47] width 52 height 5
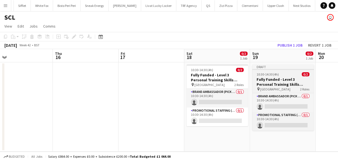
click at [270, 75] on span "10:30-14:30 (4h)" at bounding box center [268, 74] width 22 height 4
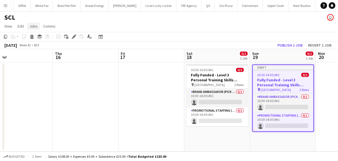
click at [29, 26] on span "Jobs" at bounding box center [33, 26] width 8 height 5
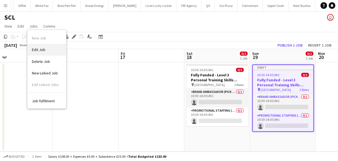
click at [46, 46] on link "Edit Job" at bounding box center [47, 50] width 39 height 12
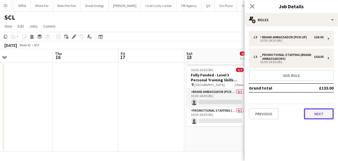
click at [319, 110] on button "Next" at bounding box center [319, 113] width 30 height 11
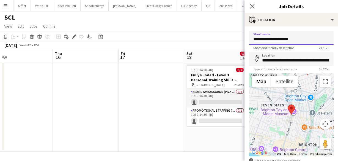
click at [275, 41] on input "**********" at bounding box center [291, 38] width 85 height 14
click at [270, 40] on input "**********" at bounding box center [291, 38] width 85 height 14
drag, startPoint x: 269, startPoint y: 39, endPoint x: 295, endPoint y: 37, distance: 25.7
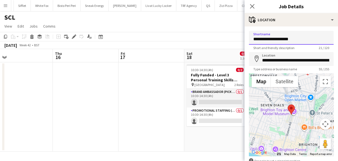
click at [295, 37] on input "**********" at bounding box center [291, 38] width 85 height 14
type input "**********"
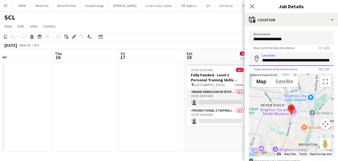
click at [284, 55] on input "**********" at bounding box center [291, 59] width 85 height 14
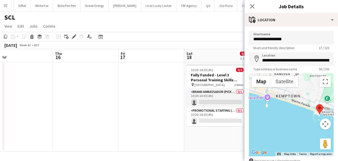
drag, startPoint x: 284, startPoint y: 107, endPoint x: 319, endPoint y: 115, distance: 36.0
click at [319, 114] on img at bounding box center [319, 109] width 7 height 10
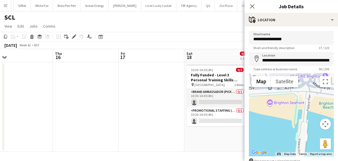
click at [299, 91] on div at bounding box center [291, 114] width 85 height 83
click at [303, 91] on div at bounding box center [291, 114] width 85 height 83
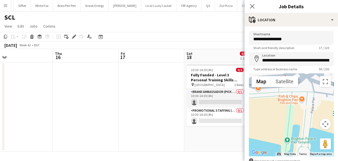
click at [303, 91] on div at bounding box center [291, 114] width 85 height 83
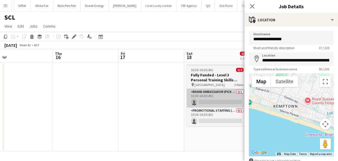
drag, startPoint x: 308, startPoint y: 102, endPoint x: 206, endPoint y: 89, distance: 102.4
click at [206, 89] on body "Menu Boards Boards Boards All jobs Status Workforce Workforce My Workforce Recr…" at bounding box center [169, 80] width 338 height 161
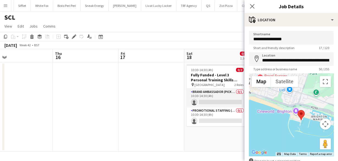
drag, startPoint x: 274, startPoint y: 99, endPoint x: 304, endPoint y: 106, distance: 30.9
click at [304, 106] on div at bounding box center [291, 114] width 85 height 83
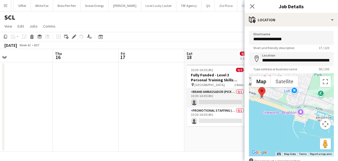
drag, startPoint x: 307, startPoint y: 114, endPoint x: 261, endPoint y: 89, distance: 52.6
click at [258, 87] on area at bounding box center [258, 87] width 0 height 0
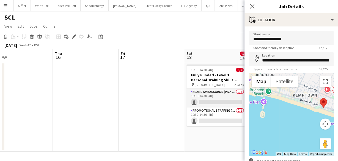
drag, startPoint x: 254, startPoint y: 106, endPoint x: 317, endPoint y: 117, distance: 64.0
click at [317, 117] on div at bounding box center [291, 114] width 85 height 83
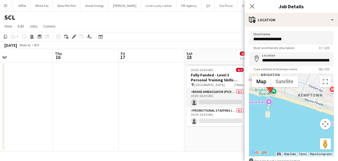
drag, startPoint x: 322, startPoint y: 104, endPoint x: 268, endPoint y: 87, distance: 56.6
click at [267, 83] on area at bounding box center [267, 83] width 0 height 0
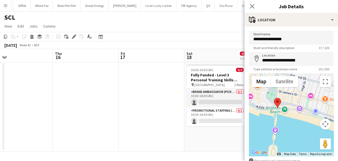
drag, startPoint x: 280, startPoint y: 96, endPoint x: 280, endPoint y: 119, distance: 23.4
click at [280, 119] on div at bounding box center [291, 114] width 85 height 83
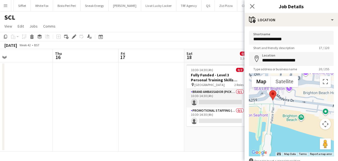
drag, startPoint x: 275, startPoint y: 119, endPoint x: 295, endPoint y: 118, distance: 19.9
click at [295, 119] on div at bounding box center [291, 114] width 85 height 83
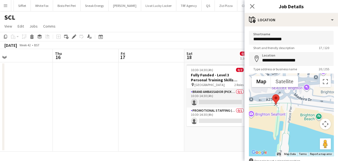
drag, startPoint x: 290, startPoint y: 96, endPoint x: 274, endPoint y: 102, distance: 17.2
click at [272, 94] on area at bounding box center [272, 94] width 0 height 0
type input "**********"
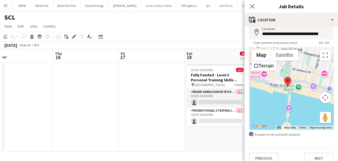
scroll to position [34, 0]
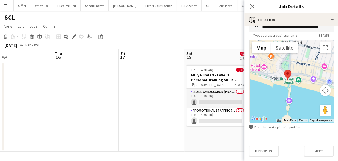
click at [315, 157] on div "**********" at bounding box center [292, 77] width 94 height 168
click at [313, 152] on button "Next" at bounding box center [319, 150] width 30 height 11
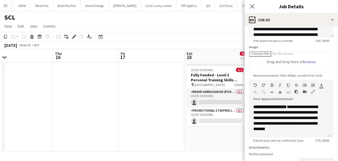
scroll to position [110, 0]
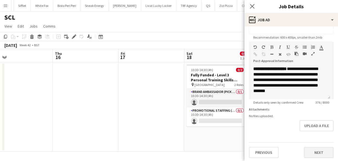
click at [314, 158] on div "**********" at bounding box center [292, 39] width 94 height 246
click at [314, 153] on button "Next" at bounding box center [319, 152] width 30 height 11
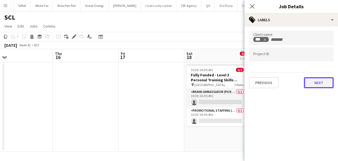
click at [309, 82] on button "Next" at bounding box center [319, 82] width 30 height 11
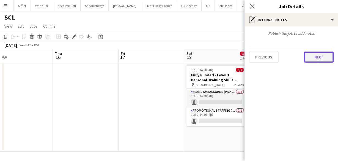
click at [312, 59] on button "Next" at bounding box center [319, 56] width 30 height 11
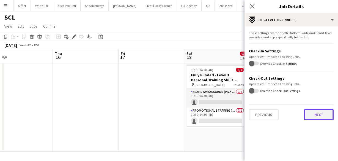
click at [319, 110] on button "Next" at bounding box center [319, 114] width 30 height 11
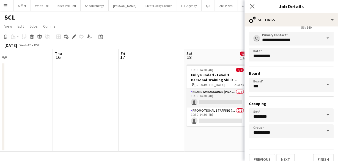
scroll to position [37, 0]
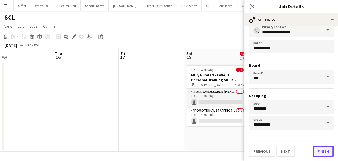
click at [316, 151] on button "Finish" at bounding box center [323, 151] width 21 height 11
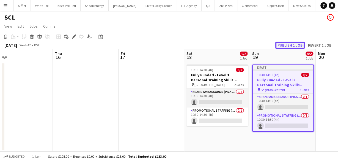
click at [287, 46] on button "Publish 1 job" at bounding box center [289, 45] width 29 height 7
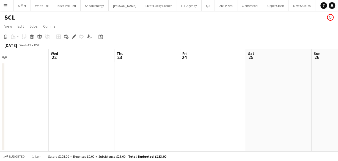
scroll to position [0, 149]
click at [267, 76] on app-date-cell at bounding box center [279, 106] width 66 height 89
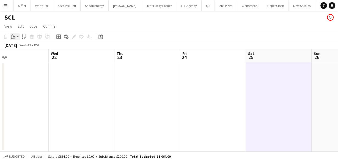
click at [17, 35] on app-action-btn "Paste" at bounding box center [15, 36] width 10 height 7
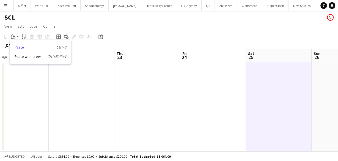
click at [23, 48] on link "Paste Ctrl+V" at bounding box center [41, 47] width 52 height 5
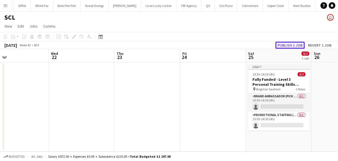
click at [284, 43] on button "Publish 1 job" at bounding box center [289, 45] width 29 height 7
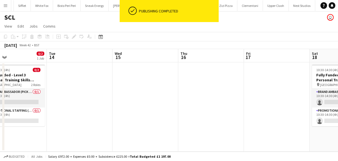
scroll to position [0, 147]
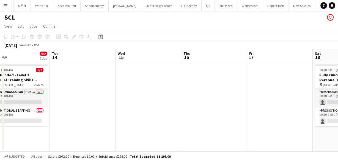
click at [73, 69] on app-date-cell at bounding box center [83, 106] width 66 height 89
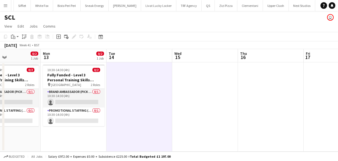
scroll to position [0, 171]
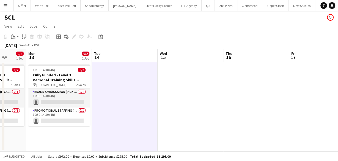
click at [111, 80] on app-date-cell at bounding box center [125, 106] width 66 height 89
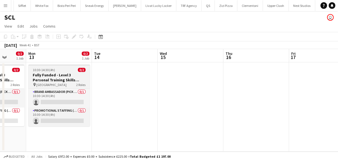
click at [59, 68] on div "10:30-14:30 (4h) 0/2" at bounding box center [59, 70] width 62 height 4
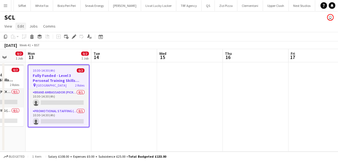
click at [22, 24] on span "Edit" at bounding box center [21, 26] width 6 height 5
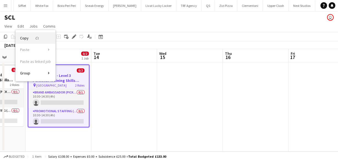
click at [32, 38] on span "Copy Ctrl+C" at bounding box center [29, 37] width 18 height 5
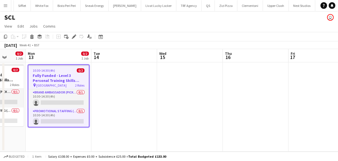
click at [107, 84] on app-date-cell at bounding box center [124, 106] width 66 height 89
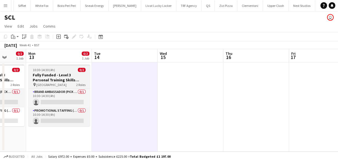
click at [67, 73] on h3 "Fully Funded - Level 3 Personal Training Skills Bootcamp" at bounding box center [59, 77] width 62 height 10
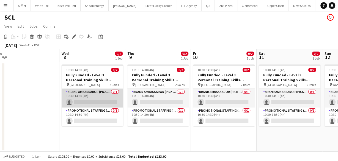
scroll to position [0, 135]
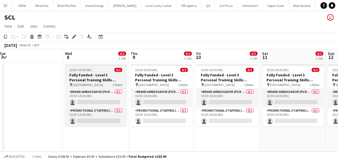
click at [81, 77] on h3 "Fully Funded - Level 3 Personal Training Skills Bootcamp" at bounding box center [96, 77] width 62 height 10
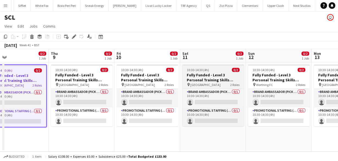
scroll to position [0, 148]
click at [215, 70] on div "10:30-14:30 (4h) 0/2" at bounding box center [214, 70] width 62 height 4
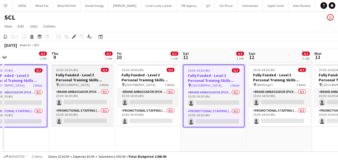
click at [72, 82] on h3 "Fully Funded - Level 3 Personal Training Skills Bootcamp" at bounding box center [82, 77] width 62 height 10
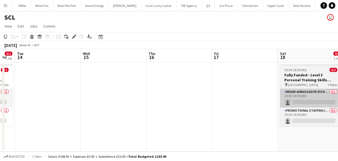
scroll to position [0, 161]
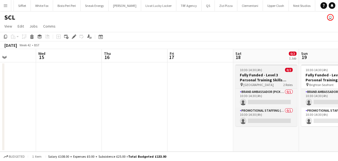
click at [260, 78] on h3 "Fully Funded - Level 3 Personal Training Skills Bootcamp" at bounding box center [266, 77] width 62 height 10
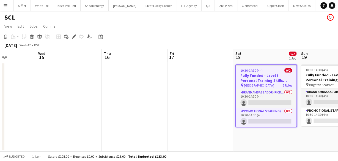
scroll to position [0, 161]
click at [7, 36] on icon "Copy" at bounding box center [5, 36] width 4 height 4
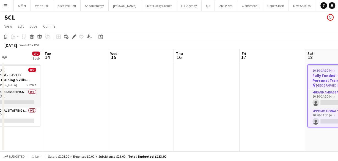
click at [78, 80] on app-date-cell at bounding box center [75, 106] width 66 height 89
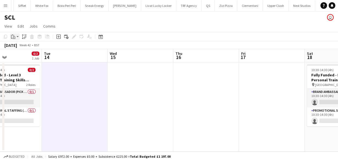
click at [16, 37] on div "Paste" at bounding box center [13, 36] width 7 height 7
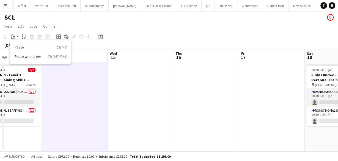
click at [20, 46] on link "Paste Ctrl+V" at bounding box center [41, 47] width 52 height 5
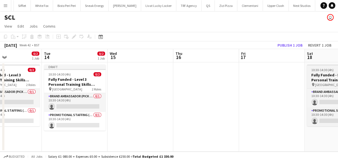
click at [323, 77] on h3 "Fully Funded - Level 3 Personal Training Skills Bootcamp" at bounding box center [338, 77] width 62 height 10
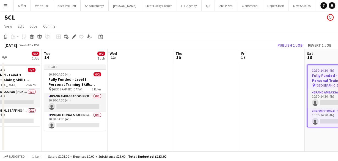
click at [28, 37] on div "Copy Paste Paste Ctrl+V Paste with crew Ctrl+Shift+V Paste linked Job Delete Gr…" at bounding box center [26, 36] width 48 height 7
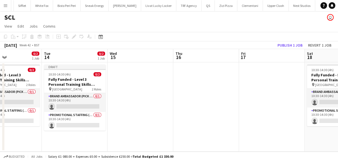
click at [31, 36] on div "Copy Paste Paste Ctrl+V Paste with crew Ctrl+Shift+V Paste linked Job Delete Gr…" at bounding box center [26, 36] width 48 height 7
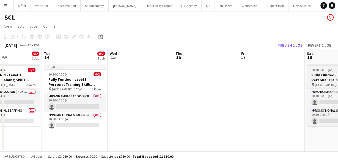
click at [332, 73] on h3 "Fully Funded - Level 3 Personal Training Skills Bootcamp" at bounding box center [338, 77] width 62 height 10
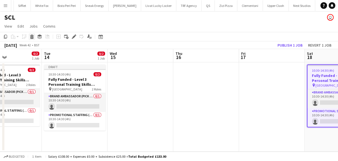
click at [30, 36] on icon at bounding box center [32, 34] width 4 height 1
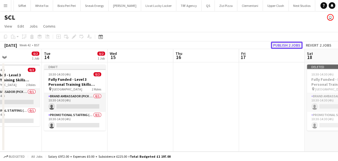
click at [286, 46] on button "Publish 2 jobs" at bounding box center [287, 45] width 32 height 7
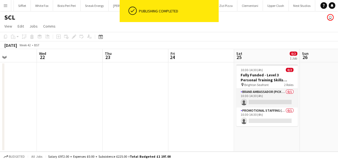
scroll to position [0, 227]
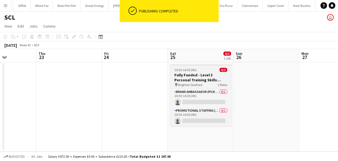
click at [208, 73] on h3 "Fully Funded - Level 3 Personal Training Skills Bootcamp" at bounding box center [201, 77] width 62 height 10
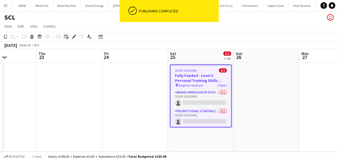
scroll to position [0, 175]
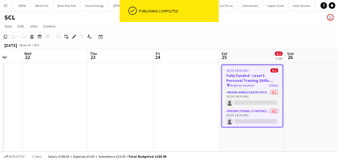
click at [4, 37] on icon "Copy" at bounding box center [5, 36] width 4 height 4
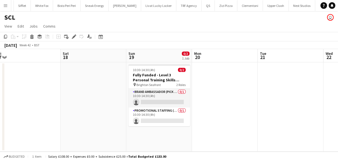
scroll to position [0, 137]
click at [103, 78] on app-date-cell at bounding box center [94, 106] width 66 height 89
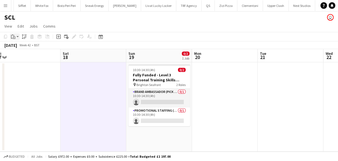
click at [19, 39] on app-action-btn "Paste" at bounding box center [15, 36] width 10 height 7
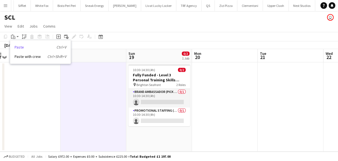
click at [20, 47] on link "Paste Ctrl+V" at bounding box center [41, 47] width 52 height 5
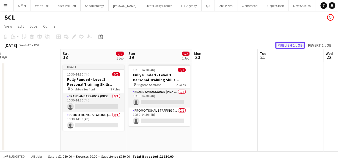
click at [290, 45] on button "Publish 1 job" at bounding box center [289, 45] width 29 height 7
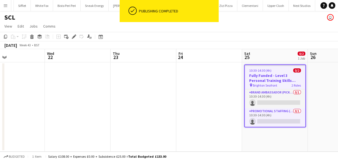
scroll to position [0, 153]
click at [33, 38] on icon at bounding box center [32, 37] width 3 height 3
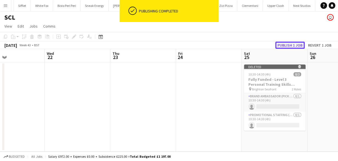
click at [288, 46] on button "Publish 1 job" at bounding box center [289, 45] width 29 height 7
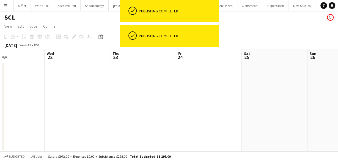
scroll to position [0, 1190]
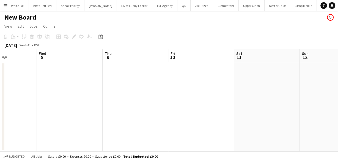
scroll to position [0, 160]
click at [5, 55] on app-icon "Expand/collapse" at bounding box center [4, 56] width 4 height 5
click at [5, 55] on app-icon "Expand/collapse" at bounding box center [3, 57] width 5 height 4
click at [11, 7] on button "Menu" at bounding box center [5, 5] width 11 height 11
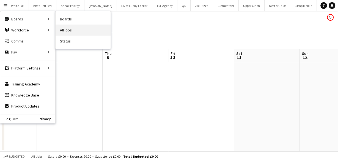
click at [67, 26] on link "All jobs" at bounding box center [83, 29] width 55 height 11
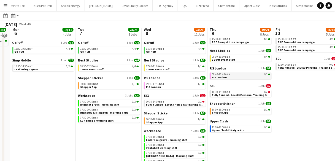
scroll to position [22, 0]
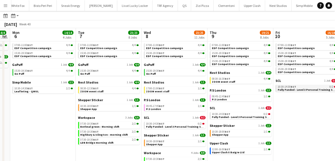
click at [292, 85] on span "BST" at bounding box center [294, 87] width 6 height 4
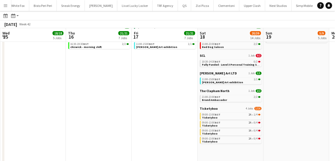
scroll to position [91, 0]
click at [226, 113] on div "09:00-13:00 BST 2A • 1/4" at bounding box center [231, 114] width 58 height 3
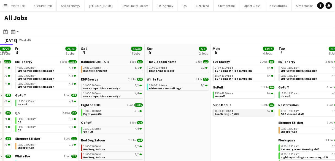
scroll to position [0, 256]
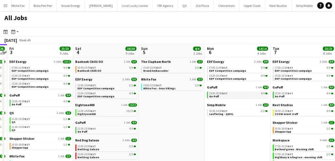
click at [235, 95] on link "15:30-19:30 BST 4/4 Go Puff" at bounding box center [238, 94] width 58 height 6
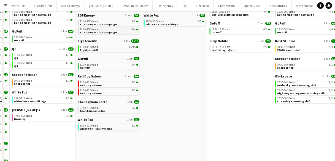
scroll to position [2, 0]
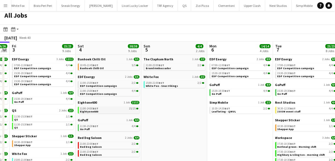
click at [92, 109] on span "11:00-14:00 BST" at bounding box center [89, 108] width 18 height 3
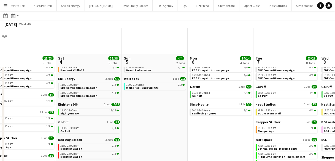
scroll to position [72, 0]
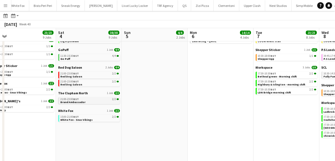
click at [81, 98] on div "21:00-23:00 BST 2/2" at bounding box center [89, 99] width 58 height 3
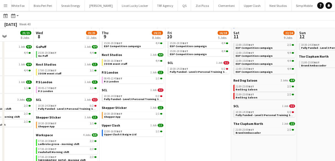
scroll to position [0, 145]
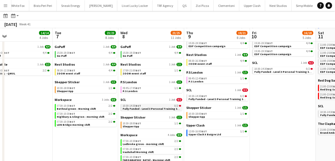
click at [164, 104] on div "10:30-14:30 BST 0/2" at bounding box center [152, 105] width 58 height 3
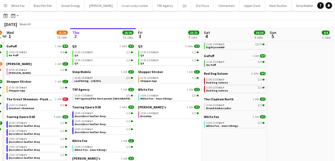
scroll to position [0, 127]
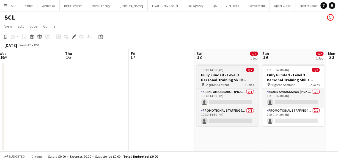
scroll to position [0, 200]
click at [240, 71] on div "10:30-14:30 (4h) 0/2" at bounding box center [228, 70] width 62 height 4
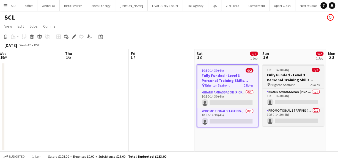
click at [278, 70] on span "10:30-14:30 (4h)" at bounding box center [278, 70] width 22 height 4
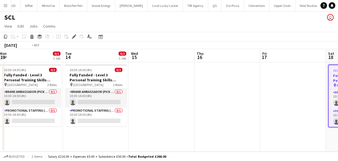
scroll to position [0, 158]
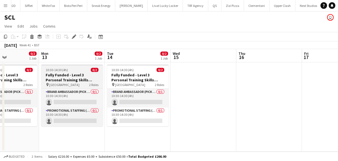
click at [80, 70] on div "10:30-14:30 (4h) 0/2" at bounding box center [72, 70] width 62 height 4
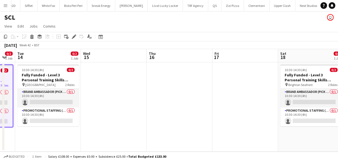
scroll to position [0, 248]
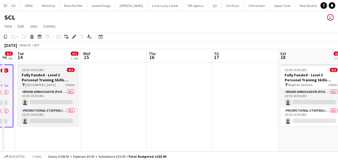
click at [47, 67] on app-job-card "10:30-14:30 (4h) 0/2 Fully Funded - Level 3 Personal Training Skills Bootcamp p…" at bounding box center [48, 95] width 62 height 62
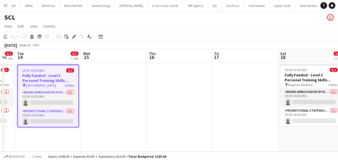
click at [1, 38] on app-toolbar "Copy Paste Paste Ctrl+V Paste with crew Ctrl+Shift+V Paste linked Job [GEOGRAPH…" at bounding box center [169, 36] width 338 height 9
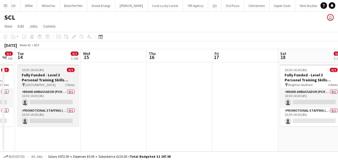
click at [41, 72] on app-job-card "10:30-14:30 (4h) 0/2 Fully Funded - Level 3 Personal Training Skills Bootcamp p…" at bounding box center [48, 95] width 62 height 62
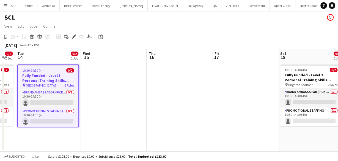
scroll to position [0, 247]
click at [6, 39] on div "Copy" at bounding box center [5, 36] width 7 height 7
click at [112, 83] on app-date-cell at bounding box center [114, 106] width 66 height 89
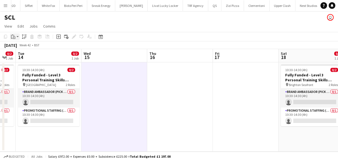
click at [19, 39] on app-action-btn "Paste" at bounding box center [15, 36] width 10 height 7
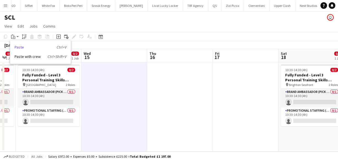
click at [21, 47] on link "Paste Ctrl+V" at bounding box center [41, 47] width 52 height 5
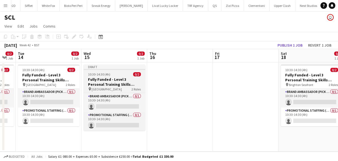
click at [98, 77] on h3 "Fully Funded - Level 3 Personal Training Skills Bootcamp" at bounding box center [115, 82] width 62 height 10
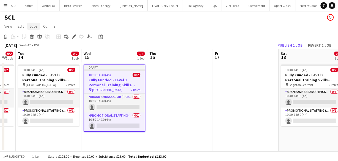
click at [37, 26] on span "Jobs" at bounding box center [33, 26] width 8 height 5
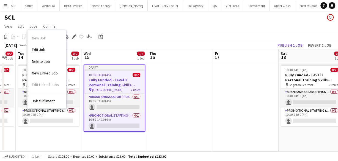
click at [43, 46] on link "Edit Job" at bounding box center [47, 50] width 39 height 12
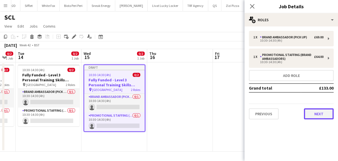
click at [318, 112] on button "Next" at bounding box center [319, 113] width 30 height 11
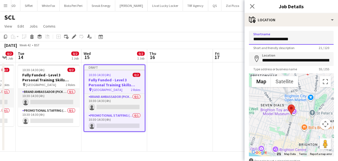
drag, startPoint x: 271, startPoint y: 38, endPoint x: 299, endPoint y: 48, distance: 30.1
click at [313, 39] on input "**********" at bounding box center [291, 38] width 85 height 14
type input "**********"
click at [275, 60] on input "**********" at bounding box center [291, 59] width 85 height 14
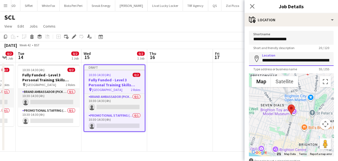
click at [275, 60] on input "**********" at bounding box center [291, 59] width 85 height 14
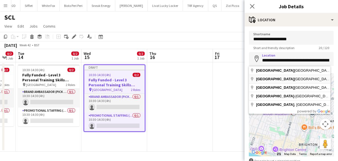
type input "**********"
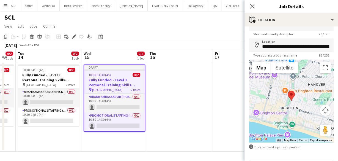
scroll to position [34, 0]
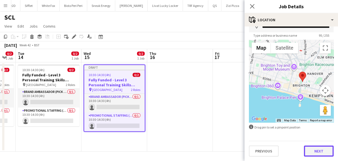
click at [310, 151] on button "Next" at bounding box center [319, 150] width 30 height 11
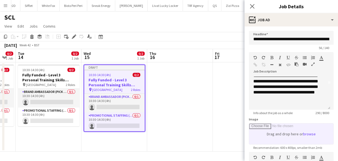
scroll to position [26, 0]
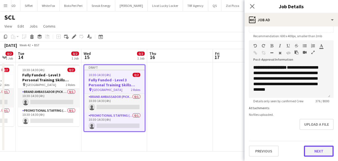
click at [311, 135] on form "**********" at bounding box center [292, 37] width 94 height 237
click at [313, 149] on button "Next" at bounding box center [319, 151] width 30 height 11
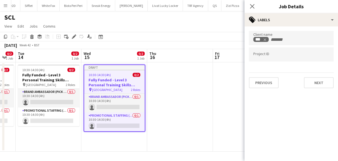
click at [315, 89] on div "Client name *** Project ID Previous Next" at bounding box center [292, 59] width 94 height 66
click at [315, 84] on button "Next" at bounding box center [319, 82] width 30 height 11
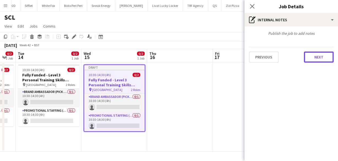
drag, startPoint x: 316, startPoint y: 54, endPoint x: 316, endPoint y: 72, distance: 17.3
click at [316, 54] on button "Next" at bounding box center [319, 56] width 30 height 11
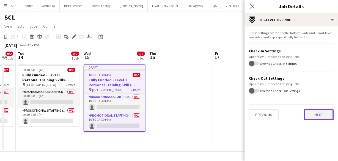
click at [322, 110] on button "Next" at bounding box center [319, 114] width 30 height 11
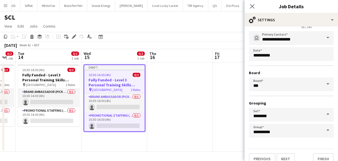
scroll to position [37, 0]
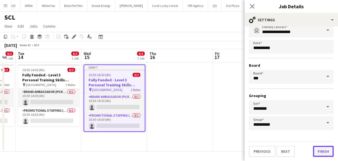
click at [320, 151] on button "Finish" at bounding box center [323, 151] width 21 height 11
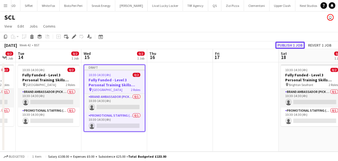
click at [296, 43] on button "Publish 1 job" at bounding box center [289, 45] width 29 height 7
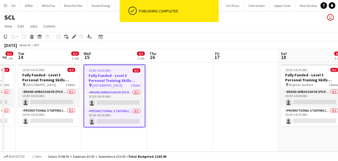
click at [98, 73] on h3 "Fully Funded - Level 3 Personal Training Skills Bootcamp" at bounding box center [114, 78] width 61 height 10
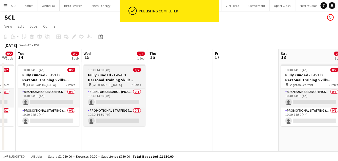
click at [95, 72] on app-job-card "10:30-14:30 (4h) 0/2 Fully Funded - Level 3 Personal Training Skills Bootcamp p…" at bounding box center [115, 95] width 62 height 62
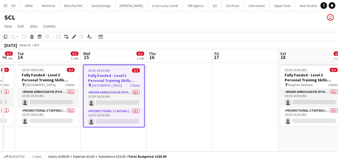
click at [6, 35] on icon "Copy" at bounding box center [5, 36] width 4 height 4
click at [179, 82] on app-date-cell at bounding box center [180, 106] width 66 height 89
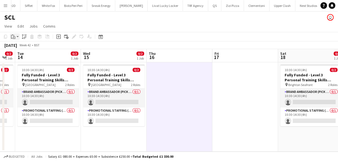
click at [15, 36] on icon "Paste" at bounding box center [13, 36] width 4 height 4
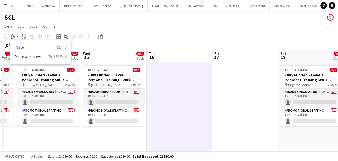
click at [20, 48] on link "Paste Ctrl+V" at bounding box center [41, 47] width 52 height 5
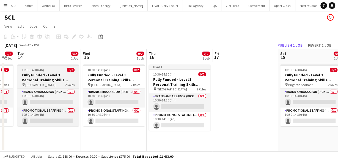
click at [48, 71] on div "10:30-14:30 (4h) 0/2" at bounding box center [48, 70] width 62 height 4
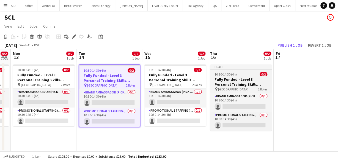
scroll to position [0, 253]
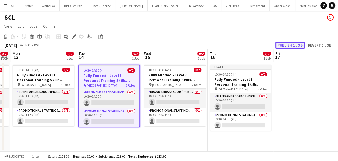
click at [286, 44] on button "Publish 1 job" at bounding box center [289, 45] width 29 height 7
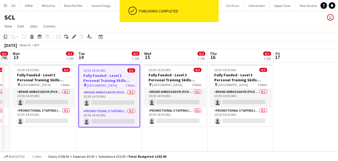
click at [7, 37] on icon "Copy" at bounding box center [5, 36] width 4 height 4
click at [293, 78] on app-date-cell at bounding box center [306, 106] width 66 height 89
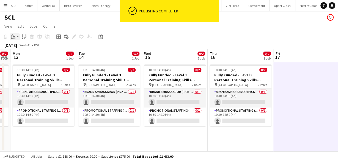
click at [14, 36] on icon "Paste" at bounding box center [13, 36] width 4 height 4
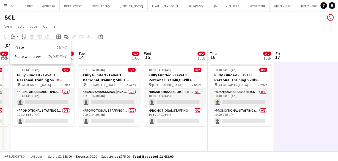
click at [305, 86] on app-date-cell at bounding box center [306, 106] width 66 height 89
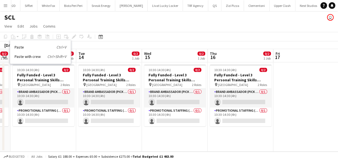
click at [112, 25] on app-page-menu "View Day view expanded Day view collapsed Month view Date picker Jump to today …" at bounding box center [169, 26] width 338 height 10
click at [97, 49] on app-board-header-date "Tue 14 0/2 1 Job" at bounding box center [109, 55] width 66 height 13
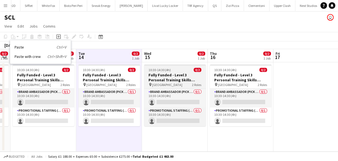
click at [167, 79] on h3 "Fully Funded - Level 3 Personal Training Skills Bootcamp" at bounding box center [175, 77] width 62 height 10
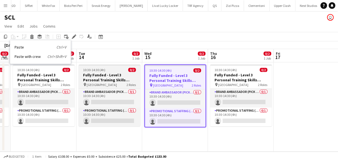
click at [119, 71] on div "10:30-14:30 (4h) 0/2" at bounding box center [110, 70] width 62 height 4
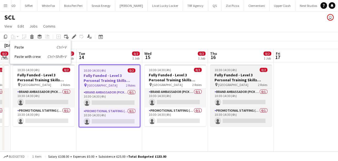
click at [226, 76] on h3 "Fully Funded - Level 3 Personal Training Skills Bootcamp" at bounding box center [241, 77] width 62 height 10
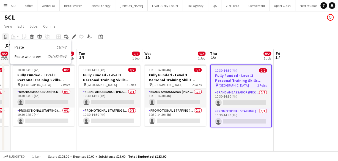
click at [5, 36] on icon "Copy" at bounding box center [5, 36] width 4 height 4
click at [283, 72] on app-date-cell at bounding box center [307, 106] width 66 height 89
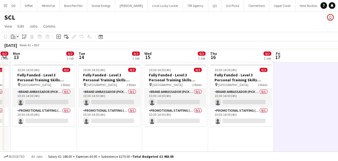
click at [16, 35] on div "Paste" at bounding box center [13, 36] width 7 height 7
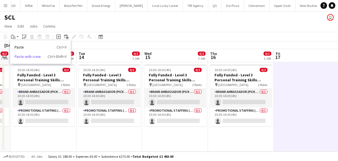
click at [17, 56] on link "Paste with crew Ctrl+Shift+V" at bounding box center [41, 56] width 52 height 5
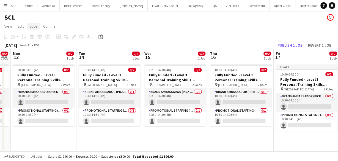
click at [30, 26] on span "Jobs" at bounding box center [33, 26] width 8 height 5
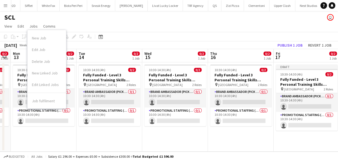
click at [39, 44] on div "New Job Edit Job Delete Job New Linked Job Edit Linked Jobs" at bounding box center [47, 62] width 39 height 61
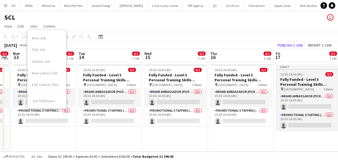
click at [285, 83] on h3 "Fully Funded - Level 3 Personal Training Skills Bootcamp" at bounding box center [307, 82] width 62 height 10
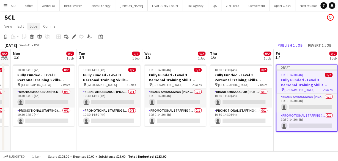
click at [29, 25] on link "Jobs" at bounding box center [33, 26] width 13 height 7
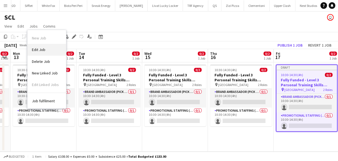
click at [45, 48] on span "Edit Job" at bounding box center [38, 49] width 13 height 5
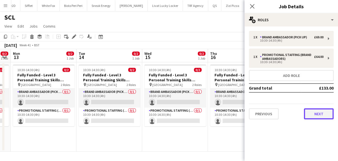
click at [319, 111] on button "Next" at bounding box center [319, 113] width 30 height 11
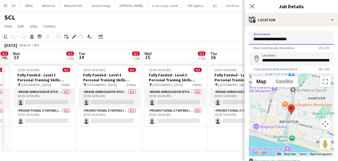
drag, startPoint x: 270, startPoint y: 41, endPoint x: 306, endPoint y: 42, distance: 36.1
click at [306, 42] on input "**********" at bounding box center [291, 38] width 85 height 14
type input "**********"
click at [281, 65] on input "**********" at bounding box center [291, 59] width 85 height 14
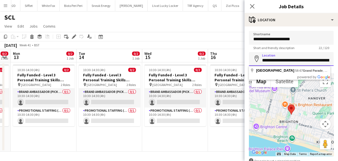
click at [281, 64] on input "**********" at bounding box center [291, 59] width 85 height 14
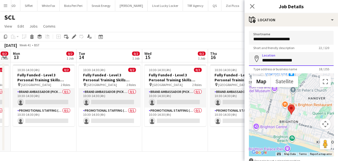
click at [278, 63] on input "**********" at bounding box center [291, 59] width 85 height 14
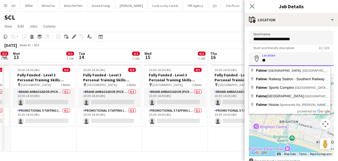
type input "*"
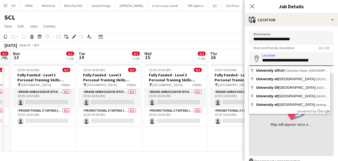
type input "**********"
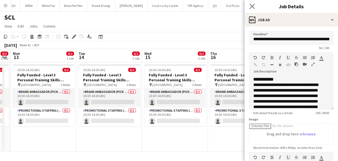
click at [248, 9] on app-icon "Close pop-in" at bounding box center [252, 6] width 8 height 8
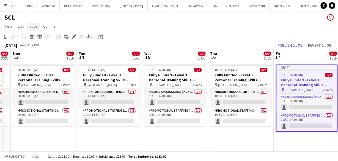
click at [33, 24] on span "Jobs" at bounding box center [33, 26] width 8 height 5
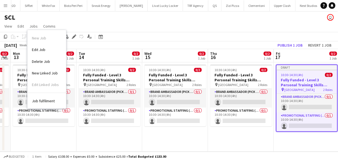
click at [42, 45] on link "Edit Job" at bounding box center [47, 50] width 39 height 12
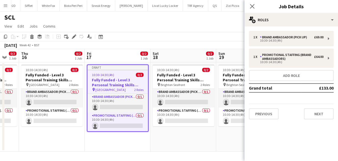
scroll to position [0, 169]
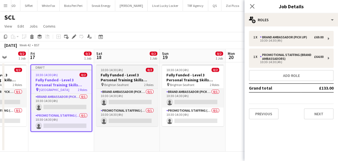
click at [128, 70] on div "10:30-14:30 (4h) 0/2" at bounding box center [127, 70] width 62 height 4
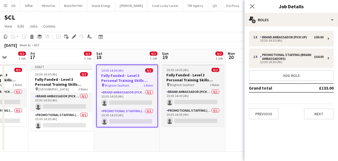
click at [186, 72] on h3 "Fully Funded - Level 3 Personal Training Skills Bootcamp" at bounding box center [193, 77] width 62 height 10
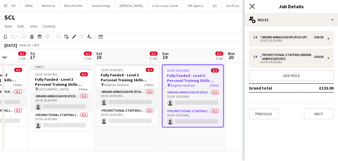
click at [253, 8] on icon "Close pop-in" at bounding box center [252, 6] width 5 height 5
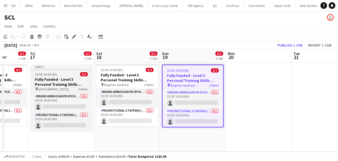
click at [44, 83] on h3 "Fully Funded - Level 3 Personal Training Skills Bootcamp" at bounding box center [62, 82] width 62 height 10
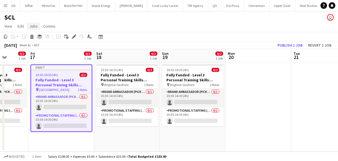
click at [35, 24] on span "Jobs" at bounding box center [33, 26] width 8 height 5
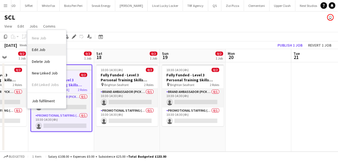
click at [41, 47] on span "Edit Job" at bounding box center [38, 49] width 13 height 5
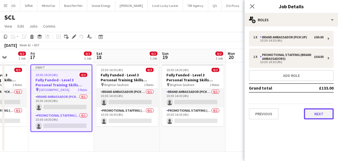
click at [313, 112] on button "Next" at bounding box center [319, 113] width 30 height 11
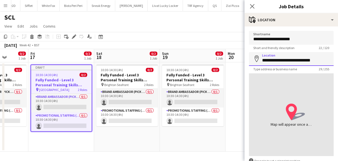
click at [297, 60] on input "**********" at bounding box center [291, 59] width 85 height 14
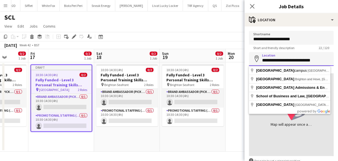
click at [297, 60] on input "**********" at bounding box center [291, 59] width 85 height 14
type input "**********"
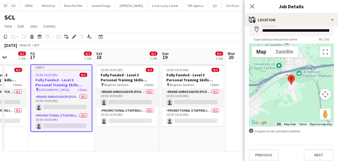
scroll to position [30, 0]
click at [321, 155] on button "Next" at bounding box center [319, 154] width 30 height 11
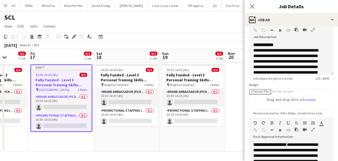
scroll to position [111, 0]
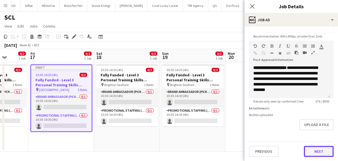
click at [316, 149] on button "Next" at bounding box center [319, 151] width 30 height 11
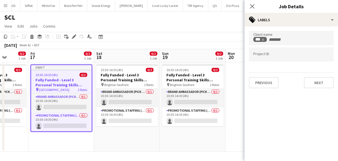
scroll to position [0, 0]
click at [309, 81] on button "Next" at bounding box center [319, 82] width 30 height 11
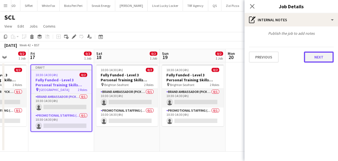
click at [317, 56] on button "Next" at bounding box center [319, 56] width 30 height 11
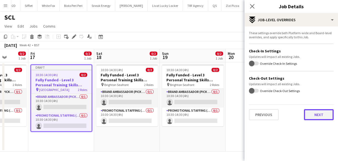
click at [310, 113] on button "Next" at bounding box center [319, 114] width 30 height 11
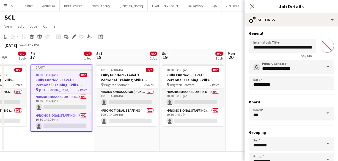
scroll to position [37, 0]
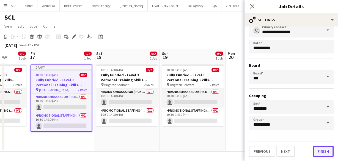
click at [315, 152] on button "Finish" at bounding box center [323, 151] width 21 height 11
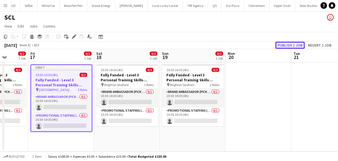
click at [280, 44] on button "Publish 1 job" at bounding box center [289, 45] width 29 height 7
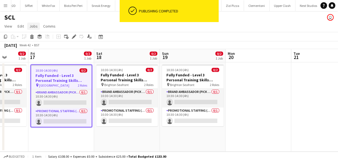
click at [34, 23] on link "Jobs" at bounding box center [33, 26] width 13 height 7
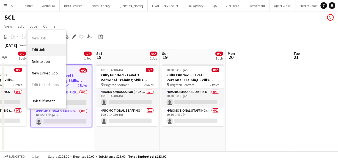
click at [40, 50] on span "Edit Job" at bounding box center [38, 49] width 13 height 5
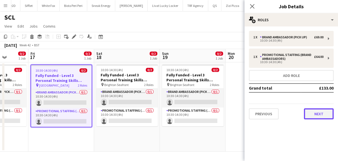
click at [319, 116] on button "Next" at bounding box center [319, 113] width 30 height 11
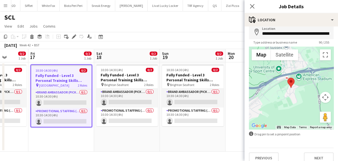
scroll to position [34, 0]
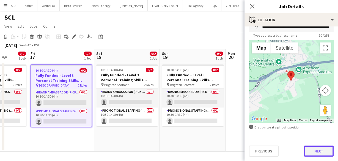
click at [324, 151] on button "Next" at bounding box center [319, 150] width 30 height 11
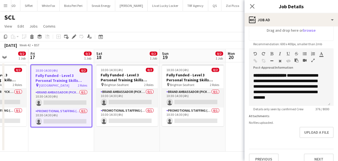
scroll to position [110, 0]
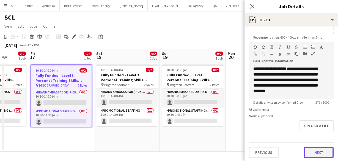
click at [317, 150] on button "Next" at bounding box center [319, 152] width 30 height 11
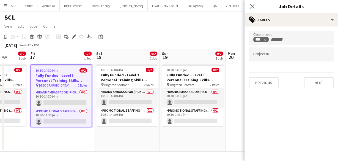
click at [317, 91] on div "Client name *** Project ID Previous Next" at bounding box center [292, 59] width 94 height 66
click at [316, 85] on button "Next" at bounding box center [319, 82] width 30 height 11
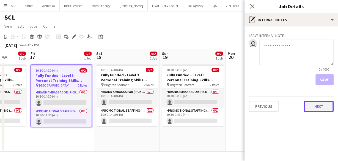
click at [324, 105] on button "Next" at bounding box center [319, 106] width 30 height 11
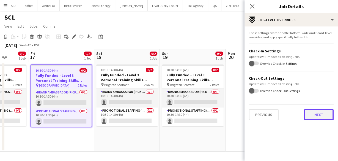
click at [315, 116] on button "Next" at bounding box center [319, 114] width 30 height 11
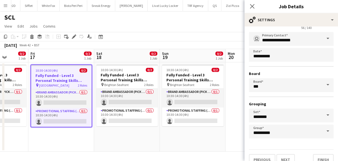
scroll to position [37, 0]
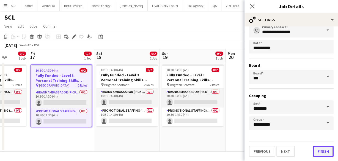
click at [323, 155] on button "Finish" at bounding box center [323, 151] width 21 height 11
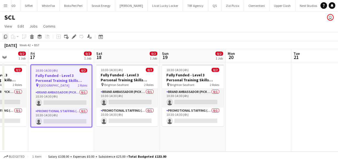
click at [3, 35] on div "Copy" at bounding box center [5, 36] width 7 height 7
click at [248, 83] on app-date-cell at bounding box center [259, 106] width 66 height 89
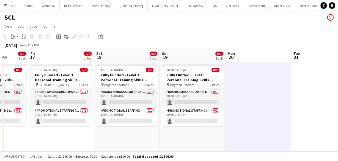
click at [304, 76] on app-date-cell at bounding box center [324, 106] width 66 height 89
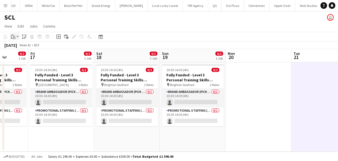
click at [18, 39] on app-action-btn "Paste" at bounding box center [15, 36] width 10 height 7
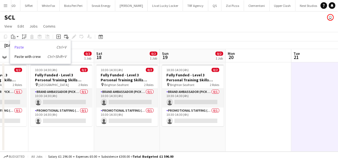
click at [20, 48] on link "Paste Ctrl+V" at bounding box center [41, 47] width 52 height 5
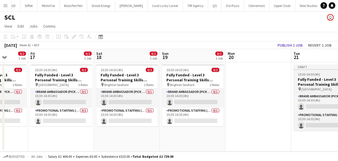
click at [326, 75] on div "10:30-14:30 (4h) 0/2" at bounding box center [325, 74] width 62 height 4
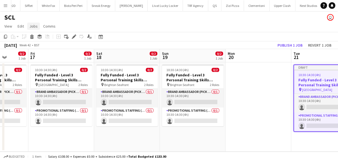
click at [32, 27] on span "Jobs" at bounding box center [33, 26] width 8 height 5
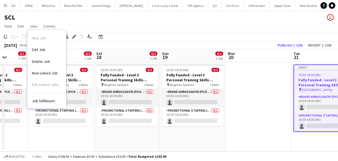
click at [240, 70] on app-date-cell at bounding box center [259, 106] width 66 height 89
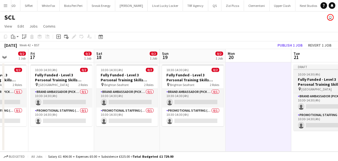
click at [306, 76] on app-job-card "Draft 10:30-14:30 (4h) 0/2 Fully Funded - Level 3 Personal Training Skills Boot…" at bounding box center [325, 97] width 62 height 66
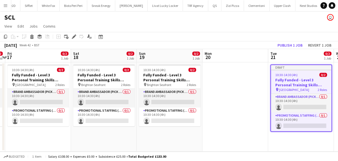
scroll to position [0, 192]
click at [32, 39] on div "Delete" at bounding box center [32, 36] width 7 height 7
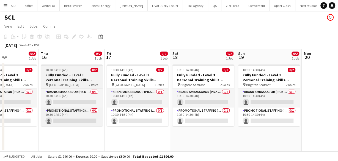
scroll to position [0, 158]
click at [62, 72] on h3 "Fully Funded - Level 3 Personal Training Skills Bootcamp" at bounding box center [72, 77] width 62 height 10
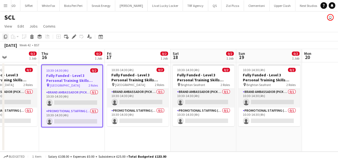
click at [8, 36] on div "Copy" at bounding box center [5, 36] width 7 height 7
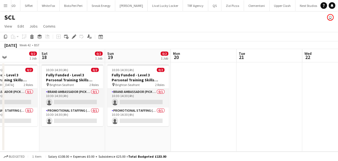
scroll to position [0, 160]
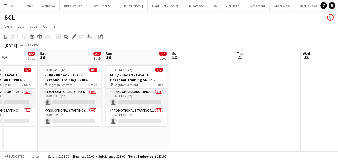
click at [258, 73] on app-date-cell at bounding box center [268, 106] width 66 height 89
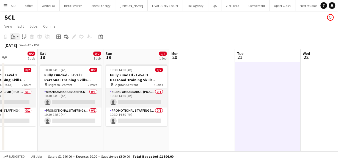
click at [12, 35] on icon at bounding box center [12, 34] width 1 height 1
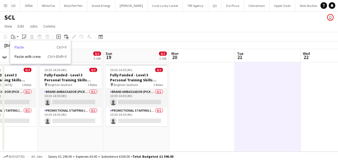
click at [21, 48] on link "Paste Ctrl+V" at bounding box center [41, 47] width 52 height 5
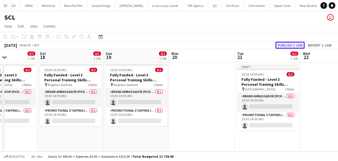
click at [287, 44] on button "Publish 1 job" at bounding box center [289, 45] width 29 height 7
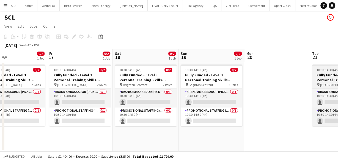
scroll to position [0, 152]
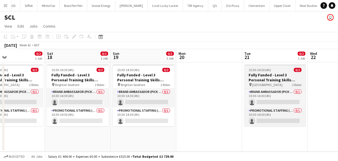
click at [283, 77] on h3 "Fully Funded - Level 3 Personal Training Skills Bootcamp" at bounding box center [275, 77] width 62 height 10
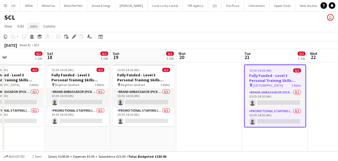
click at [30, 25] on span "Jobs" at bounding box center [33, 26] width 8 height 5
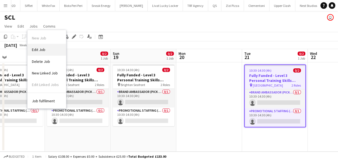
click at [45, 50] on link "Edit Job" at bounding box center [47, 50] width 39 height 12
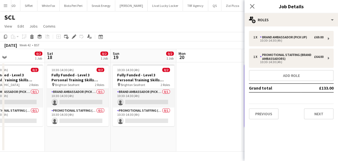
click at [317, 107] on div "Previous Next" at bounding box center [291, 111] width 85 height 16
click at [318, 110] on button "Next" at bounding box center [319, 113] width 30 height 11
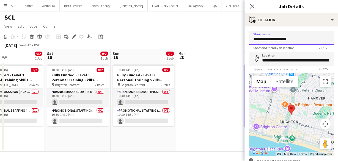
drag, startPoint x: 270, startPoint y: 39, endPoint x: 309, endPoint y: 42, distance: 38.9
click at [309, 42] on input "**********" at bounding box center [291, 38] width 85 height 14
type input "*"
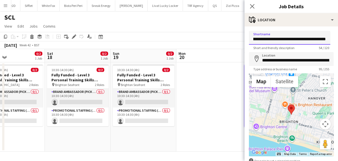
type input "**********"
click at [300, 62] on input "**********" at bounding box center [291, 59] width 85 height 14
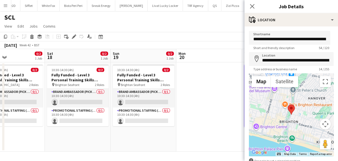
type input "**********"
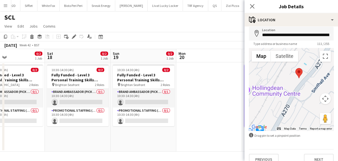
scroll to position [34, 0]
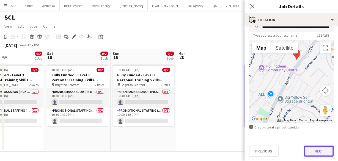
click at [313, 151] on button "Next" at bounding box center [319, 150] width 30 height 11
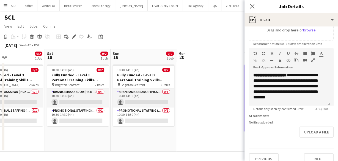
scroll to position [111, 0]
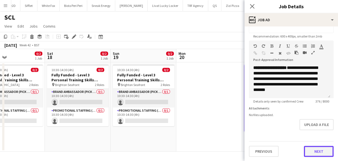
click at [318, 152] on button "Next" at bounding box center [319, 151] width 30 height 11
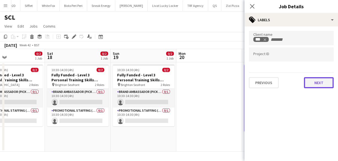
click at [317, 84] on button "Next" at bounding box center [319, 82] width 30 height 11
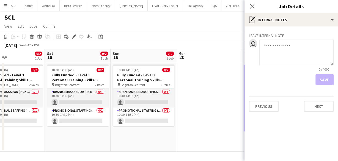
click at [319, 98] on div "Previous Next" at bounding box center [291, 104] width 85 height 16
click at [316, 110] on button "Next" at bounding box center [319, 106] width 30 height 11
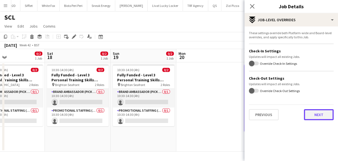
click at [320, 118] on button "Next" at bounding box center [319, 114] width 30 height 11
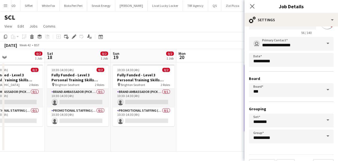
scroll to position [37, 0]
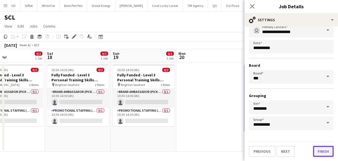
click at [324, 152] on button "Finish" at bounding box center [323, 151] width 21 height 11
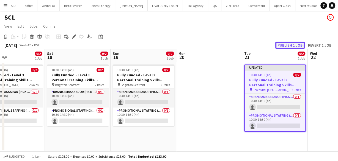
click at [292, 44] on button "Publish 1 job" at bounding box center [289, 45] width 29 height 7
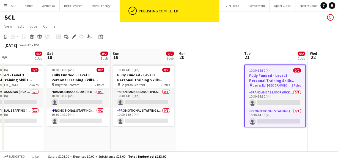
click at [274, 66] on app-job-card "10:30-14:30 (4h) 0/2 Fully Funded - Level 3 Personal Training Skills Bootcamp p…" at bounding box center [275, 95] width 62 height 63
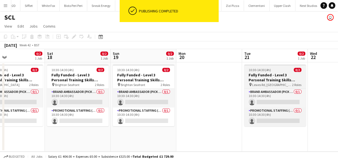
click at [272, 67] on app-job-card "10:30-14:30 (4h) 0/2 Fully Funded - Level 3 Personal Training Skills Bootcamp p…" at bounding box center [275, 95] width 62 height 62
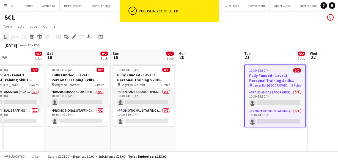
click at [4, 37] on icon "Copy" at bounding box center [5, 36] width 4 height 4
click at [226, 92] on app-date-cell at bounding box center [209, 106] width 66 height 89
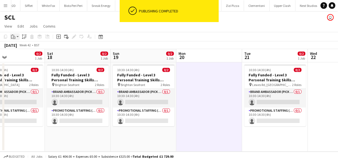
drag, startPoint x: 15, startPoint y: 36, endPoint x: 17, endPoint y: 42, distance: 6.9
click at [14, 36] on icon "Paste" at bounding box center [13, 36] width 4 height 4
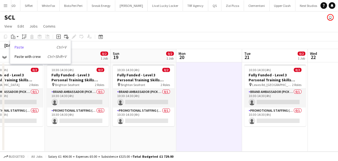
click at [20, 45] on link "Paste Ctrl+V" at bounding box center [41, 47] width 52 height 5
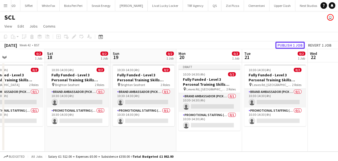
click at [284, 45] on button "Publish 1 job" at bounding box center [289, 45] width 29 height 7
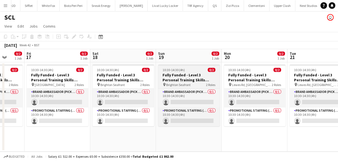
scroll to position [0, 239]
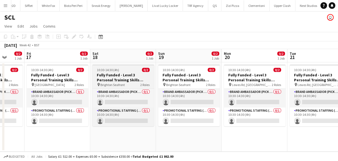
click at [136, 78] on h3 "Fully Funded - Level 3 Personal Training Skills Bootcamp" at bounding box center [123, 77] width 62 height 10
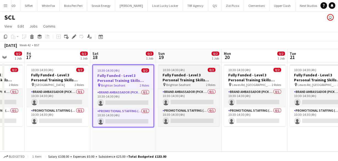
click at [187, 76] on h3 "Fully Funded - Level 3 Personal Training Skills Bootcamp" at bounding box center [189, 77] width 62 height 10
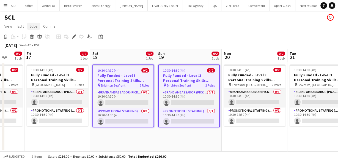
click at [37, 27] on link "Jobs" at bounding box center [33, 26] width 13 height 7
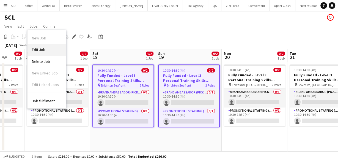
click at [45, 46] on link "Edit Job" at bounding box center [47, 50] width 39 height 12
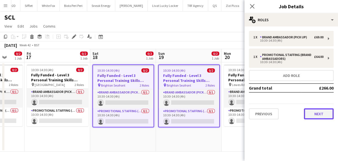
click at [322, 119] on button "Next" at bounding box center [319, 113] width 30 height 11
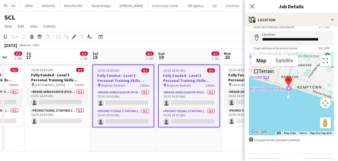
scroll to position [34, 0]
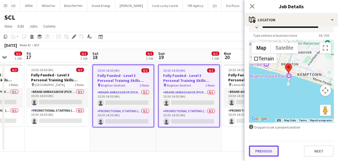
click at [269, 155] on button "Previous" at bounding box center [264, 150] width 30 height 11
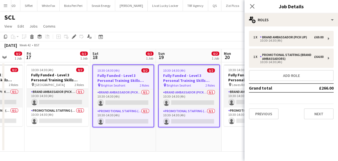
scroll to position [0, 0]
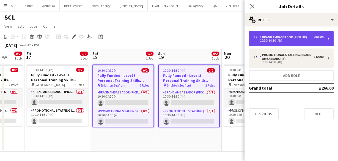
click at [276, 35] on div "Brand Ambassador (Pick up)" at bounding box center [284, 37] width 49 height 4
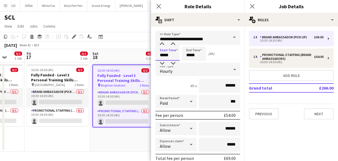
drag, startPoint x: 169, startPoint y: 55, endPoint x: 160, endPoint y: 53, distance: 8.4
click at [160, 53] on input "*****" at bounding box center [167, 54] width 24 height 14
type input "*****"
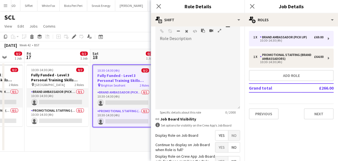
scroll to position [211, 0]
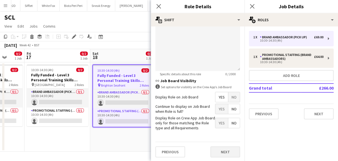
type input "*****"
click at [220, 148] on button "Next" at bounding box center [225, 151] width 30 height 11
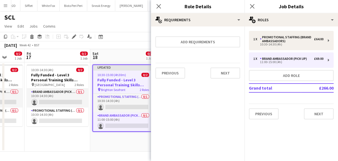
scroll to position [0, 0]
click at [229, 72] on button "Next" at bounding box center [225, 72] width 30 height 11
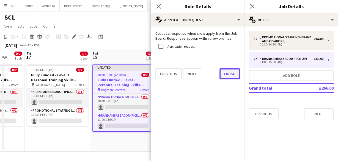
click at [232, 75] on button "Finish" at bounding box center [230, 73] width 21 height 11
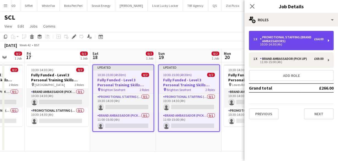
click at [288, 41] on div "Promotional Staffing (Brand Ambassadors)" at bounding box center [287, 39] width 54 height 8
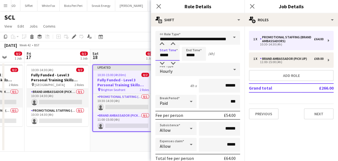
drag, startPoint x: 172, startPoint y: 55, endPoint x: 150, endPoint y: 52, distance: 22.0
click at [150, 52] on body "Menu Boards Boards Boards All jobs Status Workforce Workforce My Workforce Recr…" at bounding box center [169, 80] width 338 height 161
type input "*****"
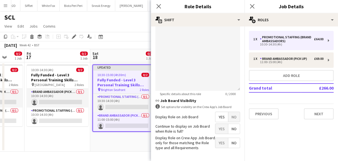
scroll to position [211, 0]
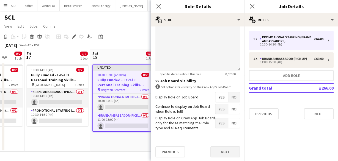
type input "*****"
click at [227, 147] on button "Next" at bounding box center [225, 151] width 30 height 11
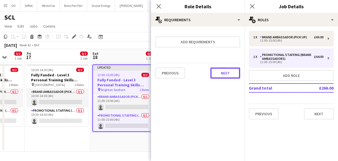
click at [223, 71] on button "Next" at bounding box center [225, 72] width 30 height 11
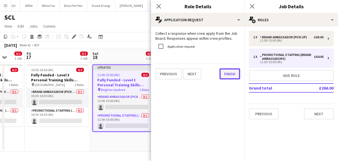
click at [226, 73] on button "Finish" at bounding box center [230, 73] width 21 height 11
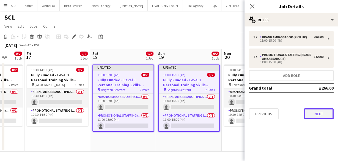
click at [317, 113] on button "Next" at bounding box center [319, 113] width 30 height 11
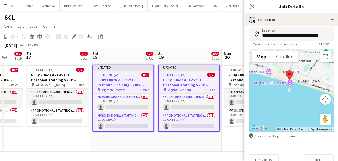
scroll to position [34, 0]
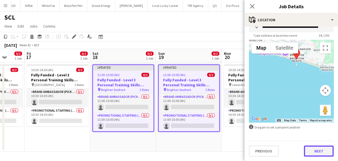
click at [319, 151] on button "Next" at bounding box center [319, 150] width 30 height 11
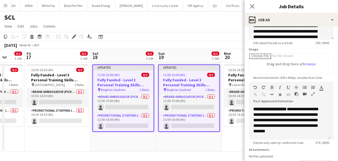
scroll to position [110, 0]
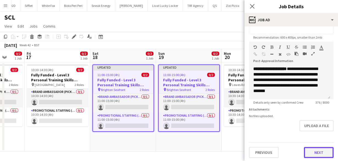
click at [322, 150] on button "Next" at bounding box center [319, 152] width 30 height 11
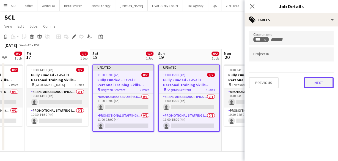
click at [317, 78] on button "Next" at bounding box center [319, 82] width 30 height 11
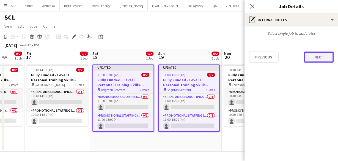
click at [319, 59] on button "Next" at bounding box center [319, 56] width 30 height 11
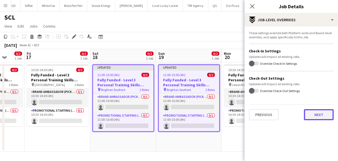
click at [320, 109] on button "Next" at bounding box center [319, 114] width 30 height 11
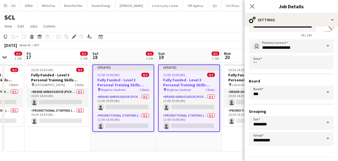
scroll to position [37, 0]
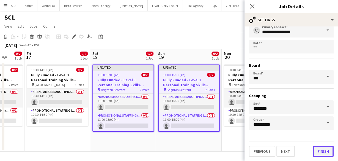
click at [317, 147] on button "Finish" at bounding box center [323, 151] width 21 height 11
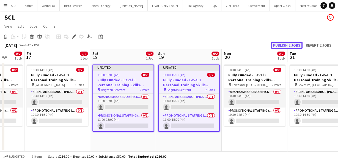
click at [294, 44] on button "Publish 2 jobs" at bounding box center [287, 45] width 32 height 7
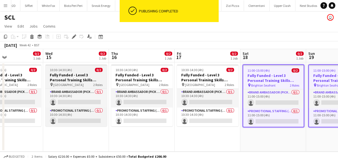
scroll to position [0, 154]
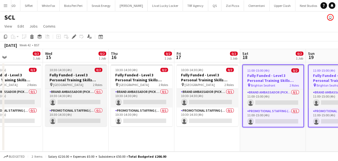
click at [87, 75] on h3 "Fully Funded - Level 3 Personal Training Skills Bootcamp" at bounding box center [76, 77] width 62 height 10
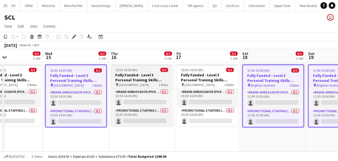
click at [137, 72] on app-job-card "10:30-14:30 (4h) 0/2 Fully Funded - Level 3 Personal Training Skills Bootcamp p…" at bounding box center [142, 95] width 62 height 62
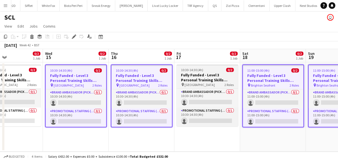
click at [195, 72] on h3 "Fully Funded - Level 3 Personal Training Skills Bootcamp" at bounding box center [208, 77] width 62 height 10
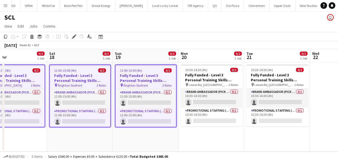
scroll to position [0, 158]
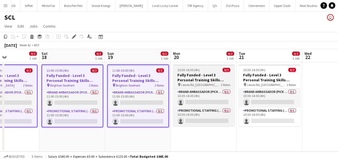
click at [198, 68] on span "10:30-14:30 (4h)" at bounding box center [188, 70] width 22 height 4
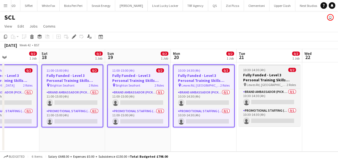
click at [270, 75] on h3 "Fully Funded - Level 3 Personal Training Skills Bootcamp" at bounding box center [270, 77] width 62 height 10
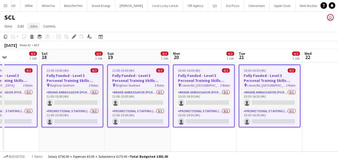
click at [37, 27] on span "Jobs" at bounding box center [33, 26] width 8 height 5
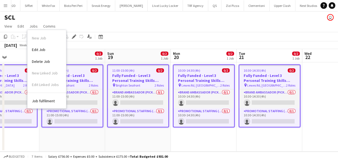
click at [44, 47] on span "Edit Job" at bounding box center [38, 49] width 13 height 5
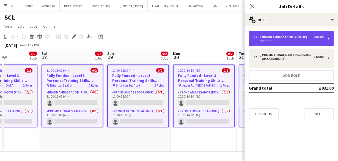
click at [296, 40] on div "--:-- - --:--" at bounding box center [288, 40] width 70 height 3
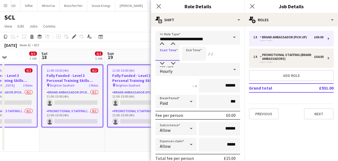
click at [174, 54] on input at bounding box center [167, 54] width 24 height 14
type input "*****"
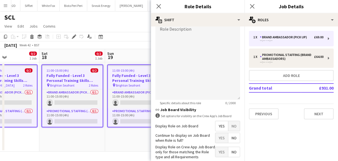
scroll to position [211, 0]
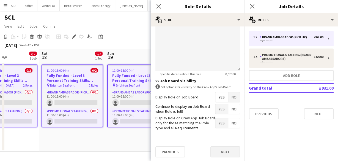
type input "*****"
click at [221, 150] on button "Next" at bounding box center [225, 151] width 30 height 11
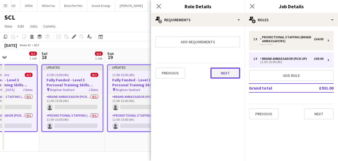
click at [218, 75] on button "Next" at bounding box center [225, 72] width 30 height 11
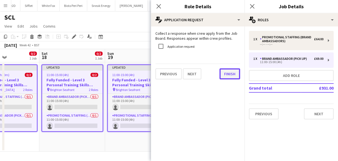
click at [231, 76] on button "Finish" at bounding box center [230, 73] width 21 height 11
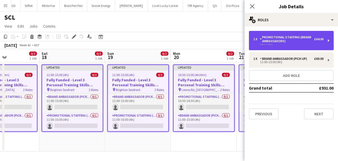
click at [286, 44] on div "--:-- - --:--" at bounding box center [288, 44] width 70 height 3
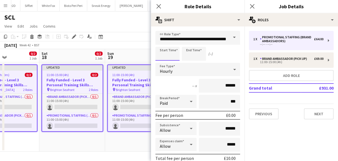
click at [172, 54] on input at bounding box center [167, 54] width 24 height 14
type input "*****"
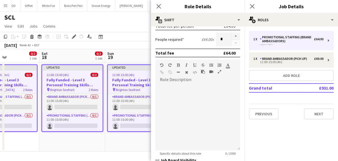
scroll to position [211, 0]
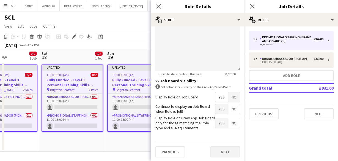
type input "*****"
click at [229, 150] on button "Next" at bounding box center [225, 151] width 30 height 11
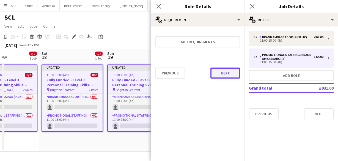
click at [230, 75] on button "Next" at bounding box center [225, 72] width 30 height 11
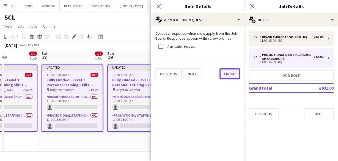
click at [233, 73] on button "Finish" at bounding box center [230, 73] width 21 height 11
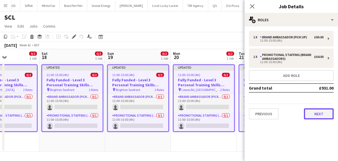
click at [331, 111] on button "Next" at bounding box center [319, 113] width 30 height 11
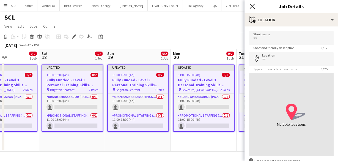
click at [253, 6] on icon "Close pop-in" at bounding box center [252, 6] width 5 height 5
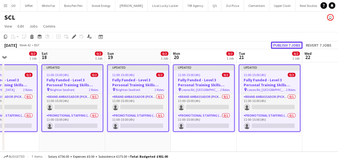
click at [296, 44] on button "Publish 7 jobs" at bounding box center [287, 45] width 32 height 7
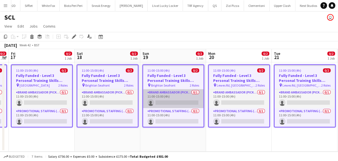
scroll to position [0, 254]
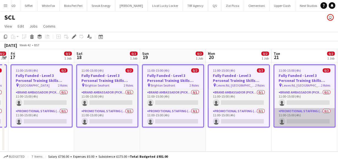
click at [292, 116] on app-card-role "Promotional Staffing (Brand Ambassadors) 0/1 11:00-15:00 (4h) single-neutral-ac…" at bounding box center [304, 117] width 61 height 19
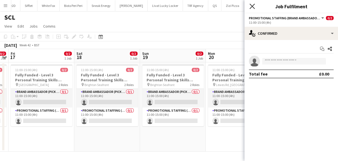
click at [250, 4] on icon at bounding box center [252, 6] width 5 height 5
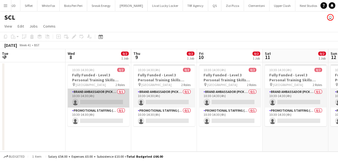
scroll to position [0, 131]
click at [93, 94] on app-card-role "Brand Ambassador (Pick up) 0/1 10:30-14:30 (4h) single-neutral-actions" at bounding box center [99, 98] width 62 height 19
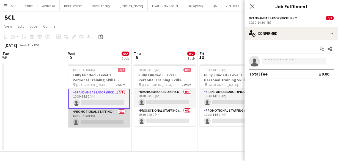
click at [96, 116] on app-card-role "Promotional Staffing (Brand Ambassadors) 0/1 10:30-14:30 (4h) single-neutral-ac…" at bounding box center [99, 117] width 62 height 19
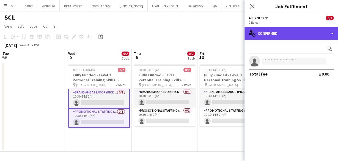
click at [273, 39] on div "single-neutral-actions-check-2 Confirmed" at bounding box center [292, 33] width 94 height 13
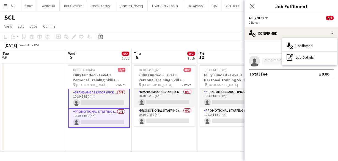
click at [272, 50] on div "Start chat" at bounding box center [291, 48] width 85 height 9
click at [118, 118] on app-card-role "Promotional Staffing (Brand Ambassadors) 0/1 10:30-14:30 (4h) single-neutral-ac…" at bounding box center [99, 117] width 62 height 19
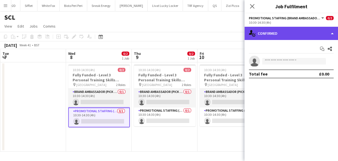
click at [267, 32] on div "single-neutral-actions-check-2 Confirmed" at bounding box center [292, 33] width 94 height 13
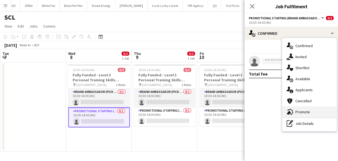
click at [304, 111] on span "Promote" at bounding box center [302, 111] width 15 height 5
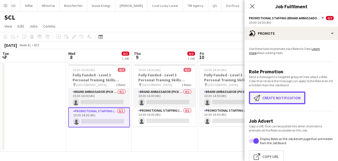
click at [281, 97] on button "Create notification Create notification" at bounding box center [277, 97] width 56 height 13
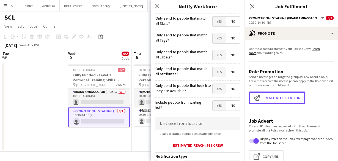
scroll to position [22, 0]
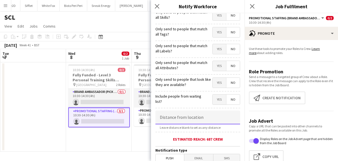
click at [188, 117] on input at bounding box center [197, 117] width 85 height 14
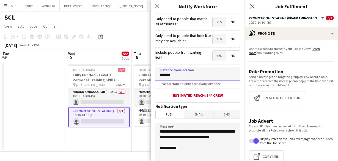
scroll to position [66, 0]
type input "******"
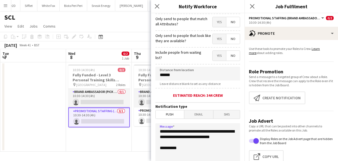
drag, startPoint x: 196, startPoint y: 139, endPoint x: 193, endPoint y: 130, distance: 9.3
click at [193, 130] on textarea "**********" at bounding box center [197, 156] width 85 height 67
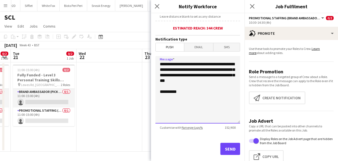
scroll to position [133, 0]
type textarea "**********"
drag, startPoint x: 231, startPoint y: 150, endPoint x: 246, endPoint y: 109, distance: 43.1
click at [246, 109] on body "Menu Boards Boards Boards All jobs Status Workforce Workforce My Workforce Recr…" at bounding box center [169, 80] width 338 height 161
click at [206, 74] on textarea "**********" at bounding box center [197, 89] width 85 height 67
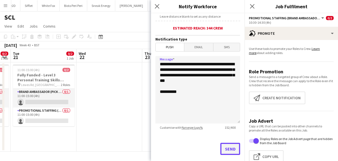
click at [223, 148] on button "Send" at bounding box center [230, 149] width 20 height 12
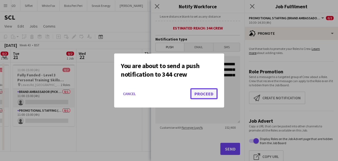
click at [206, 94] on button "Proceed" at bounding box center [203, 93] width 27 height 11
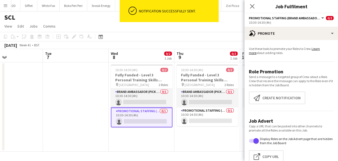
scroll to position [0, 154]
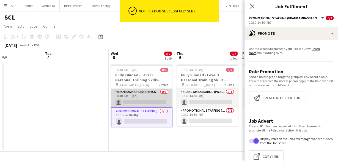
click at [137, 96] on app-card-role "Brand Ambassador (Pick up) 0/1 10:30-14:30 (4h) single-neutral-actions" at bounding box center [142, 98] width 62 height 19
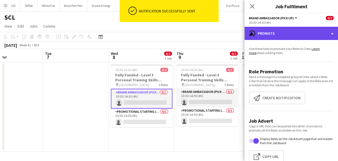
click at [281, 36] on div "advertising-megaphone Promote" at bounding box center [292, 33] width 94 height 13
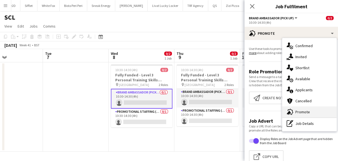
click at [297, 113] on span "Promote" at bounding box center [302, 111] width 15 height 5
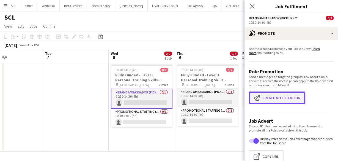
click at [276, 98] on button "Create notification Create notification" at bounding box center [277, 97] width 56 height 13
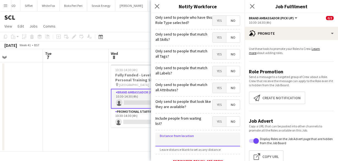
click at [177, 132] on input at bounding box center [197, 139] width 85 height 14
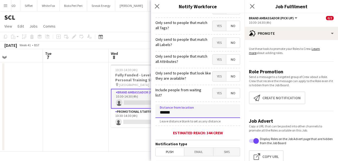
scroll to position [50, 0]
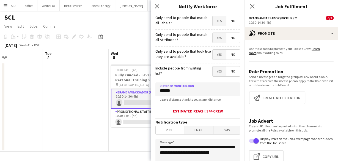
type input "******"
drag, startPoint x: 191, startPoint y: 156, endPoint x: 194, endPoint y: 146, distance: 10.2
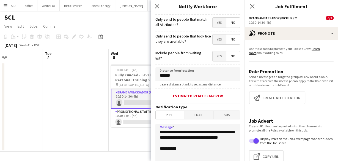
scroll to position [65, 0]
click at [172, 144] on textarea "**********" at bounding box center [197, 157] width 85 height 67
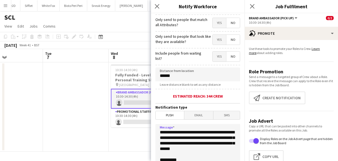
click at [224, 142] on textarea "**********" at bounding box center [197, 157] width 85 height 67
click at [221, 149] on textarea "**********" at bounding box center [197, 157] width 85 height 67
click at [218, 152] on textarea "**********" at bounding box center [197, 157] width 85 height 67
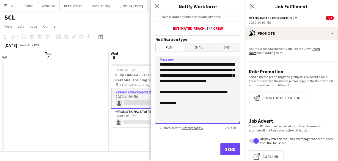
scroll to position [132, 0]
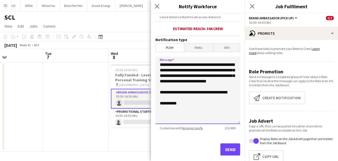
type textarea "**********"
click at [226, 148] on button "Send" at bounding box center [230, 149] width 20 height 12
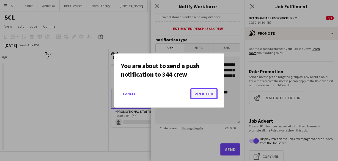
click at [214, 94] on button "Proceed" at bounding box center [203, 93] width 27 height 11
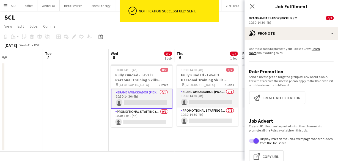
click at [252, 1] on div "Close pop-in" at bounding box center [252, 6] width 15 height 13
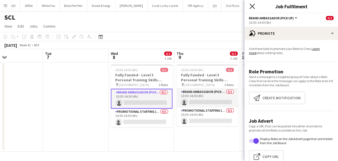
click at [250, 7] on icon "Close pop-in" at bounding box center [252, 6] width 5 height 5
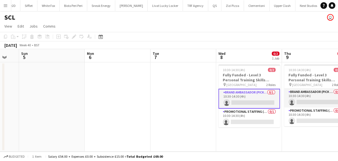
scroll to position [0, 194]
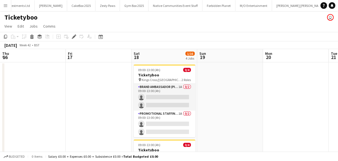
scroll to position [0, 189]
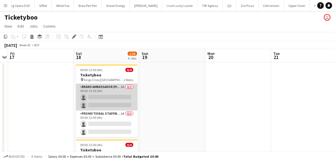
click at [108, 89] on app-card-role "Brand Ambassador (Pick up) 1A 0/2 09:00-13:00 (4h) single-neutral-actions singl…" at bounding box center [107, 97] width 62 height 27
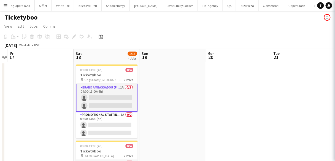
scroll to position [0, 1170]
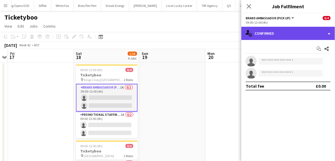
click at [279, 37] on div "single-neutral-actions-check-2 Confirmed" at bounding box center [288, 33] width 94 height 13
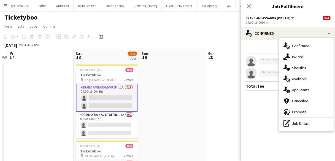
click at [305, 87] on span "Applicants" at bounding box center [300, 89] width 17 height 5
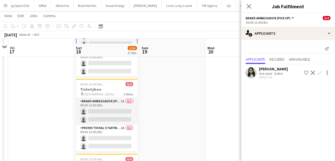
scroll to position [66, 0]
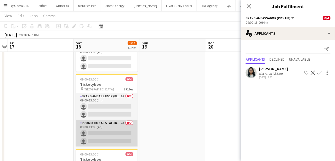
click at [111, 127] on app-card-role "Promotional Staffing (Brand Ambassadors) 2A 0/2 09:00-13:00 (4h) single-neutral…" at bounding box center [107, 133] width 62 height 27
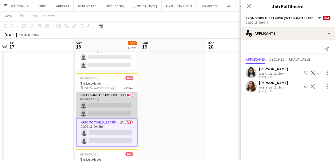
click at [106, 101] on app-card-role "Brand Ambassador (Pick up) 1A 0/2 09:00-13:00 (4h) single-neutral-actions singl…" at bounding box center [107, 105] width 62 height 27
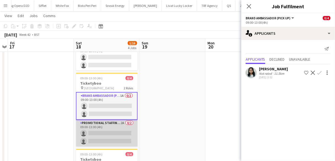
click at [109, 135] on app-card-role "Promotional Staffing (Brand Ambassadors) 2A 0/2 09:00-13:00 (4h) single-neutral…" at bounding box center [107, 133] width 62 height 27
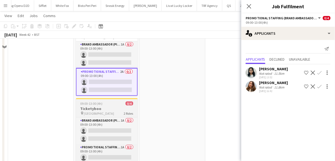
scroll to position [132, 0]
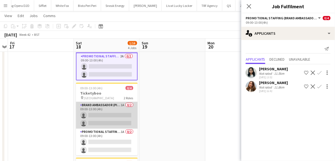
click at [105, 125] on app-card-role "Brand Ambassador (Pick up) 1A 0/2 09:00-13:00 (4h) single-neutral-actions singl…" at bounding box center [107, 115] width 62 height 27
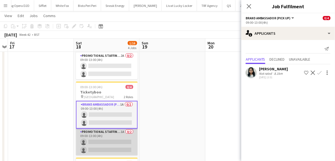
click at [107, 143] on app-card-role "Promotional Staffing (Brand Ambassadors) 1A 0/2 09:00-13:00 (4h) single-neutral…" at bounding box center [107, 141] width 62 height 27
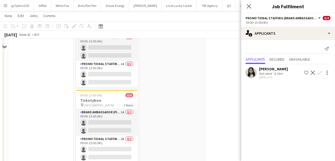
scroll to position [22, 0]
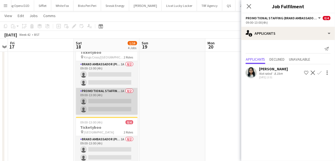
click at [120, 98] on app-card-role "Promotional Staffing (Brand Ambassadors) 1A 0/2 09:00-13:00 (4h) single-neutral…" at bounding box center [107, 101] width 62 height 27
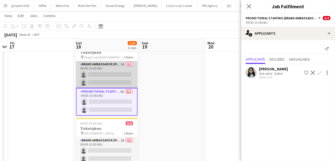
click at [116, 69] on app-card-role "Brand Ambassador (Pick up) 1A 0/2 09:00-13:00 (4h) single-neutral-actions singl…" at bounding box center [107, 74] width 62 height 27
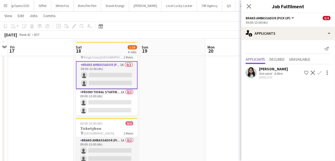
scroll to position [110, 0]
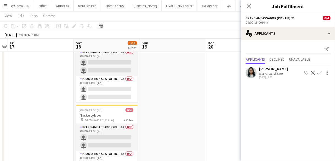
click at [279, 73] on div "8.8km" at bounding box center [278, 73] width 11 height 4
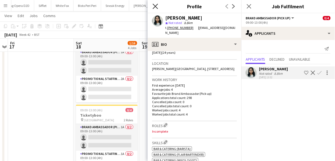
click at [156, 4] on icon "Close pop-in" at bounding box center [154, 6] width 5 height 5
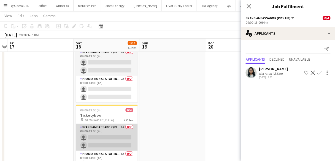
click at [98, 139] on app-card-role "Brand Ambassador (Pick up) 1A 0/2 09:00-13:00 (4h) single-neutral-actions singl…" at bounding box center [107, 137] width 62 height 27
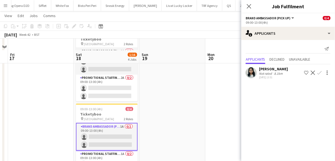
scroll to position [220, 0]
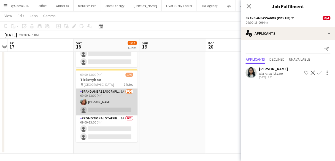
click at [106, 108] on app-card-role "Brand Ambassador (Pick up) 1A [DATE] 09:00-13:00 (4h) [PERSON_NAME] single-neut…" at bounding box center [107, 102] width 62 height 27
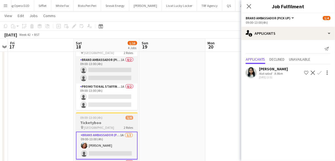
click at [108, 102] on app-card-role "Promotional Staffing (Brand Ambassadors) 1A 0/2 09:00-13:00 (4h) single-neutral…" at bounding box center [107, 96] width 62 height 27
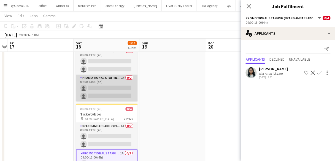
click at [112, 95] on app-card-role "Promotional Staffing (Brand Ambassadors) 2A 0/2 09:00-13:00 (4h) single-neutral…" at bounding box center [107, 88] width 62 height 27
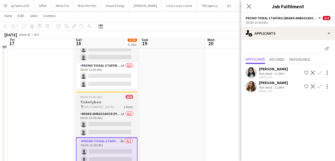
scroll to position [44, 0]
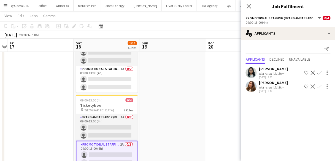
click at [322, 87] on button "Confirm" at bounding box center [319, 86] width 7 height 7
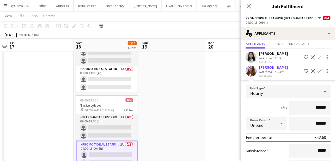
scroll to position [62, 0]
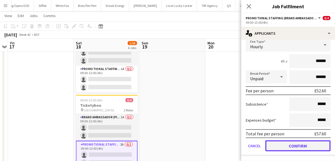
click at [300, 142] on button "Confirm" at bounding box center [297, 145] width 65 height 11
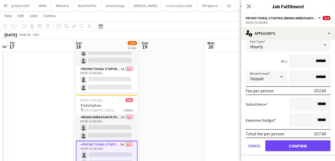
scroll to position [0, 0]
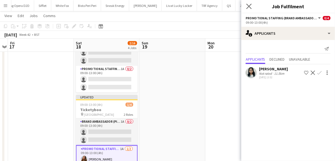
click at [246, 5] on app-icon "Close pop-in" at bounding box center [249, 6] width 8 height 8
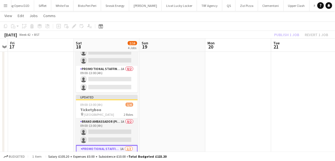
click at [276, 36] on div "Publish 1 job Revert 1 job" at bounding box center [300, 34] width 67 height 7
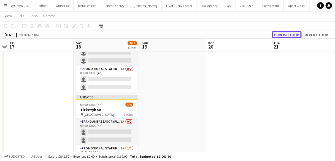
click at [278, 35] on button "Publish 1 job" at bounding box center [286, 34] width 29 height 7
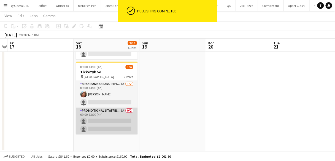
click at [106, 121] on app-card-role "Promotional Staffing (Brand Ambassadors) 1A 0/2 09:00-13:00 (4h) single-neutral…" at bounding box center [107, 121] width 62 height 27
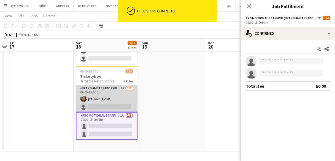
click at [117, 85] on app-card-role "Brand Ambassador (Pick up) 1A [DATE] 09:00-13:00 (4h) [PERSON_NAME] single-neut…" at bounding box center [107, 98] width 62 height 27
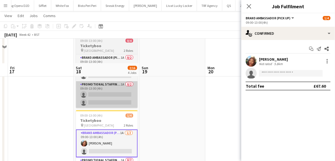
scroll to position [222, 0]
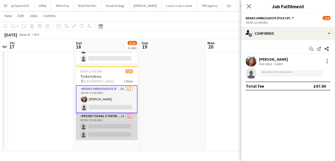
click at [110, 133] on app-card-role "Promotional Staffing (Brand Ambassadors) 1A 0/2 09:00-13:00 (4h) single-neutral…" at bounding box center [107, 126] width 62 height 27
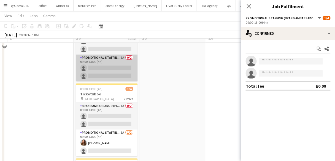
scroll to position [90, 0]
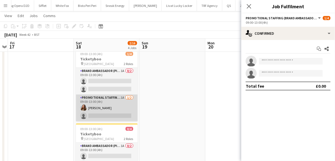
click at [130, 108] on app-card-role "Promotional Staffing (Brand Ambassadors) 1A [DATE] 09:00-13:00 (4h) [PERSON_NAM…" at bounding box center [107, 107] width 62 height 27
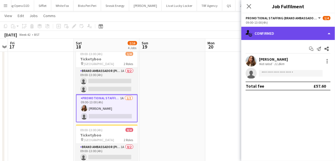
click at [273, 34] on div "single-neutral-actions-check-2 Confirmed" at bounding box center [288, 33] width 94 height 13
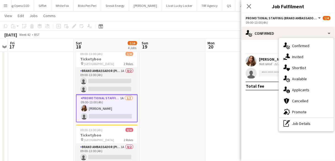
click at [293, 91] on span "Applicants" at bounding box center [300, 89] width 17 height 5
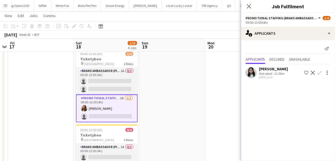
click at [320, 73] on app-icon "Confirm" at bounding box center [319, 72] width 4 height 4
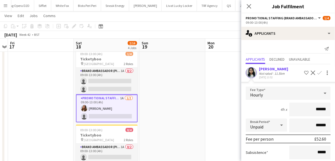
scroll to position [48, 0]
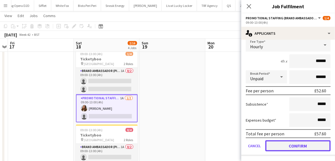
click at [298, 144] on button "Confirm" at bounding box center [297, 145] width 65 height 11
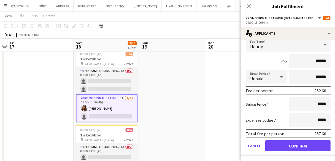
scroll to position [0, 0]
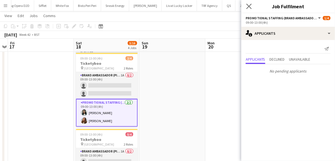
click at [246, 9] on app-icon "Close pop-in" at bounding box center [249, 6] width 8 height 8
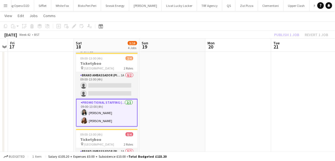
click at [294, 35] on div "Publish 1 job Revert 1 job" at bounding box center [300, 34] width 67 height 7
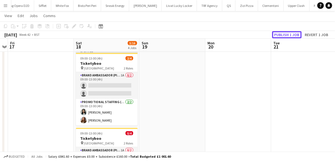
click at [294, 35] on button "Publish 1 job" at bounding box center [286, 34] width 29 height 7
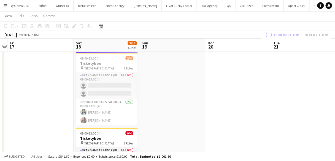
click at [115, 116] on app-job-card "Publishing 09:00-13:00 (4h) 2/4 Ticketyboo pin London Bridge 2 Roles Brand Amba…" at bounding box center [107, 86] width 62 height 77
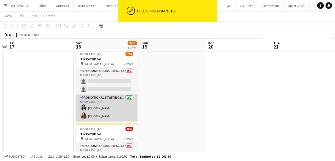
drag, startPoint x: 127, startPoint y: 99, endPoint x: 133, endPoint y: 97, distance: 6.7
click at [127, 99] on app-card-role "Promotional Staffing (Brand Ambassadors) [DATE] 09:00-13:00 (4h) [PERSON_NAME] …" at bounding box center [107, 107] width 62 height 27
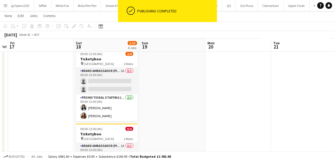
scroll to position [0, 189]
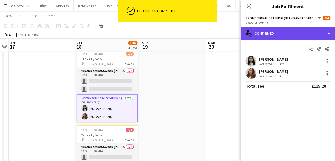
click at [290, 37] on div "single-neutral-actions-check-2 Confirmed" at bounding box center [288, 33] width 94 height 13
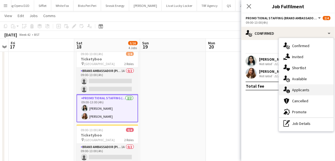
click at [297, 86] on div "single-neutral-actions-information Applicants" at bounding box center [306, 89] width 54 height 11
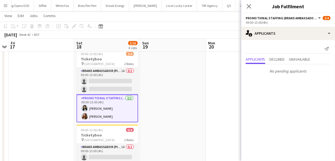
click at [250, 1] on div "Close pop-in" at bounding box center [248, 6] width 15 height 13
click at [249, 9] on app-icon "Close pop-in" at bounding box center [249, 6] width 8 height 8
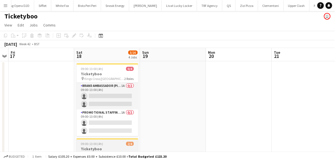
scroll to position [0, 0]
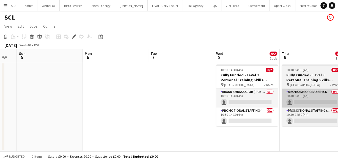
scroll to position [0, 180]
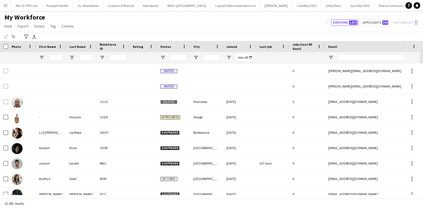
click at [4, 5] on app-icon "Menu" at bounding box center [5, 5] width 4 height 4
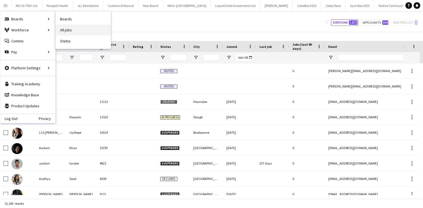
click at [72, 31] on link "All jobs" at bounding box center [83, 29] width 55 height 11
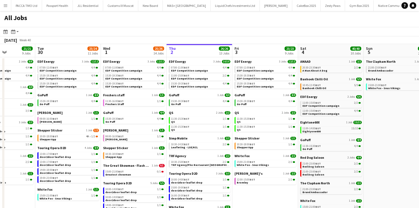
click at [191, 36] on div "[DATE] Week 40" at bounding box center [209, 40] width 419 height 8
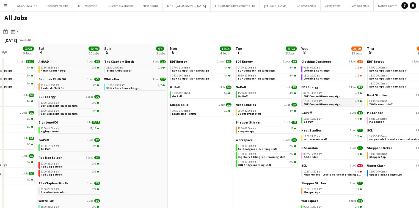
scroll to position [0, 243]
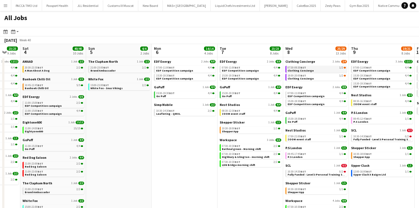
click at [327, 68] on div "07:30-09:30 BST 1/2" at bounding box center [317, 67] width 58 height 3
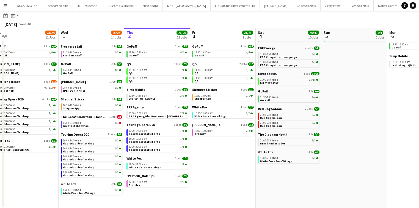
scroll to position [0, 139]
click at [89, 131] on div "The Great Showman - Flash Mob 1 Job 0/1 15:00-21:00 BST 0/1 Greatest showman" at bounding box center [92, 124] width 62 height 18
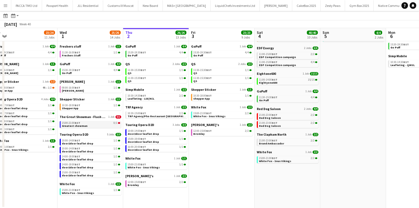
click at [88, 127] on link "15:00-21:00 BST 0/1 Greatest showman" at bounding box center [91, 124] width 58 height 6
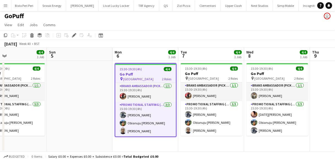
scroll to position [0, 205]
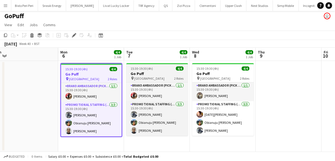
click at [141, 72] on h3 "Go Puff" at bounding box center [157, 73] width 62 height 5
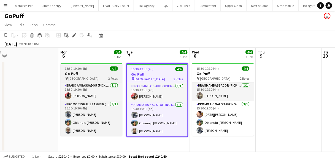
click at [109, 73] on h3 "Go Puff" at bounding box center [92, 73] width 62 height 5
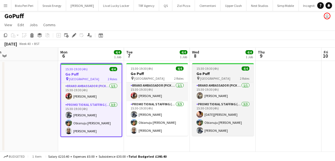
click at [222, 73] on h3 "Go Puff" at bounding box center [223, 73] width 62 height 5
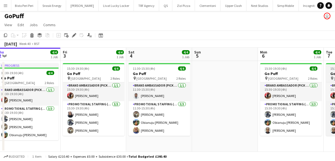
scroll to position [0, 136]
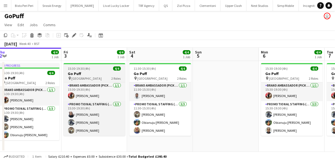
click at [113, 75] on h3 "Go Puff" at bounding box center [95, 73] width 62 height 5
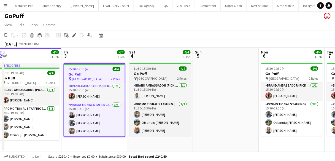
click at [145, 70] on span "11:30-15:30 (4h)" at bounding box center [145, 68] width 22 height 4
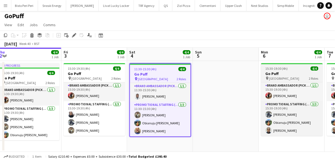
click at [290, 65] on app-job-card "15:30-19:30 (4h) 4/4 Go Puff pin Birmingham 2 Roles Brand Ambassador (Pick up) …" at bounding box center [292, 99] width 62 height 73
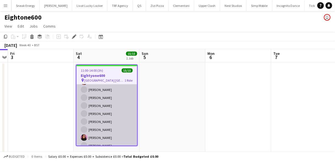
scroll to position [69, 0]
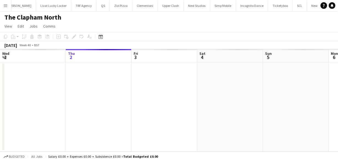
scroll to position [0, 189]
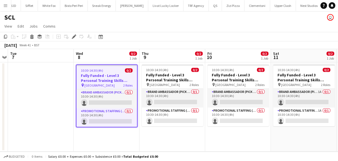
scroll to position [0, 1184]
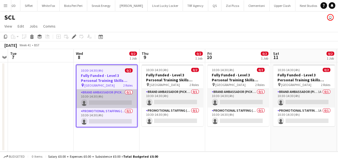
click at [111, 102] on app-card-role "Brand Ambassador (Pick up) 0/1 10:30-14:30 (4h) single-neutral-actions" at bounding box center [106, 98] width 61 height 19
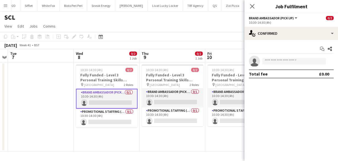
click at [254, 2] on div "Close pop-in" at bounding box center [252, 6] width 15 height 13
click at [253, 4] on icon "Close pop-in" at bounding box center [252, 6] width 5 height 5
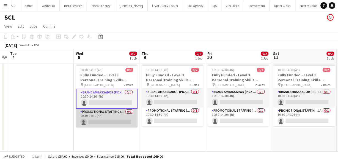
scroll to position [0, 189]
drag, startPoint x: 110, startPoint y: 119, endPoint x: 104, endPoint y: 117, distance: 5.9
click at [104, 117] on app-card-role "Promotional Staffing (Brand Ambassadors) 0/1 10:30-14:30 (4h) single-neutral-ac…" at bounding box center [107, 117] width 62 height 19
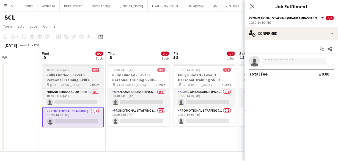
scroll to position [0, 223]
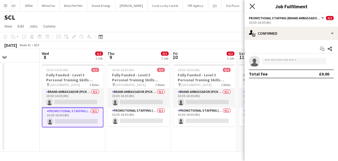
click at [251, 4] on icon "Close pop-in" at bounding box center [252, 6] width 5 height 5
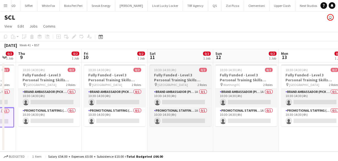
scroll to position [0, 147]
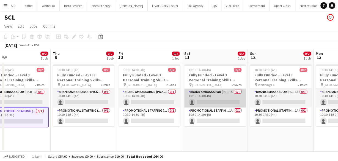
click at [215, 94] on app-card-role "Brand Ambassador (Pick up) 1A 0/1 10:30-14:30 (4h) single-neutral-actions" at bounding box center [215, 98] width 62 height 19
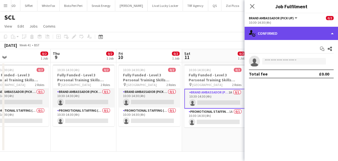
drag, startPoint x: 282, startPoint y: 32, endPoint x: 292, endPoint y: 37, distance: 11.5
click at [292, 37] on div "single-neutral-actions-check-2 Confirmed" at bounding box center [292, 33] width 94 height 13
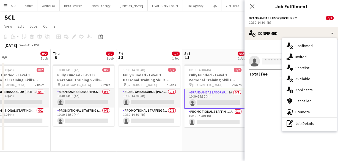
drag, startPoint x: 292, startPoint y: 87, endPoint x: 293, endPoint y: 91, distance: 3.5
click at [293, 91] on div "single-neutral-actions-information Applicants" at bounding box center [309, 89] width 54 height 11
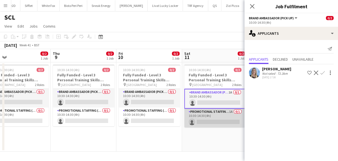
click at [228, 124] on app-card-role "Promotional Staffing (Brand Ambassadors) 1A 0/1 10:30-14:30 (4h) single-neutral…" at bounding box center [215, 117] width 62 height 19
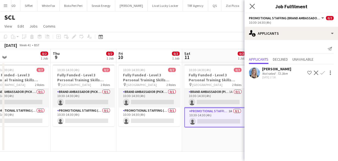
click at [250, 4] on icon "Close pop-in" at bounding box center [252, 6] width 5 height 5
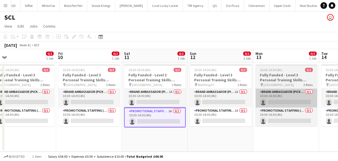
scroll to position [0, 207]
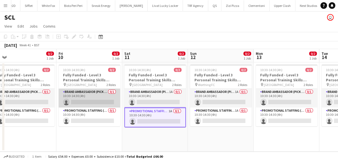
click at [99, 98] on app-card-role "Brand Ambassador (Pick up) 0/1 10:30-14:30 (4h) single-neutral-actions" at bounding box center [90, 98] width 62 height 19
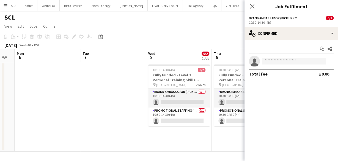
scroll to position [0, 183]
click at [254, 7] on icon "Close pop-in" at bounding box center [252, 6] width 5 height 5
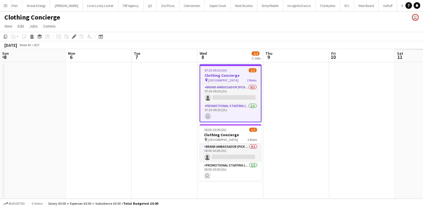
scroll to position [0, 189]
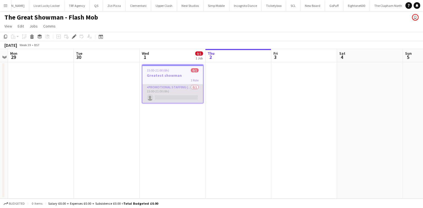
click at [168, 90] on app-card-role "Promotional Staffing (Brand Ambassadors) 0/1 15:00-21:00 (6h) single-neutral-ac…" at bounding box center [172, 93] width 61 height 19
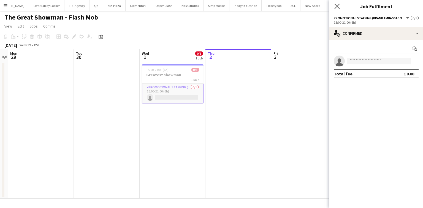
click at [340, 5] on app-icon "Close pop-in" at bounding box center [337, 6] width 8 height 8
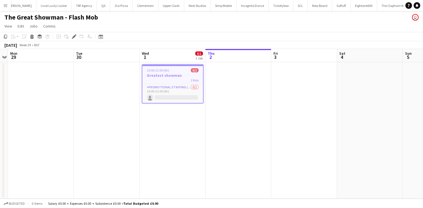
scroll to position [0, 1295]
